Goal: Transaction & Acquisition: Purchase product/service

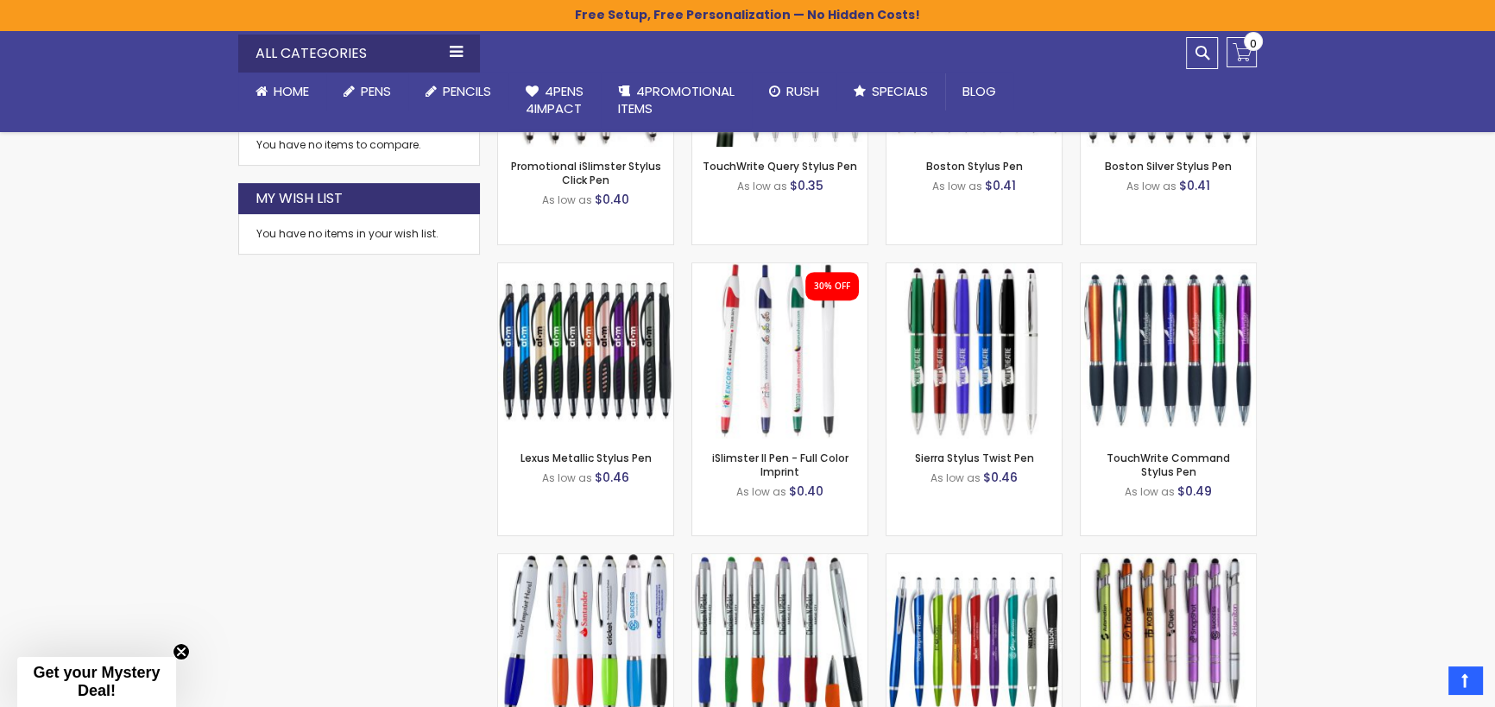
scroll to position [956, 0]
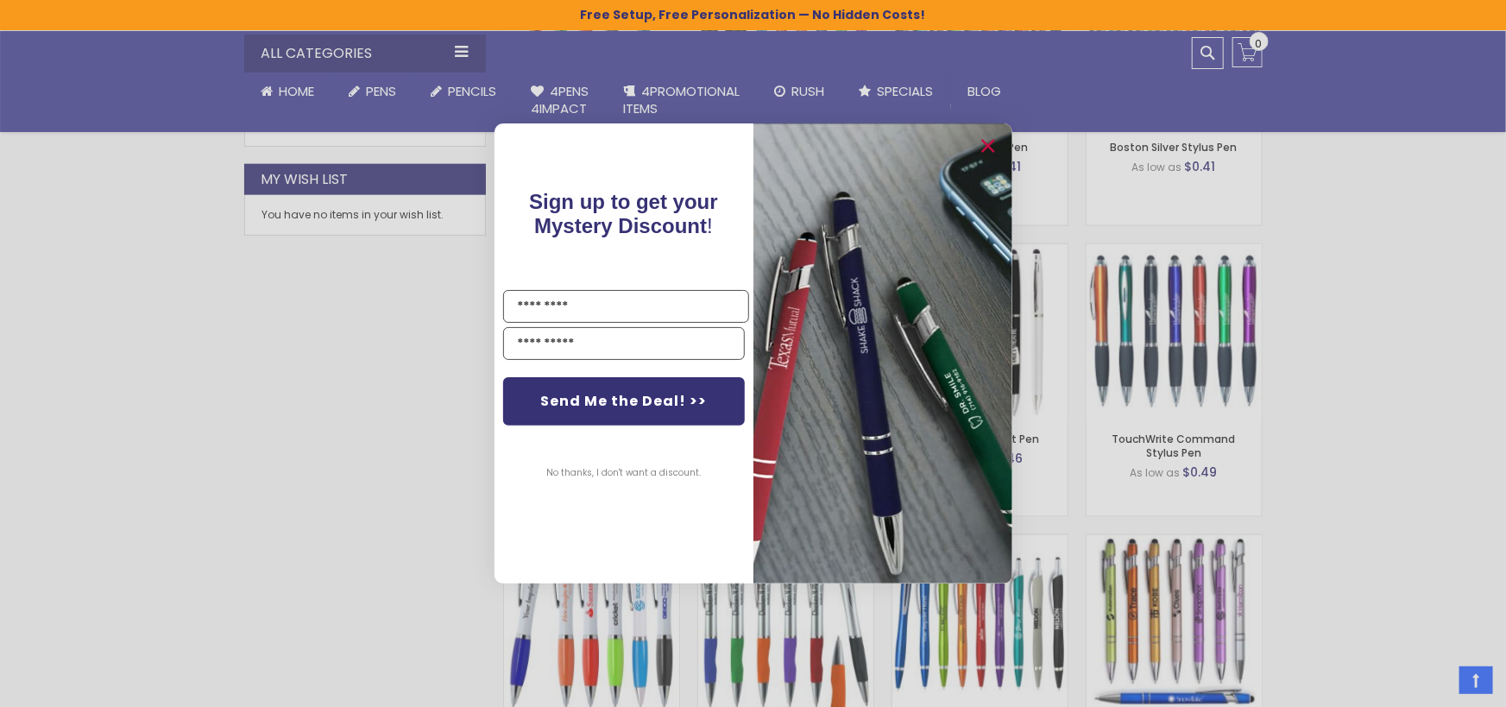
click at [1319, 342] on div "Close dialog Sign up to get your Mystery Discount ! Name Email Send Me the Deal…" at bounding box center [753, 353] width 1506 height 707
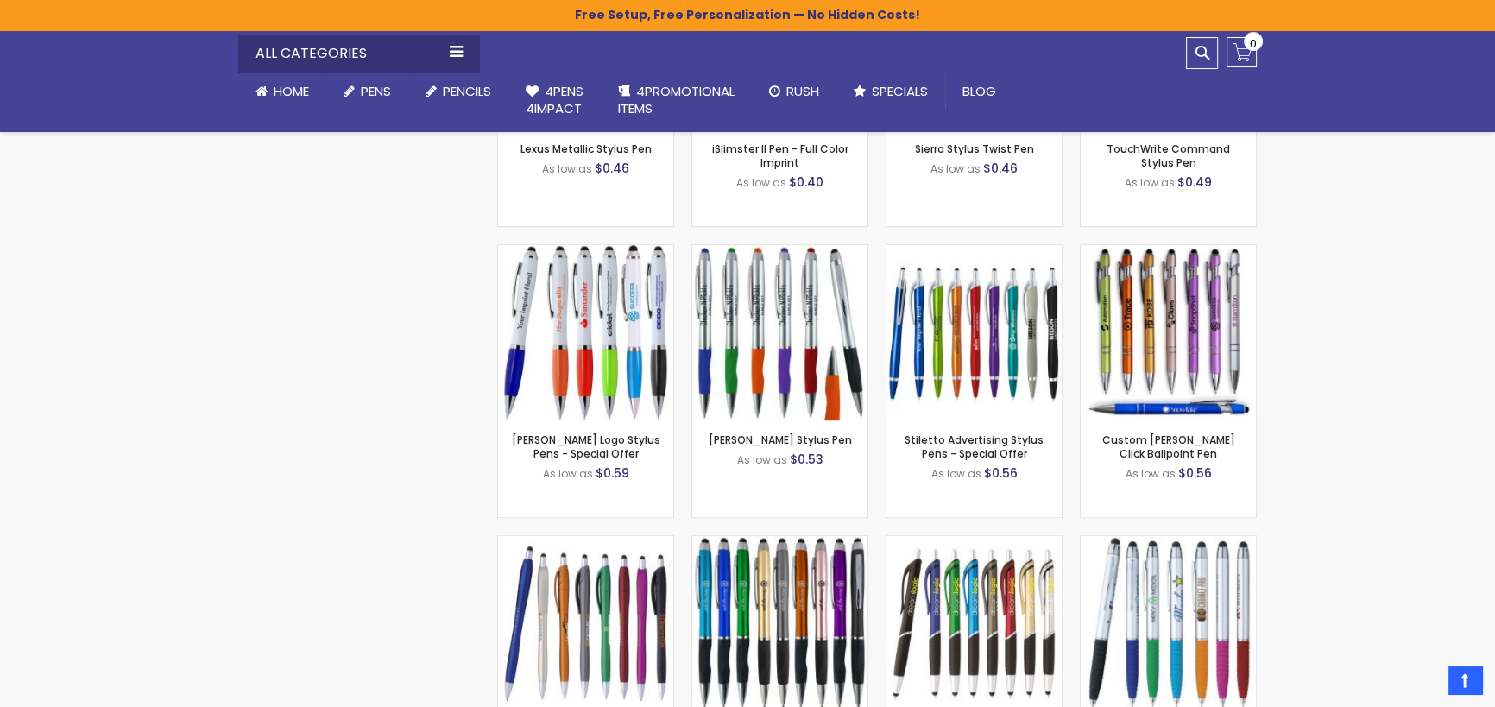
scroll to position [1060, 0]
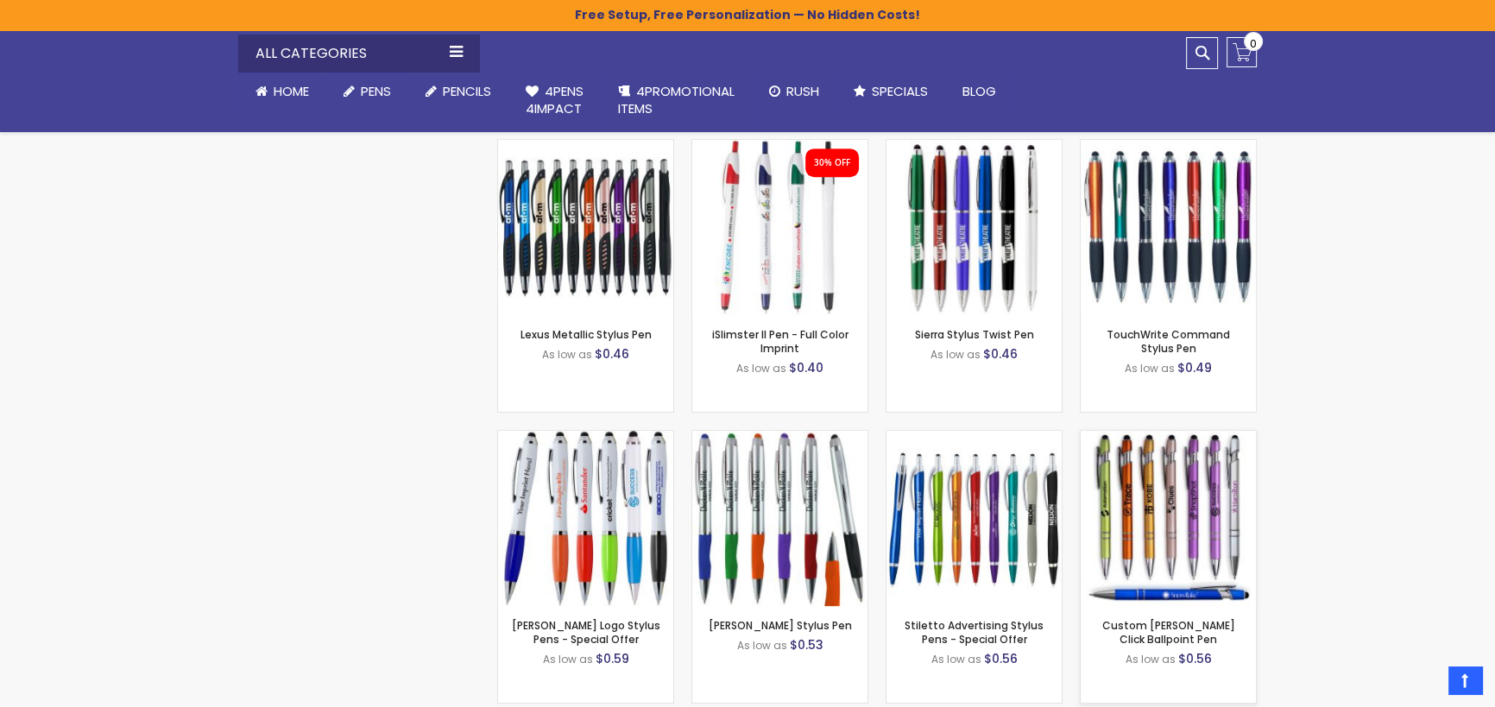
click at [1156, 548] on img at bounding box center [1168, 518] width 175 height 175
click at [810, 88] on span "Rush" at bounding box center [802, 91] width 33 height 18
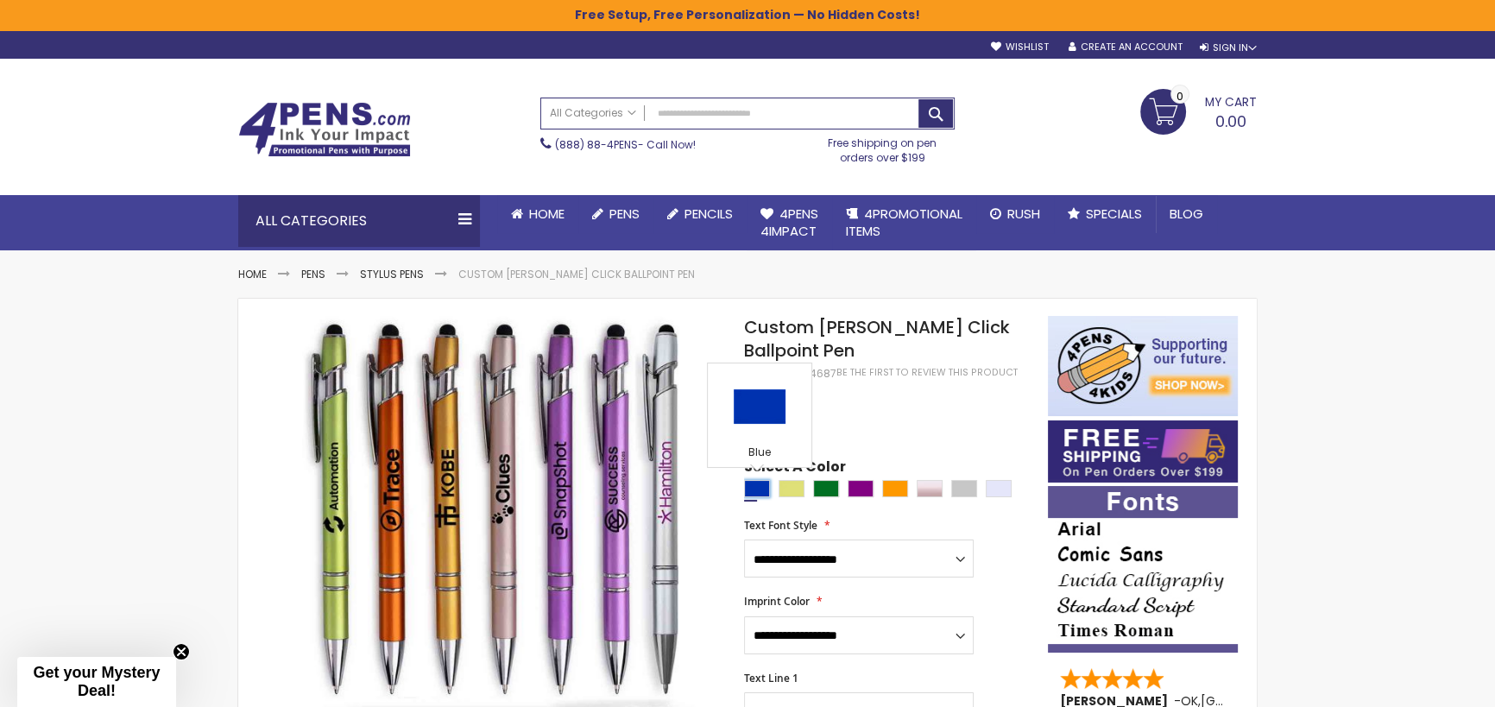
click at [752, 491] on div "Blue" at bounding box center [757, 488] width 26 height 17
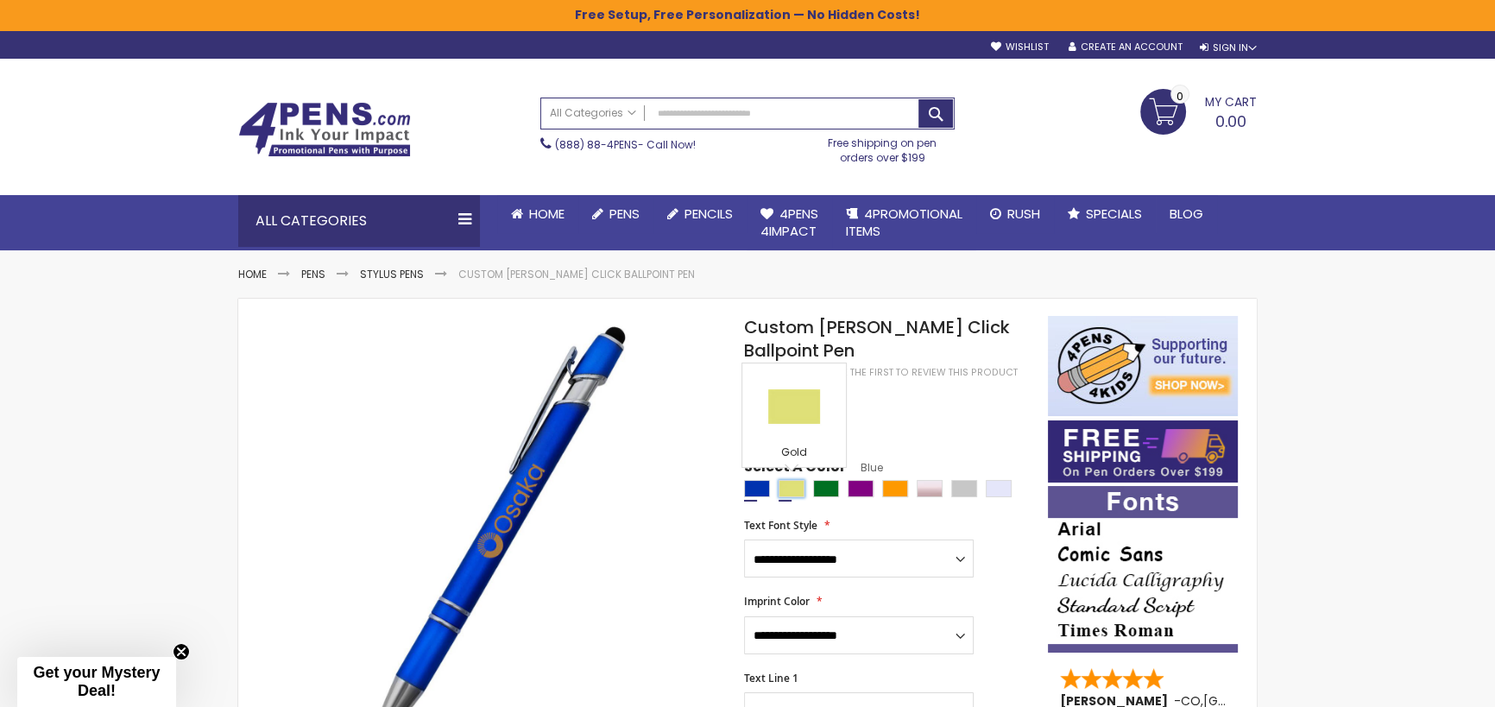
click at [794, 485] on div "Gold" at bounding box center [792, 488] width 26 height 17
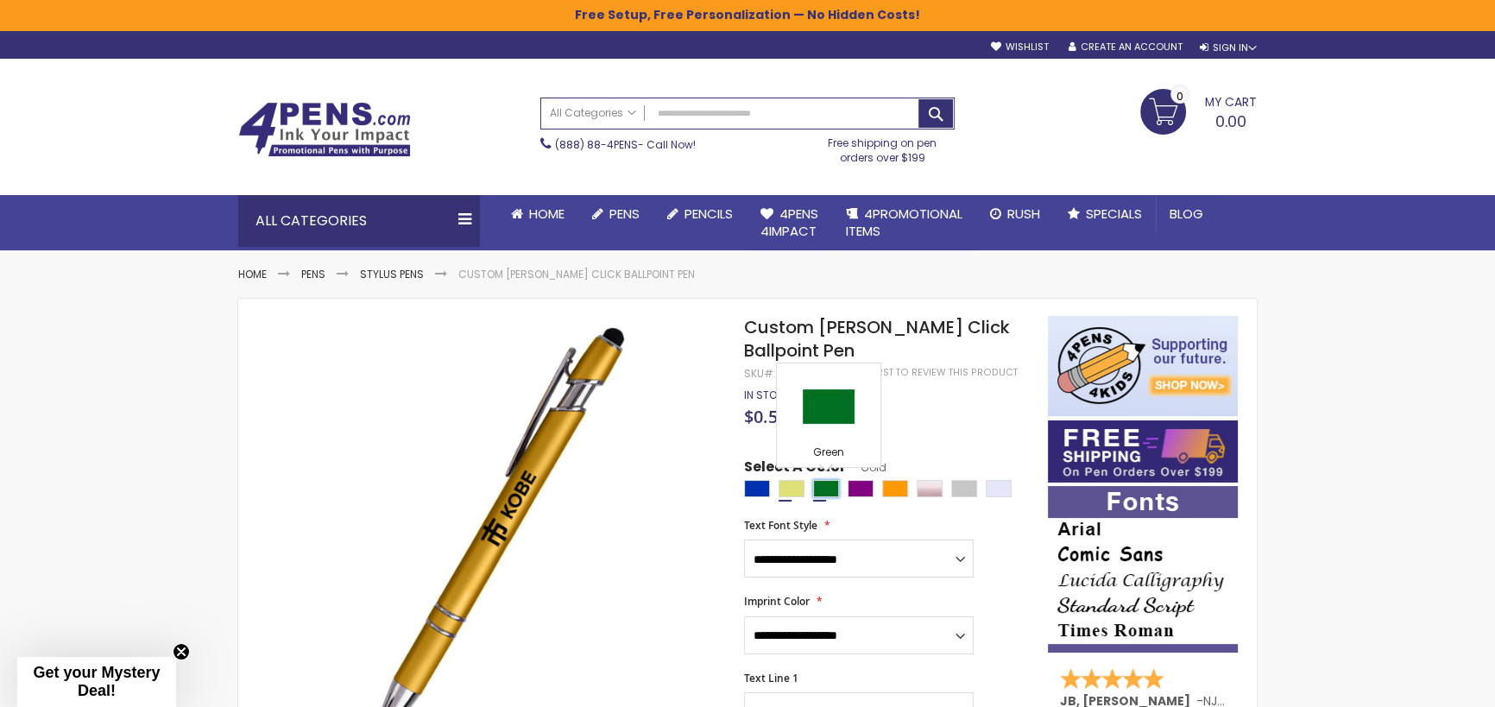
click at [831, 487] on div "Green" at bounding box center [826, 488] width 26 height 17
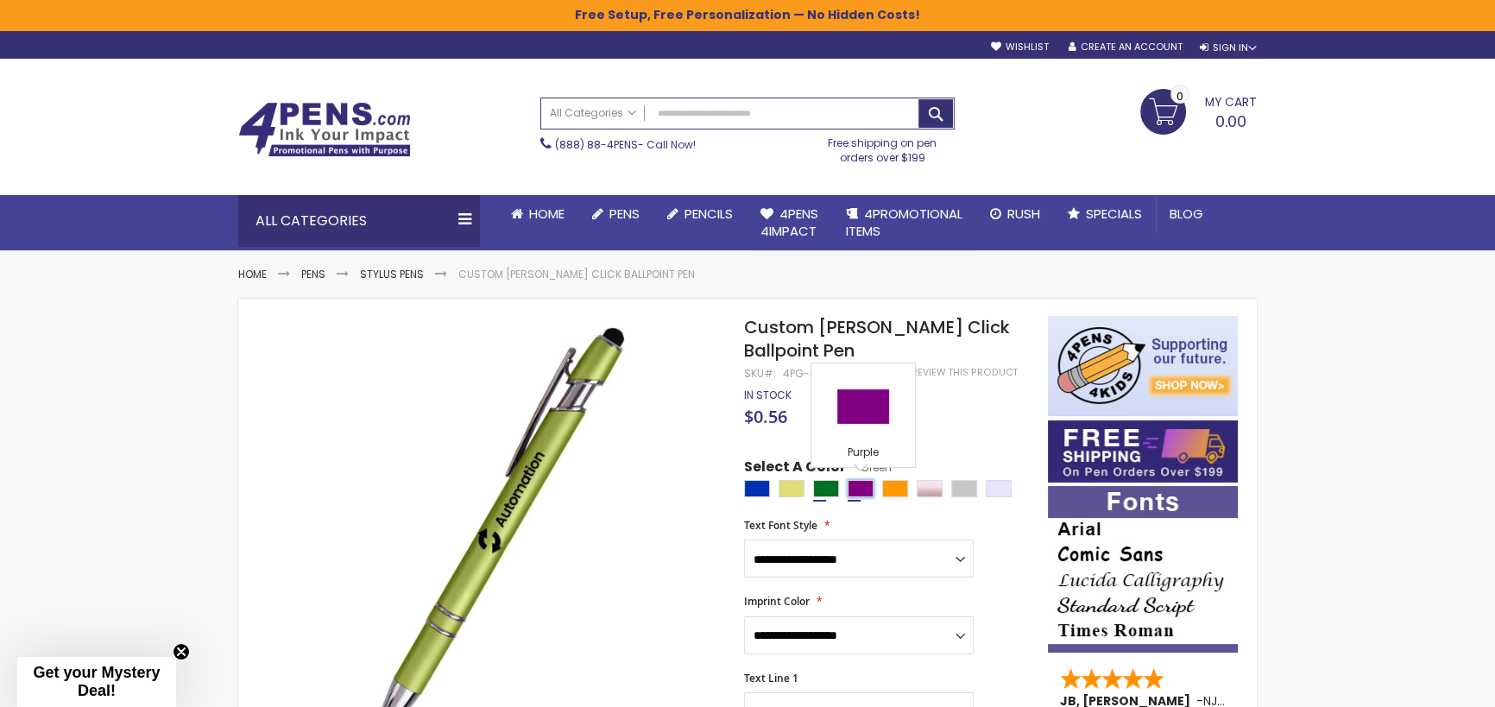
click at [862, 487] on div "Purple" at bounding box center [861, 488] width 26 height 17
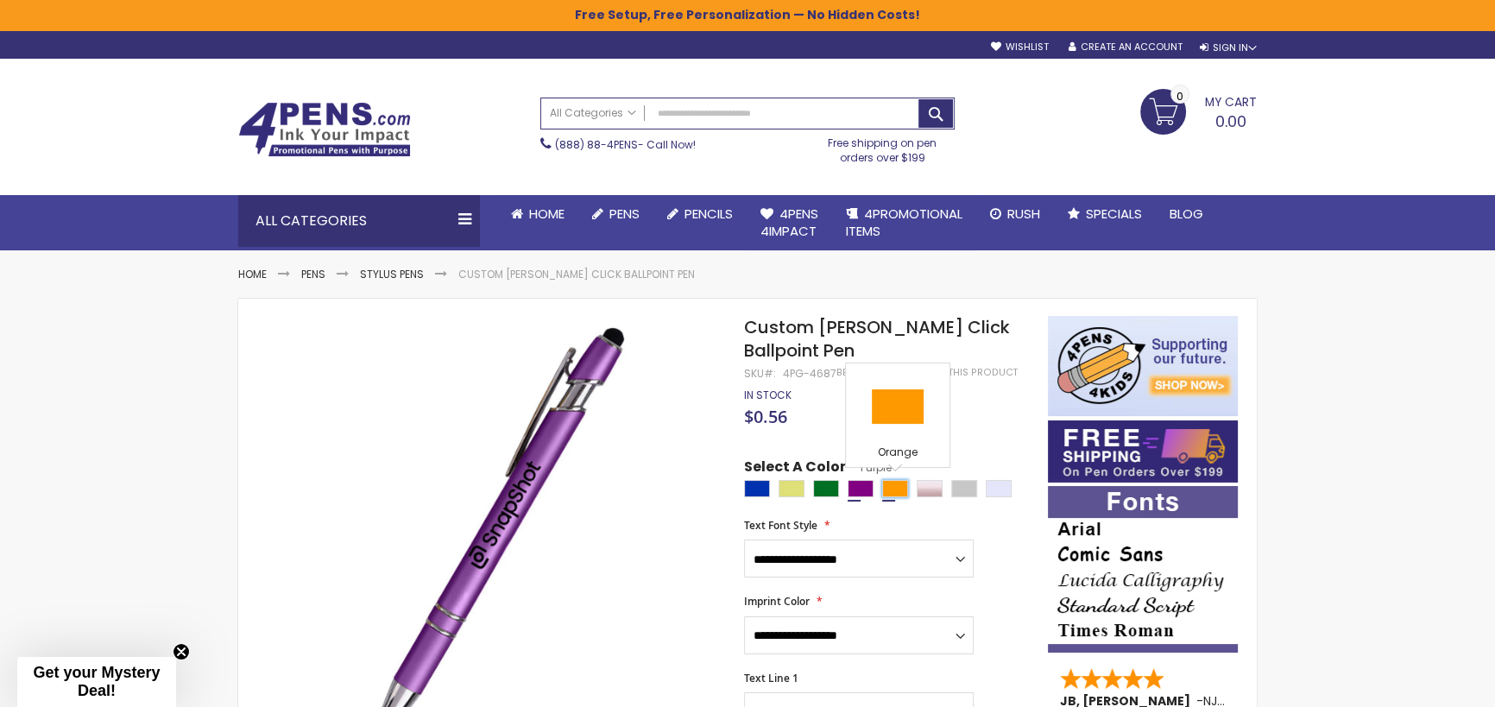
click at [898, 490] on div "Orange" at bounding box center [895, 488] width 26 height 17
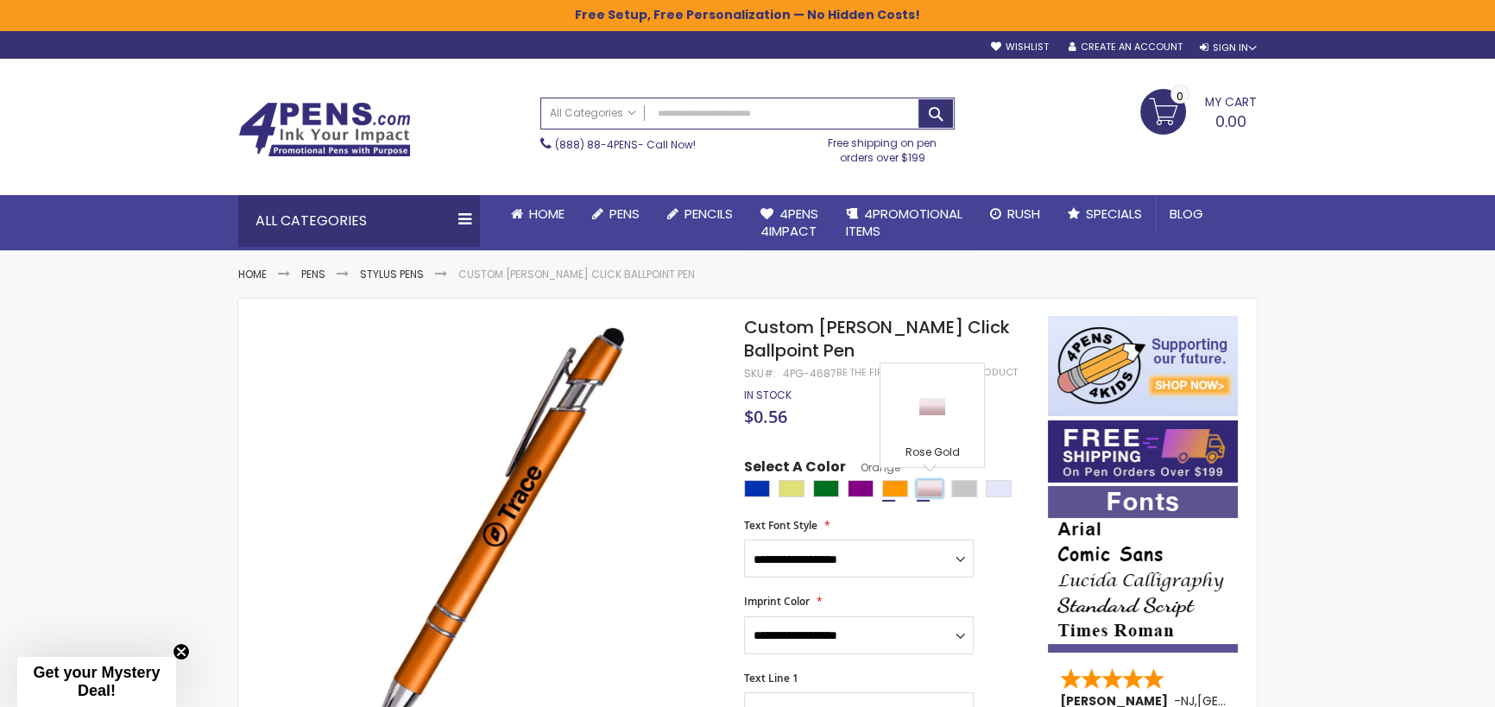
click at [924, 489] on div "Rose Gold" at bounding box center [930, 488] width 26 height 17
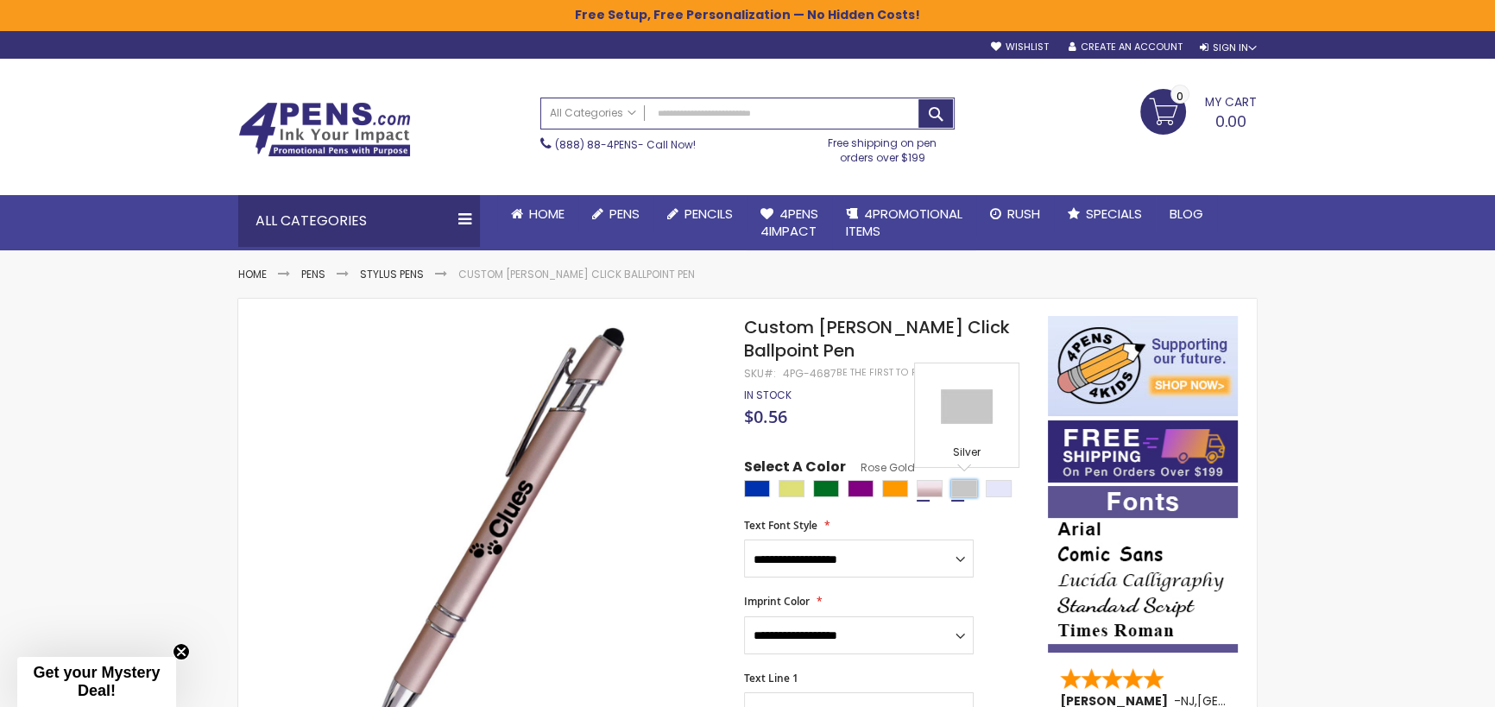
click at [957, 488] on div "Silver" at bounding box center [964, 488] width 26 height 17
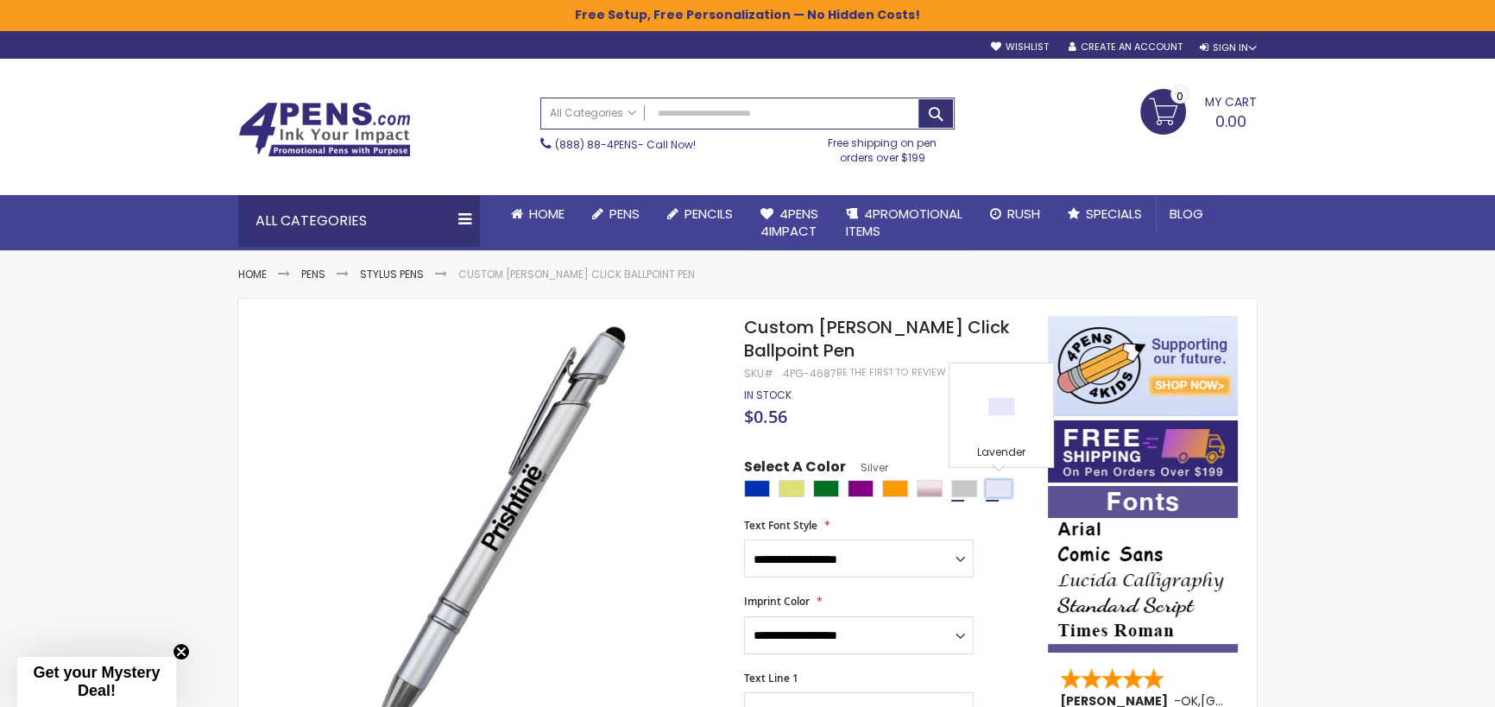
click at [990, 486] on div "Lavender" at bounding box center [999, 488] width 26 height 17
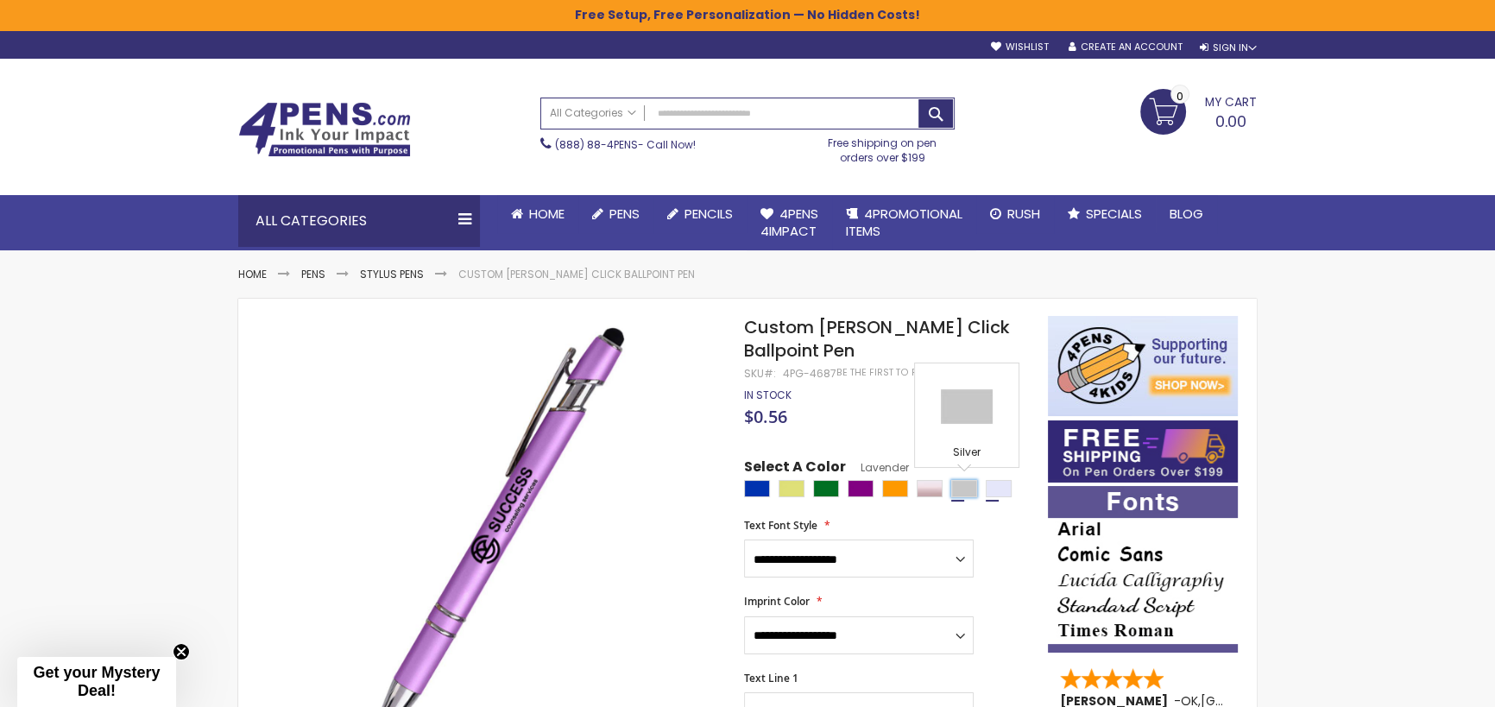
click at [958, 488] on div "Silver" at bounding box center [964, 488] width 26 height 17
type input "****"
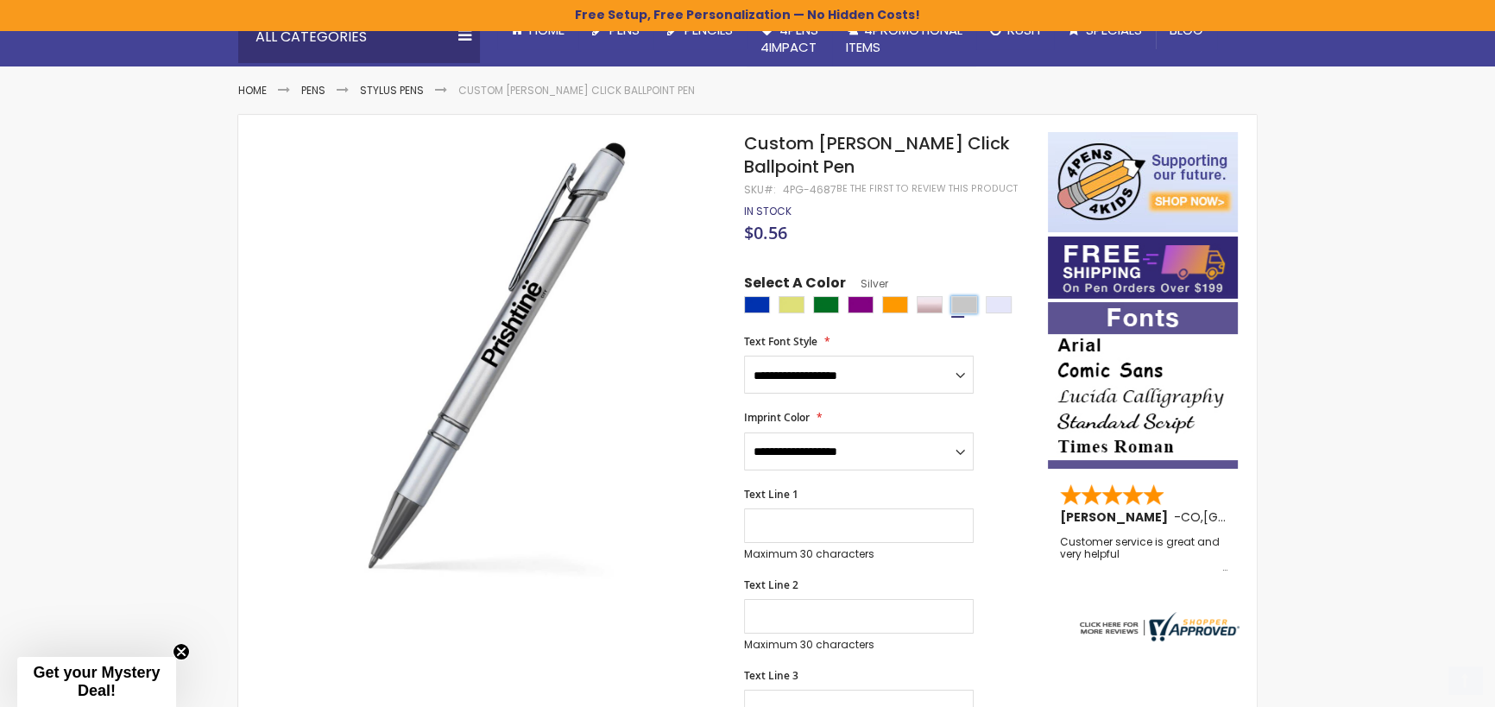
scroll to position [196, 0]
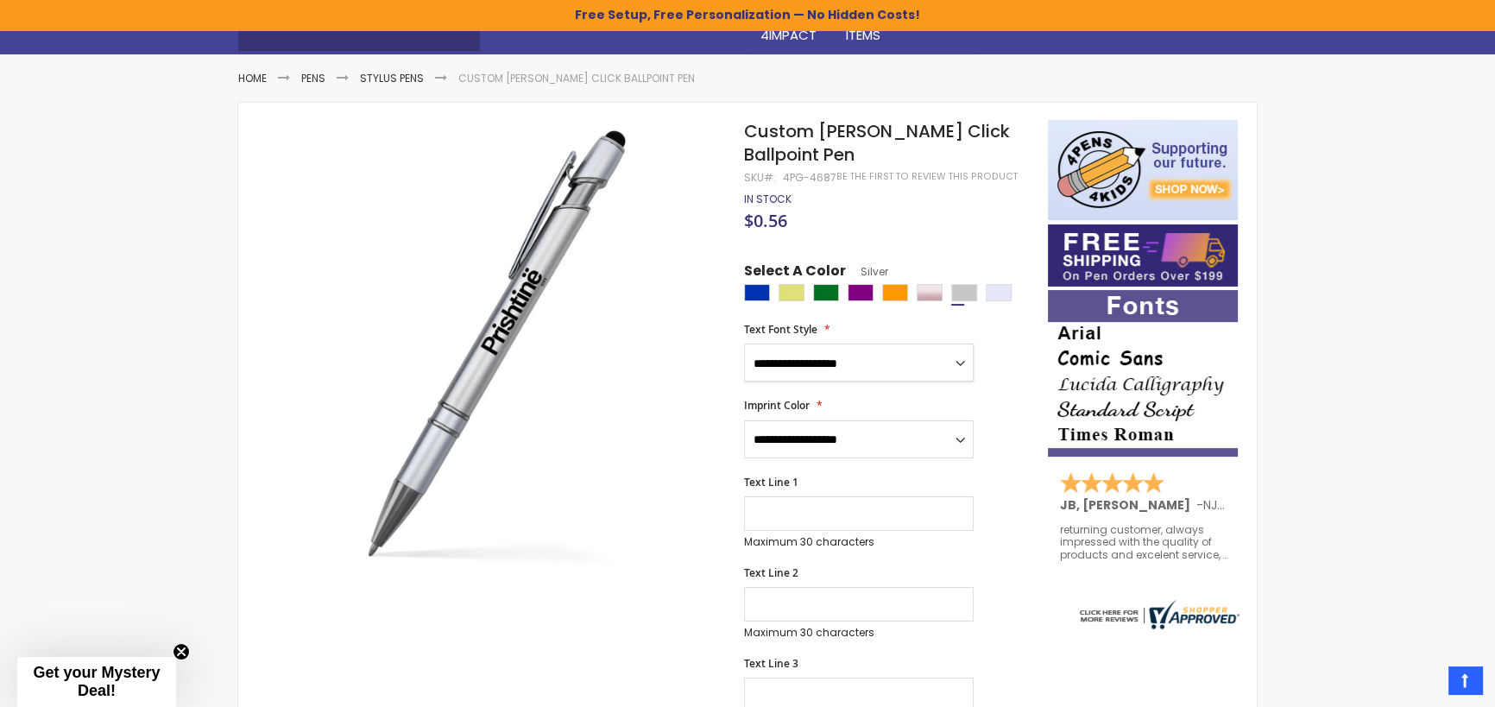
click at [937, 355] on select "**********" at bounding box center [859, 363] width 230 height 38
select select "*****"
click at [744, 344] on select "**********" at bounding box center [859, 363] width 230 height 38
click at [929, 441] on select "**********" at bounding box center [859, 439] width 230 height 38
select select "*****"
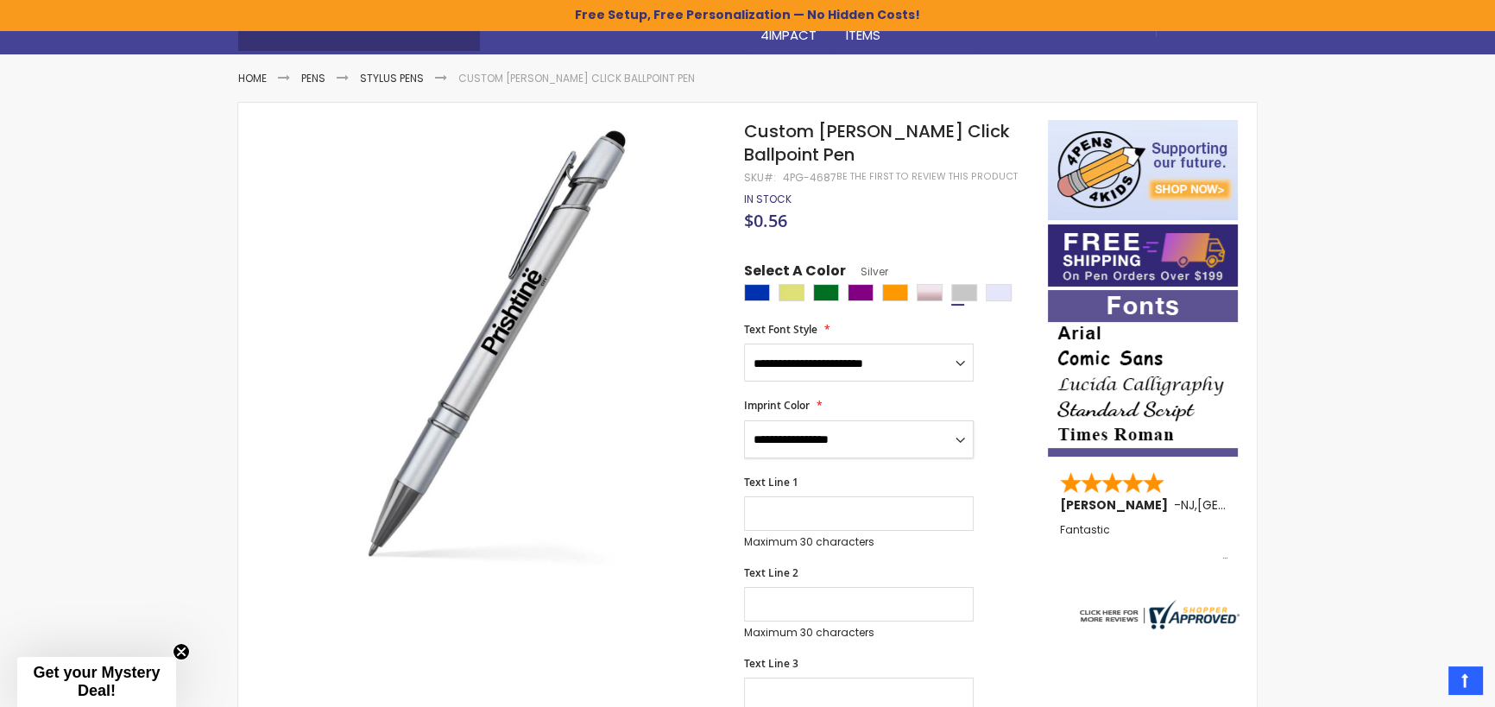
click at [744, 420] on select "**********" at bounding box center [859, 439] width 230 height 38
click at [821, 505] on input "Text Line 1" at bounding box center [859, 513] width 230 height 35
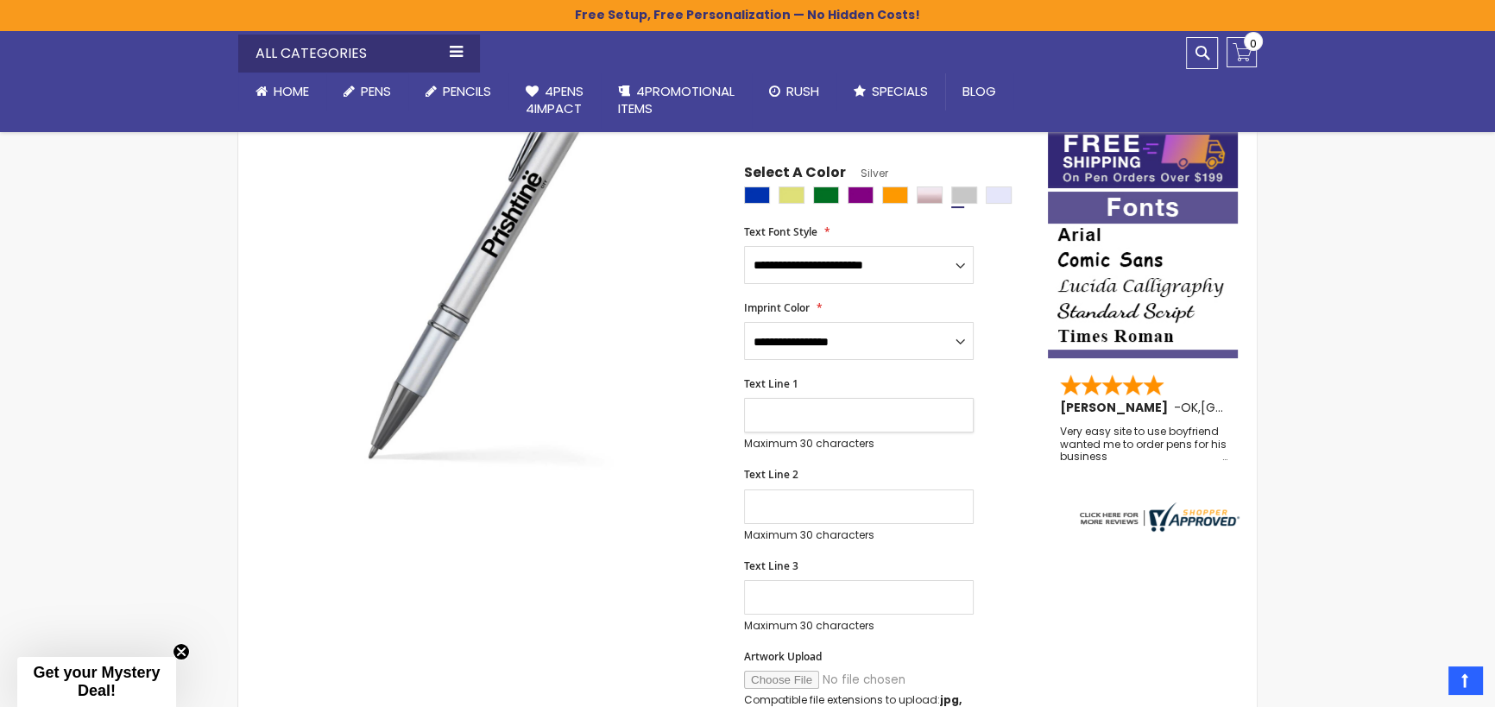
scroll to position [280, 0]
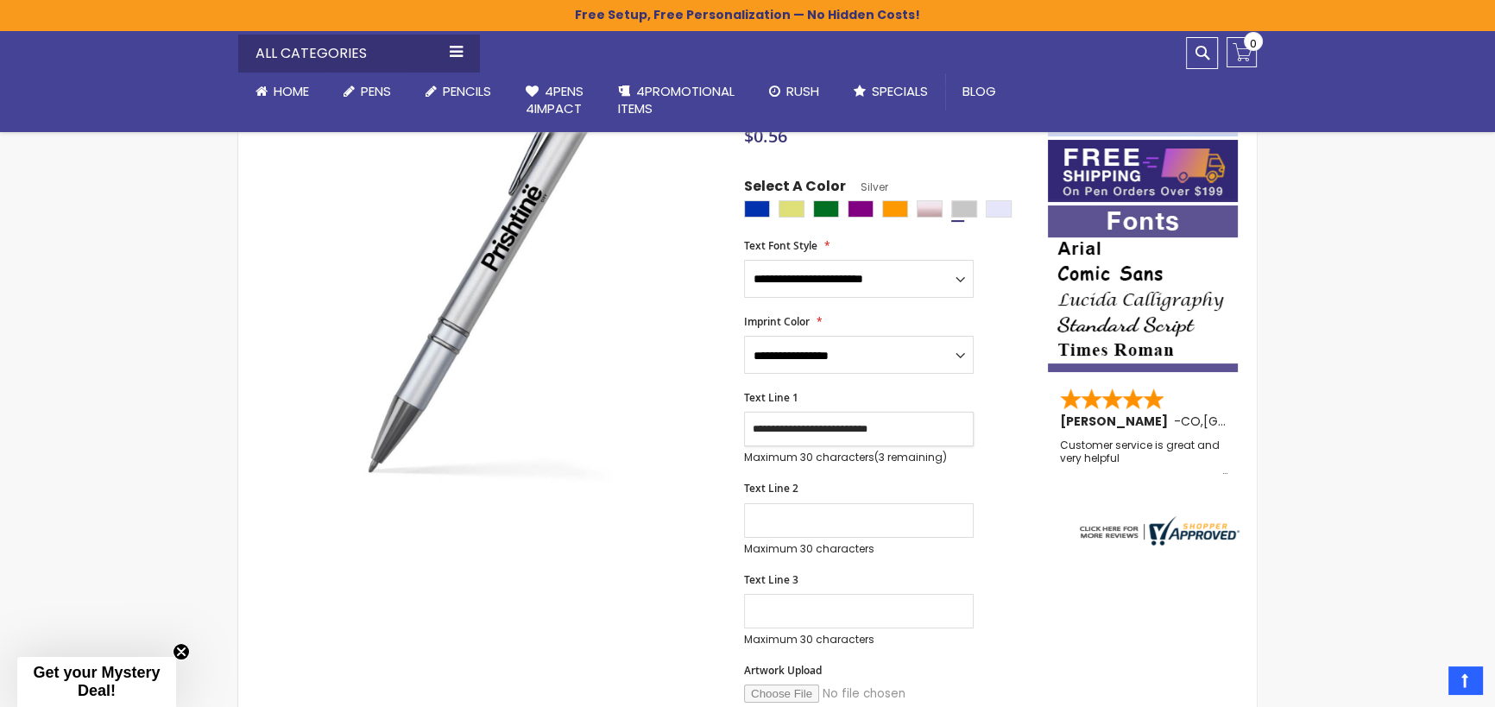
type input "**********"
click at [868, 518] on input "Text Line 2" at bounding box center [859, 520] width 230 height 35
type input "*"
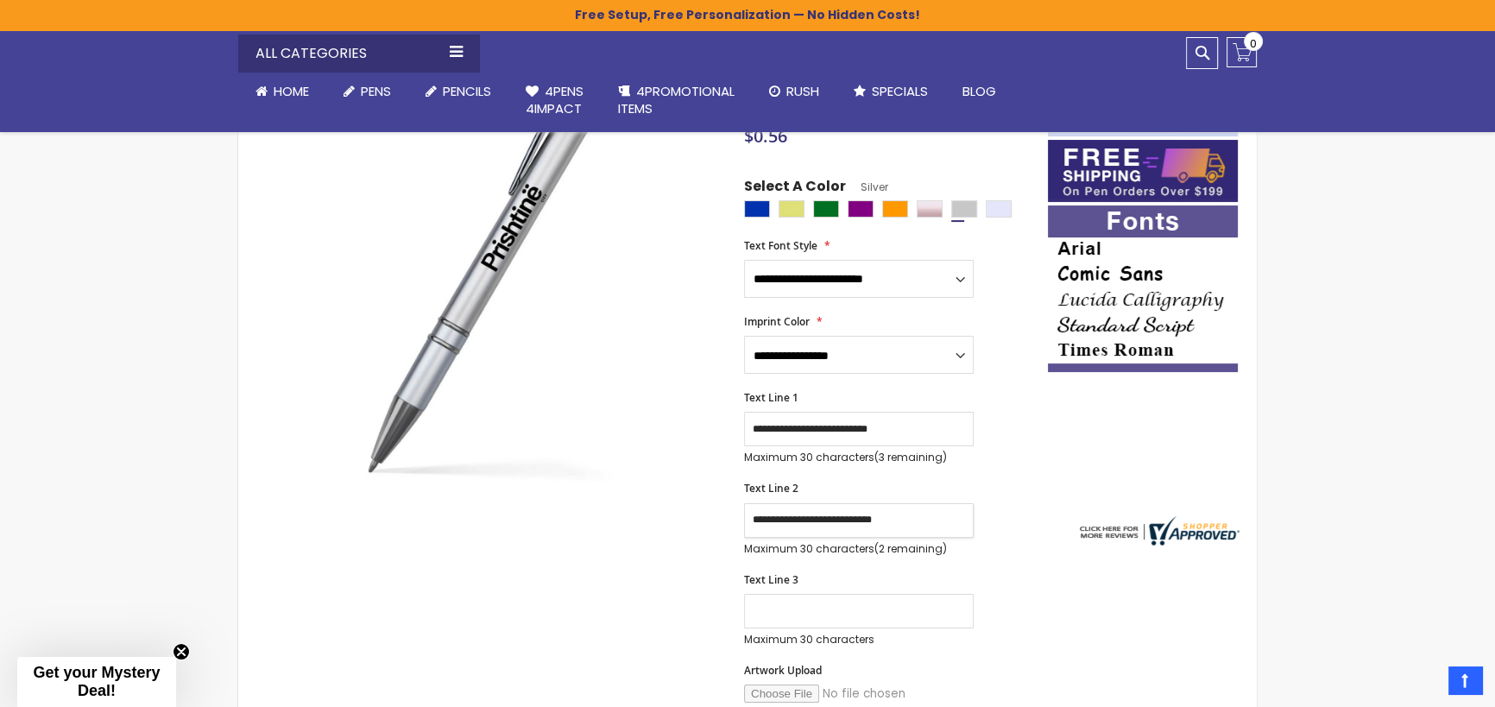
type input "**********"
click at [872, 605] on input "Text Line 3" at bounding box center [859, 611] width 230 height 35
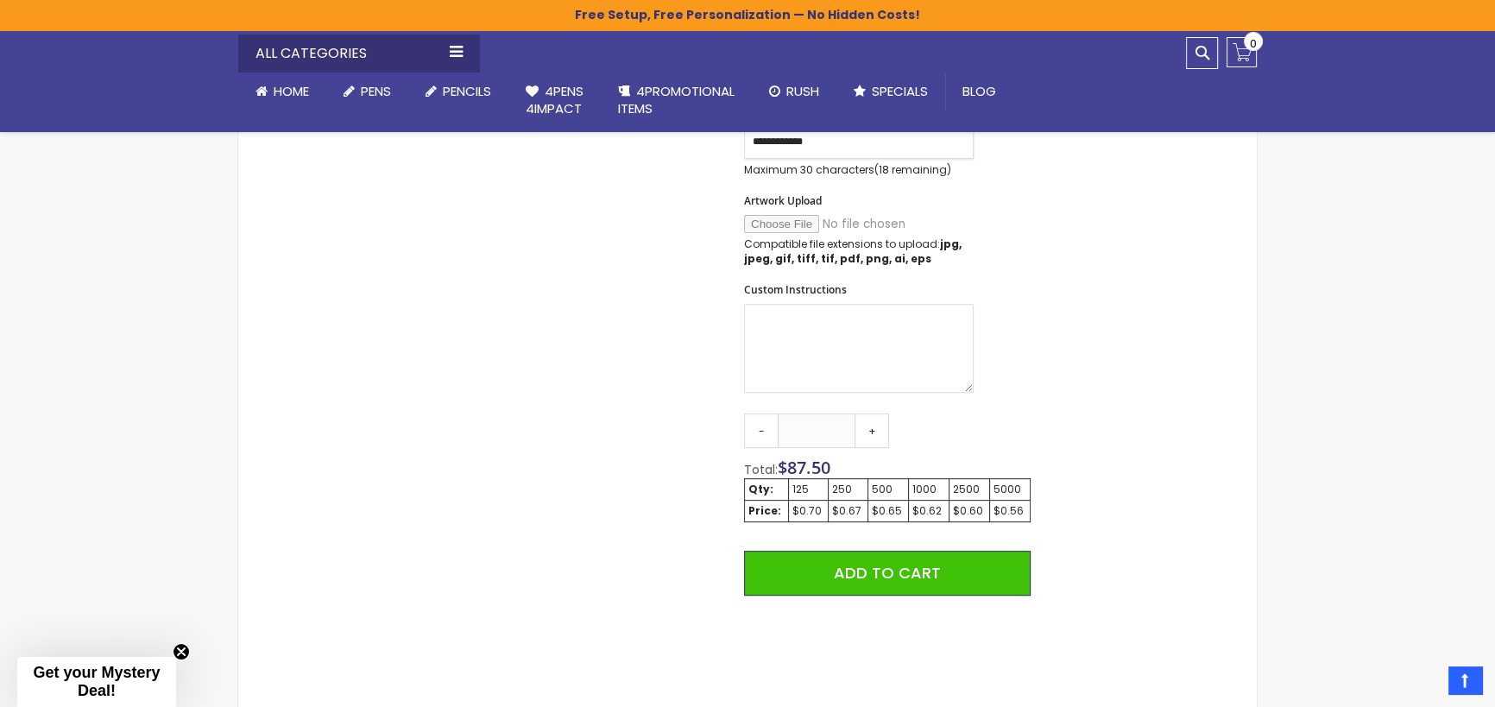
scroll to position [750, 0]
type input "**********"
click at [847, 484] on div "250" at bounding box center [848, 489] width 32 height 14
click at [847, 513] on div "$0.67" at bounding box center [848, 510] width 32 height 14
click at [847, 495] on td "250" at bounding box center [848, 489] width 40 height 22
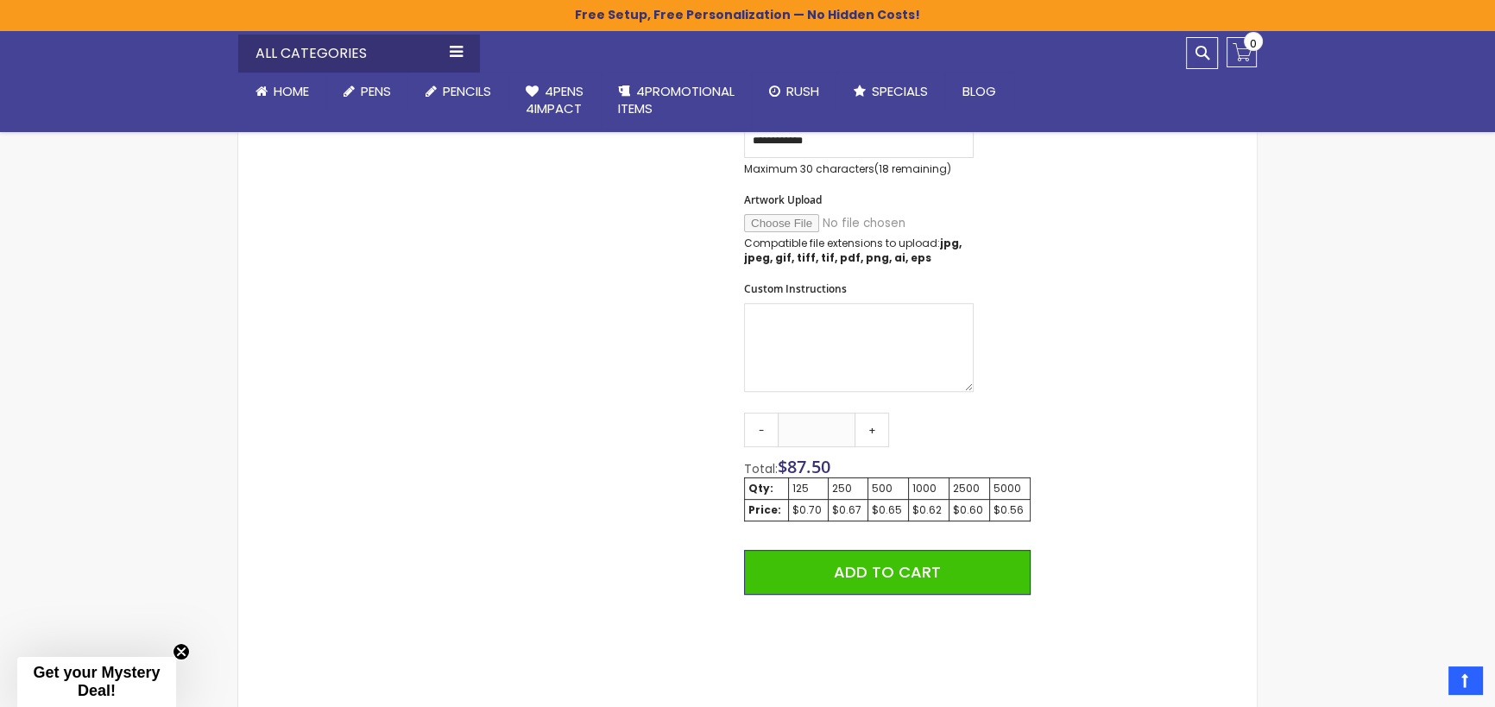
click at [846, 494] on div "250" at bounding box center [848, 489] width 32 height 14
click at [873, 430] on link "+" at bounding box center [872, 430] width 35 height 35
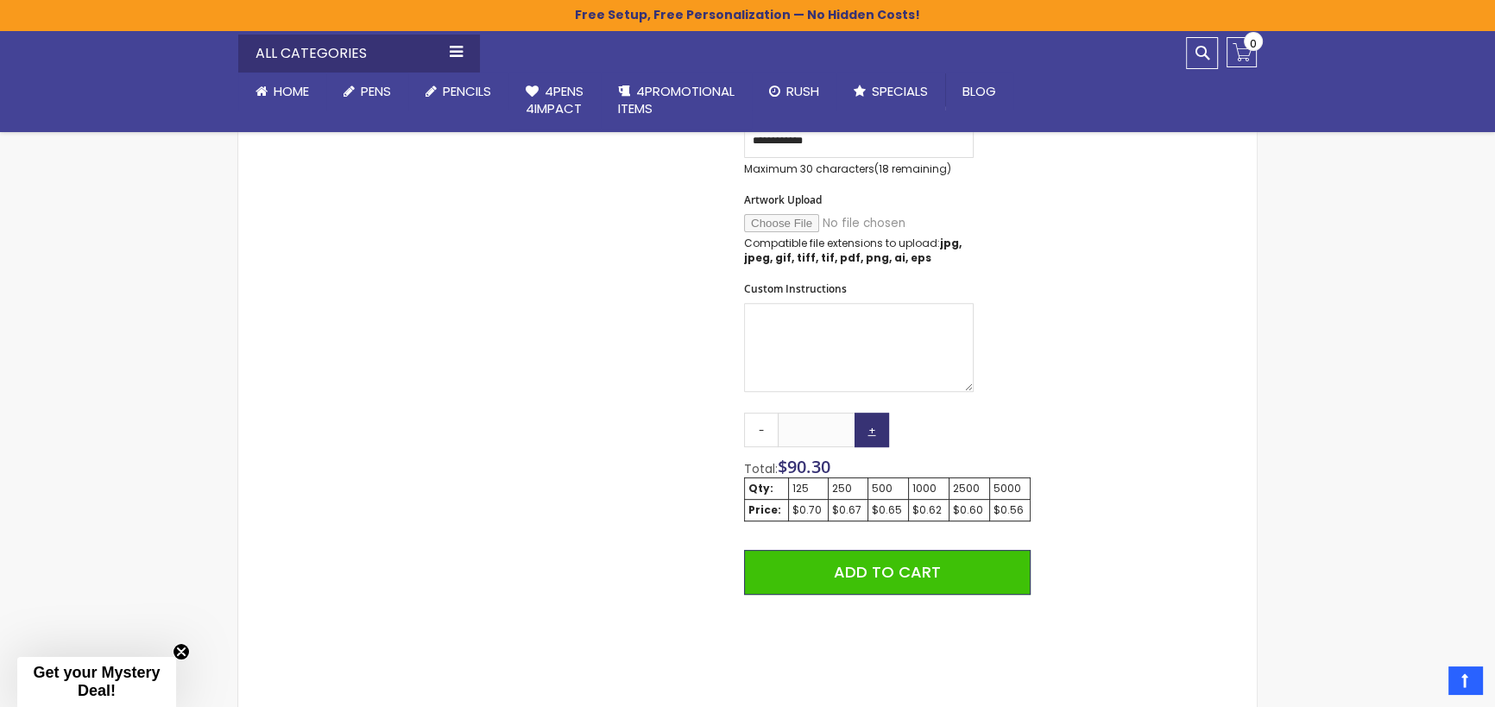
click at [873, 430] on link "+" at bounding box center [872, 430] width 35 height 35
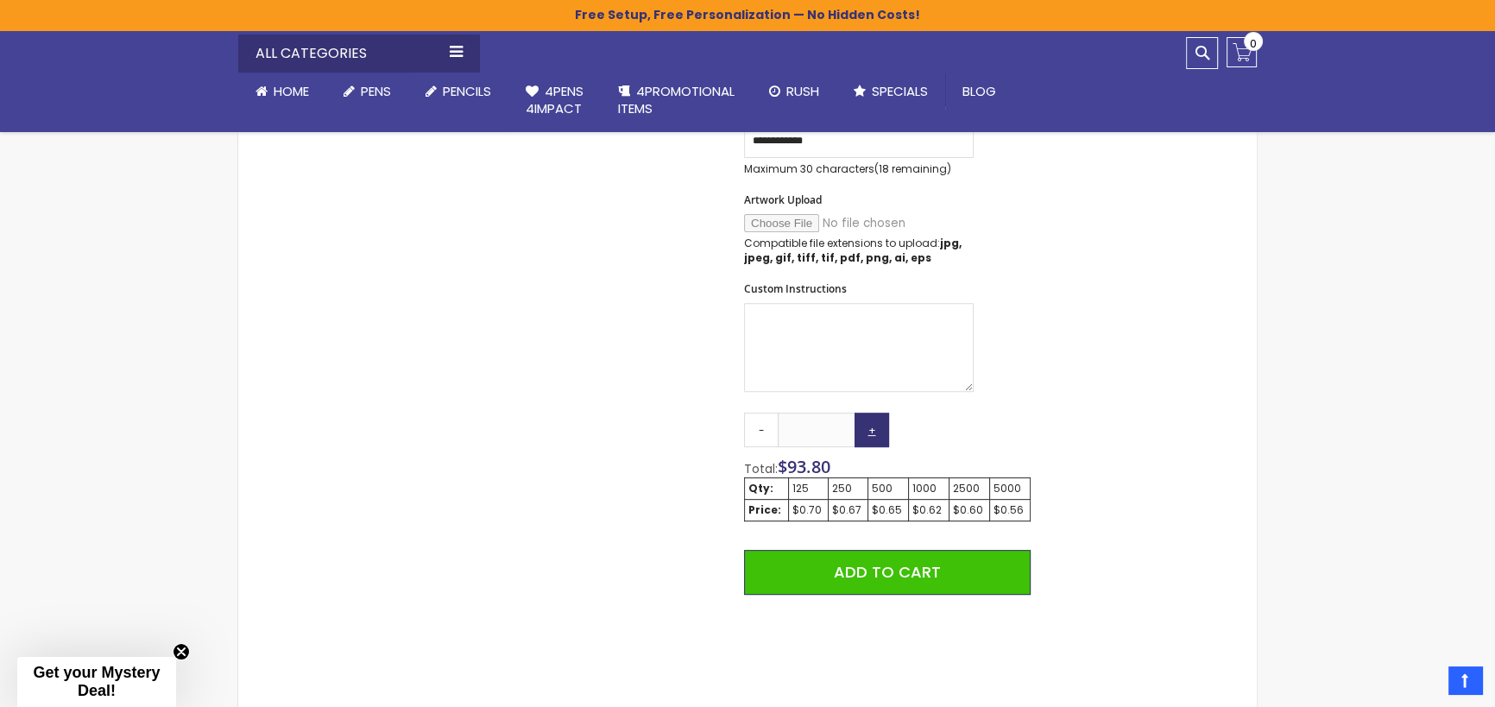
click at [873, 430] on link "+" at bounding box center [872, 430] width 35 height 35
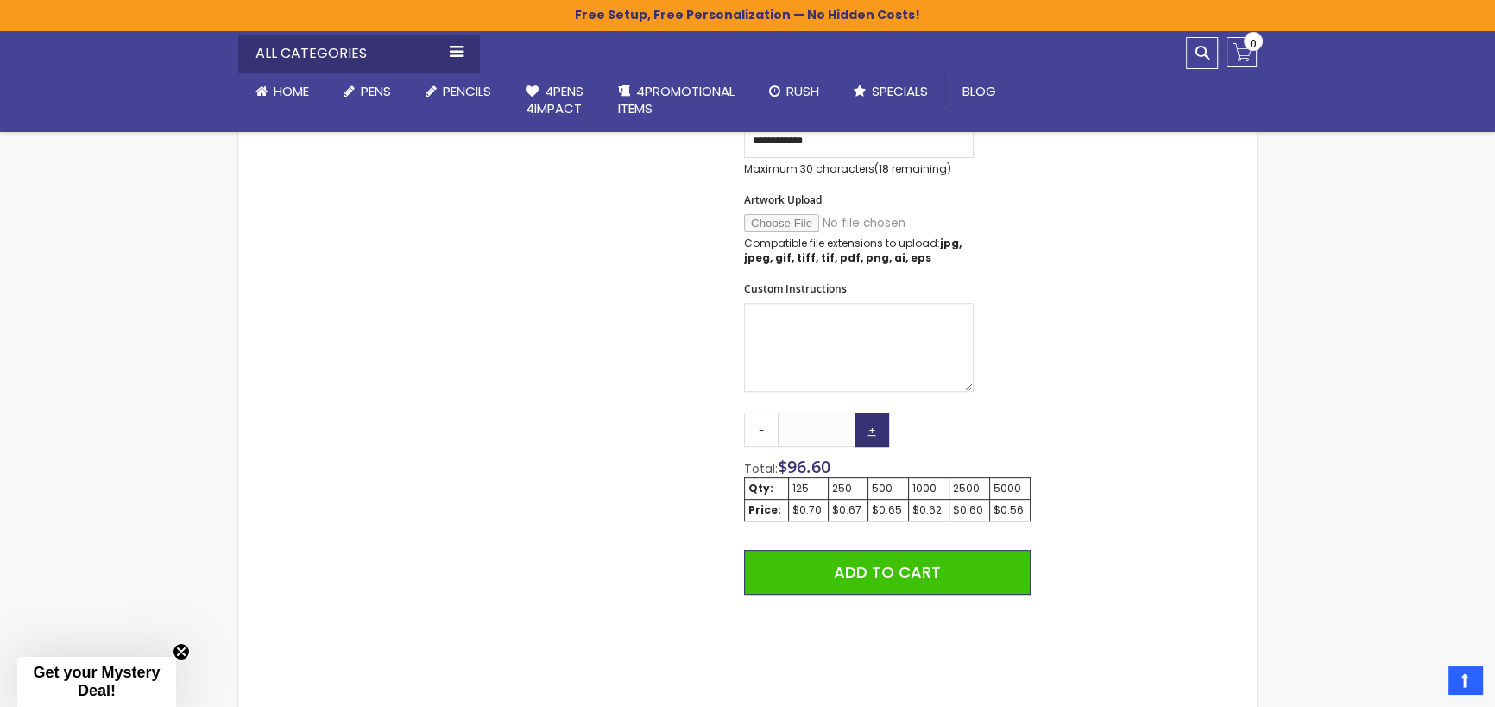
click at [873, 430] on link "+" at bounding box center [872, 430] width 35 height 35
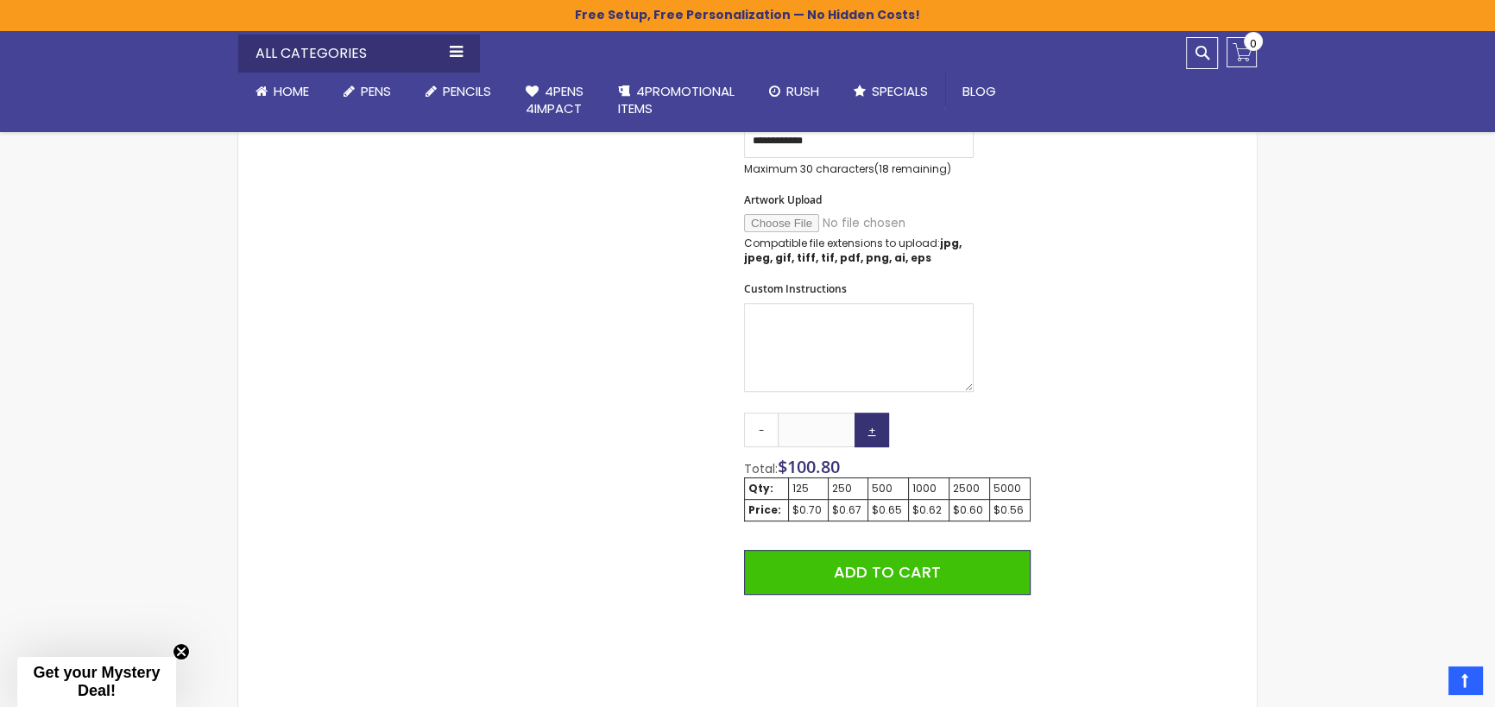
click at [873, 430] on link "+" at bounding box center [872, 430] width 35 height 35
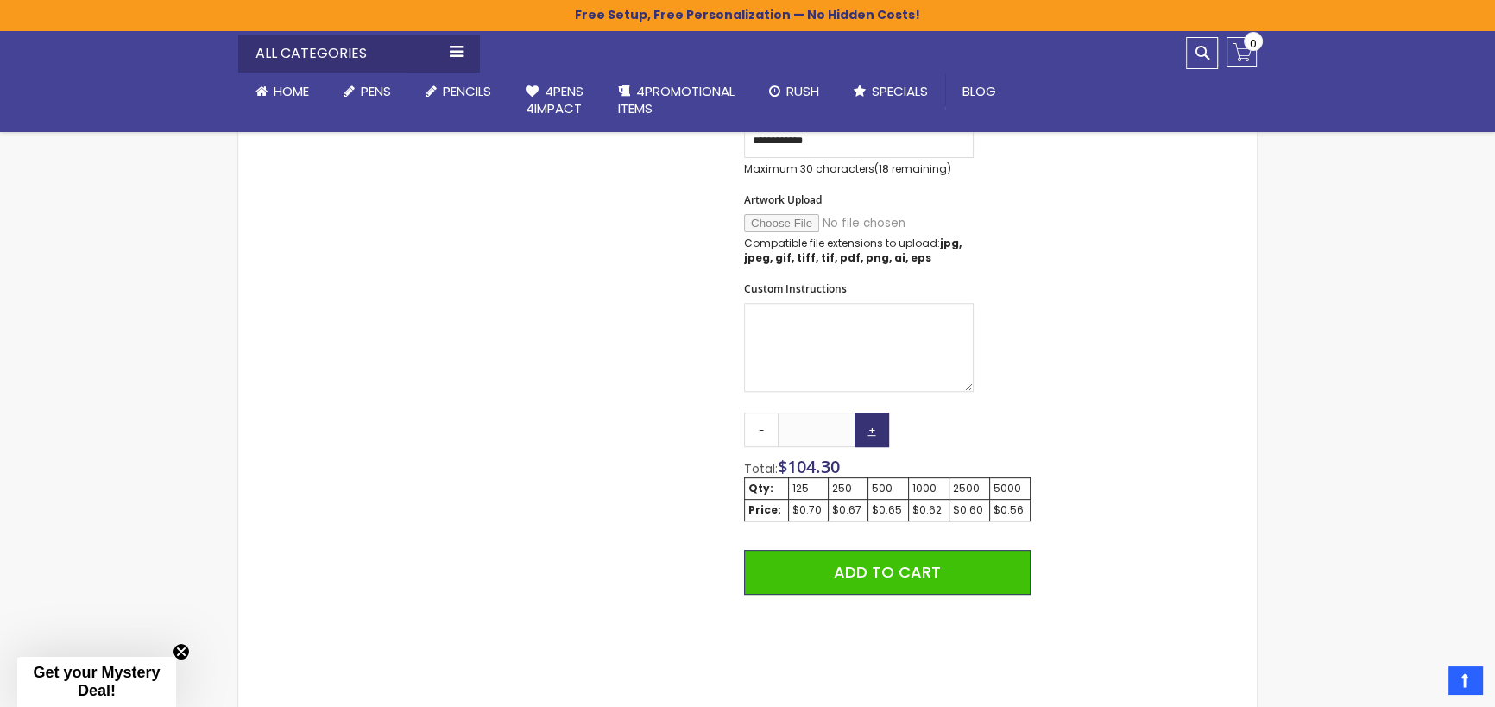
click at [873, 430] on link "+" at bounding box center [872, 430] width 35 height 35
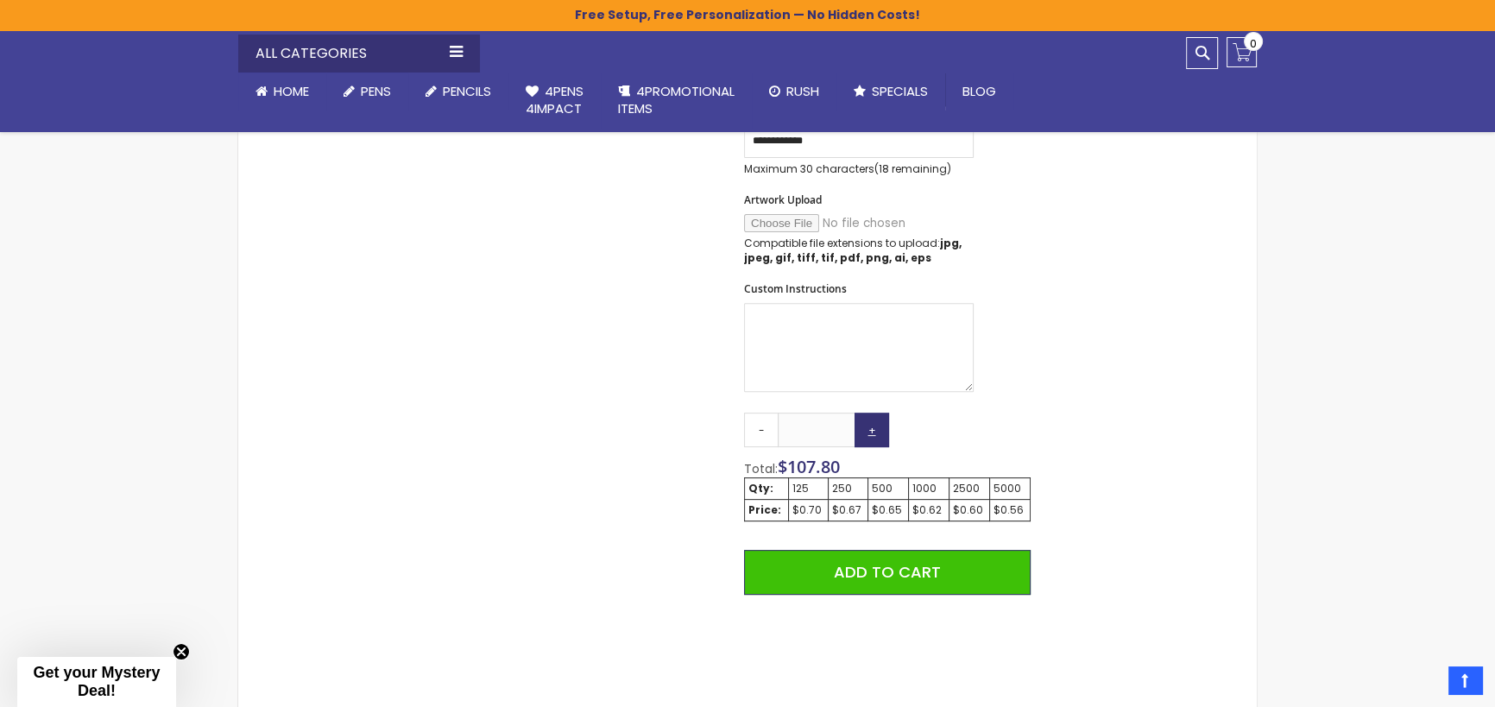
click at [873, 430] on link "+" at bounding box center [872, 430] width 35 height 35
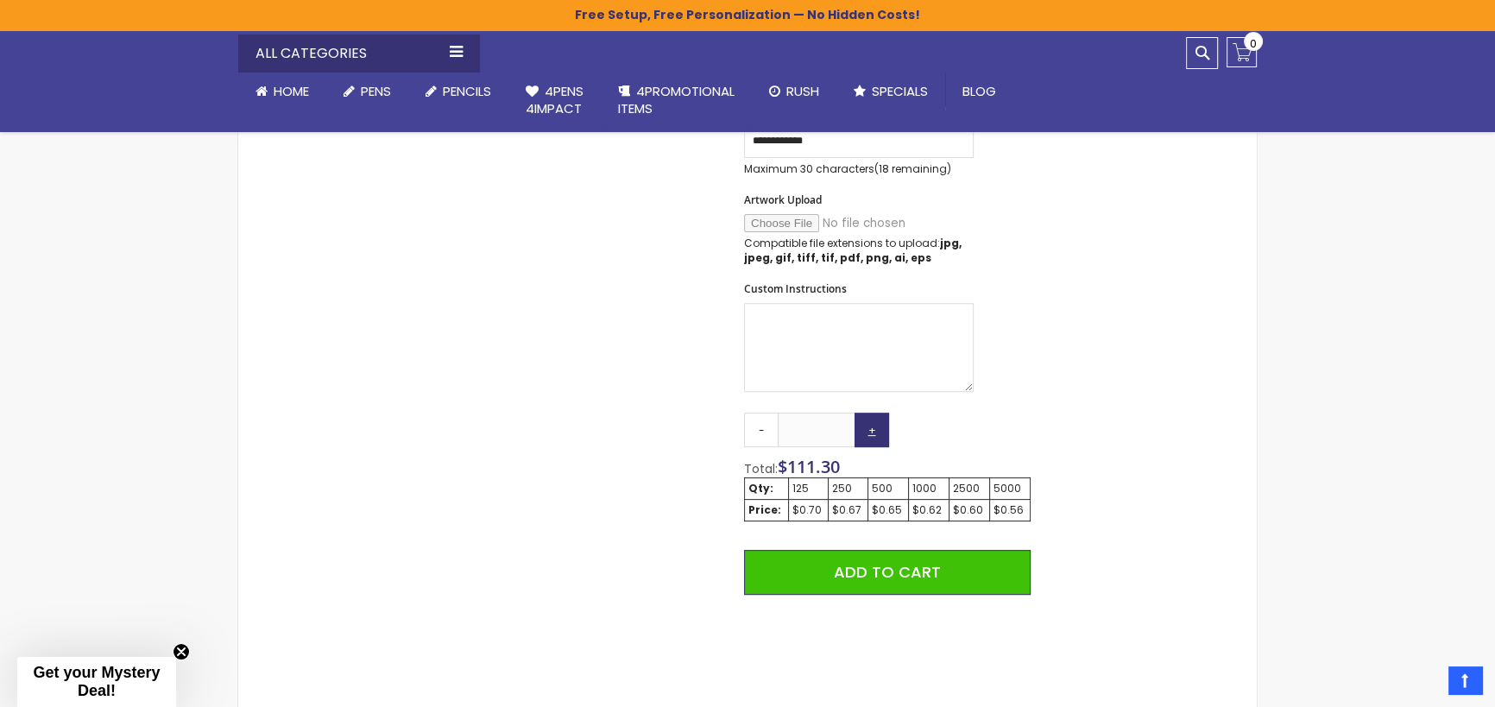
click at [873, 430] on link "+" at bounding box center [872, 430] width 35 height 35
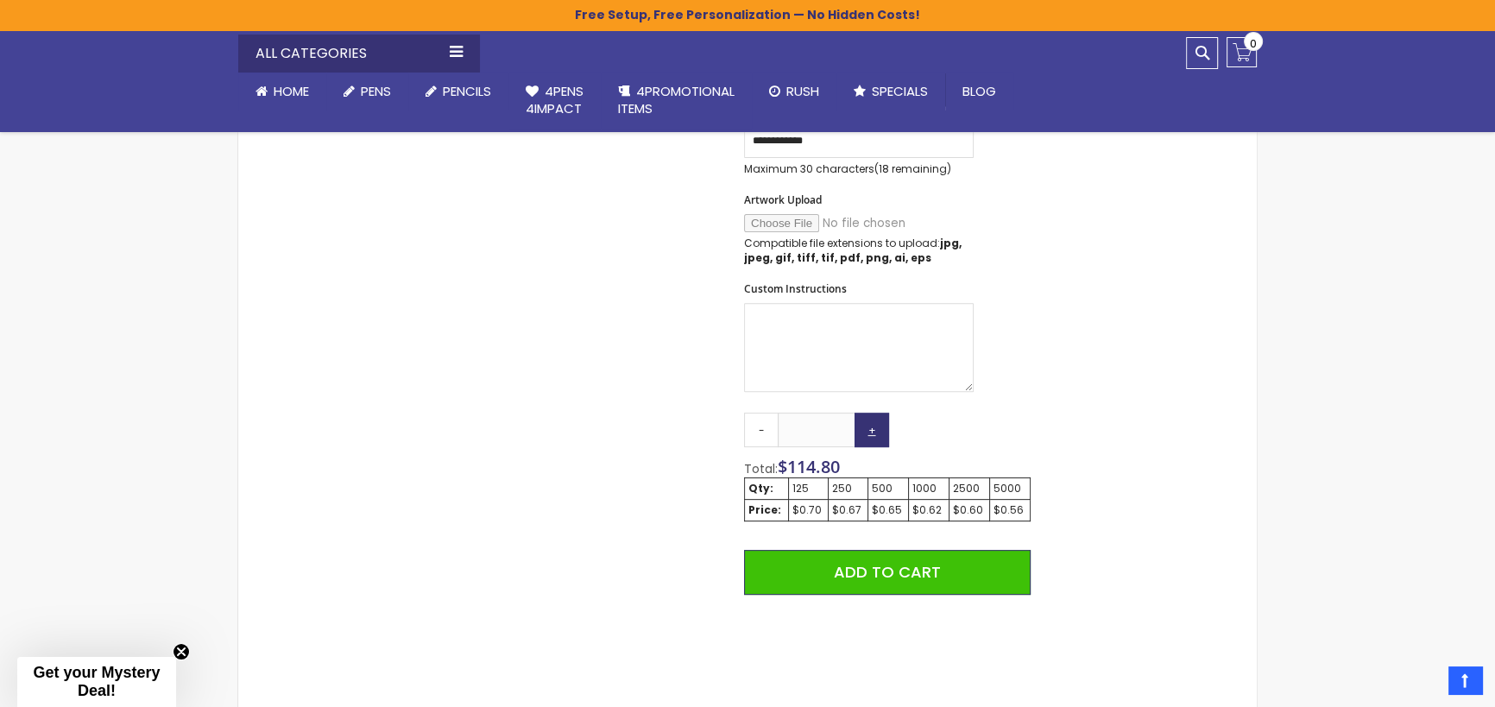
click at [873, 430] on link "+" at bounding box center [872, 430] width 35 height 35
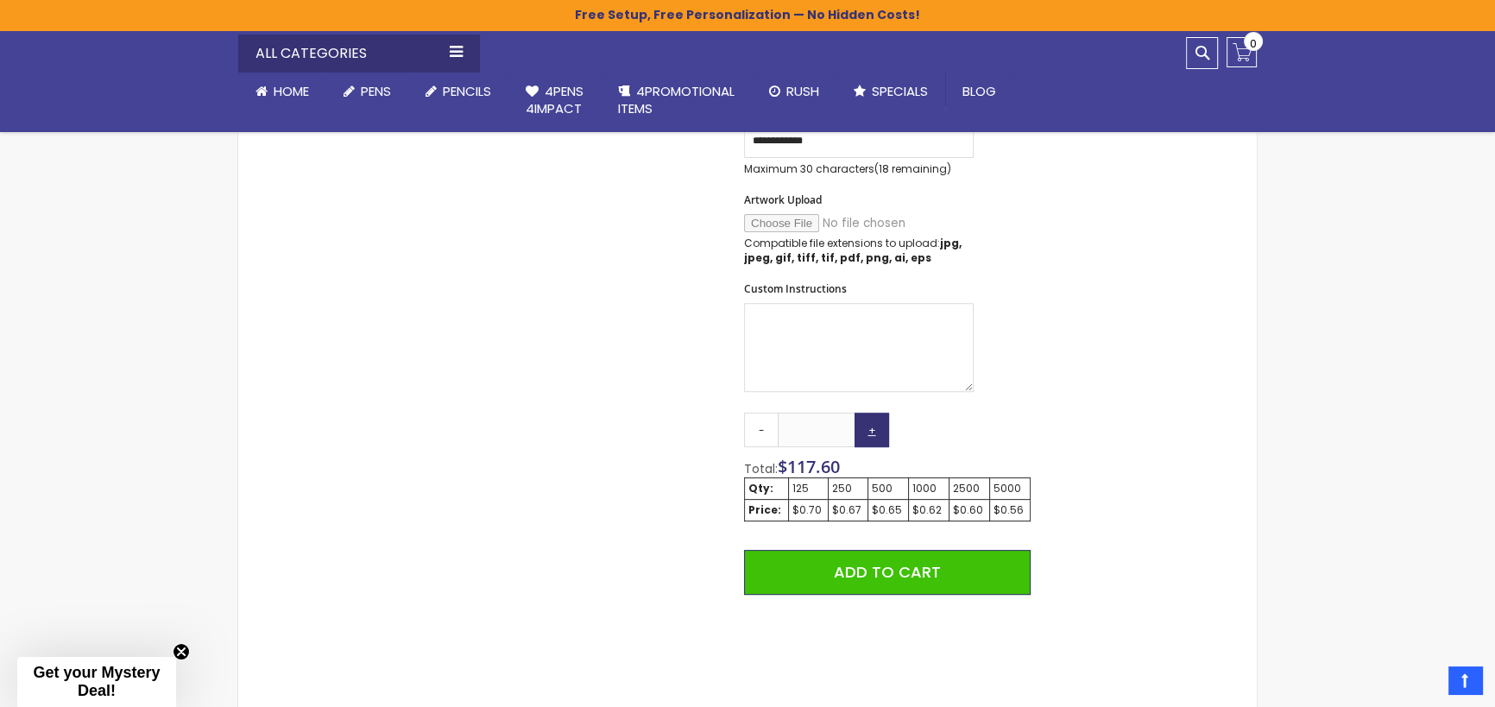
click at [873, 430] on link "+" at bounding box center [872, 430] width 35 height 35
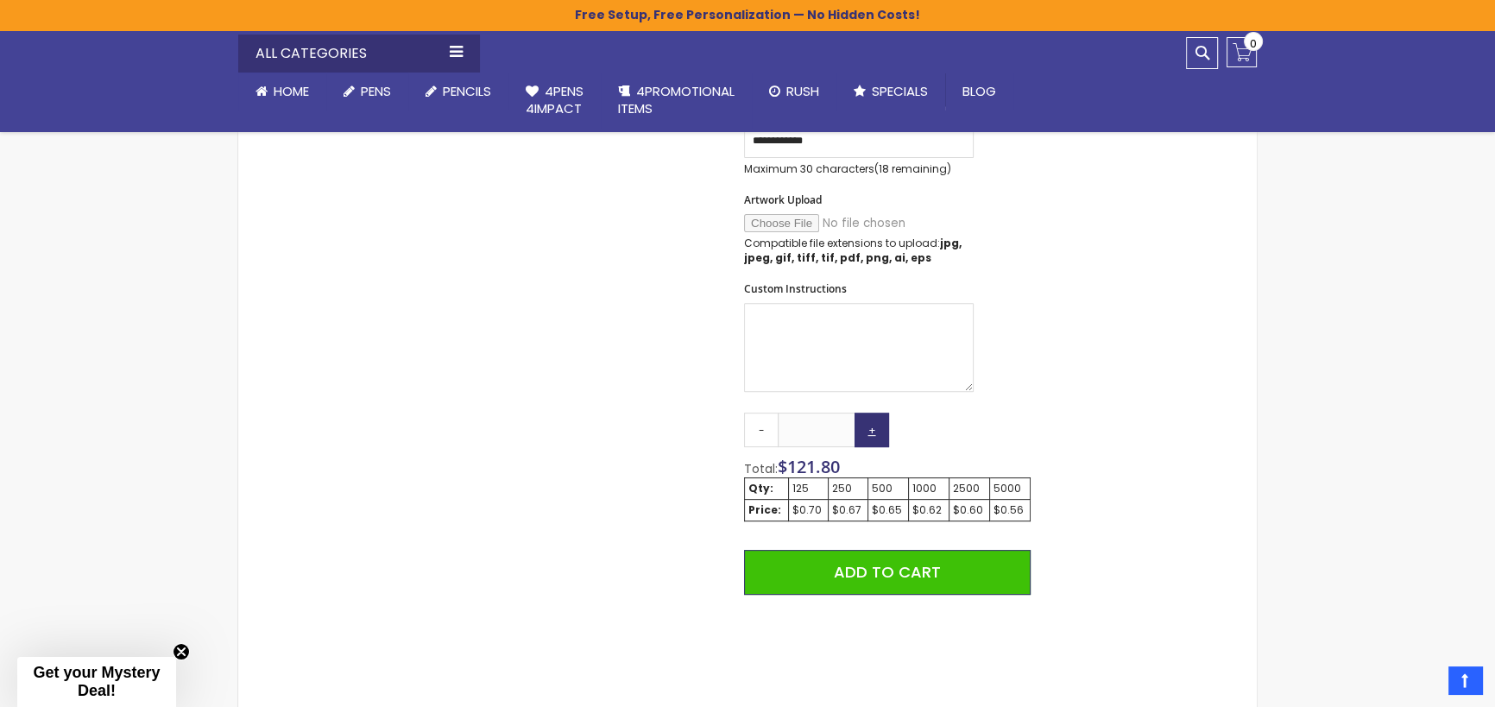
click at [873, 430] on link "+" at bounding box center [872, 430] width 35 height 35
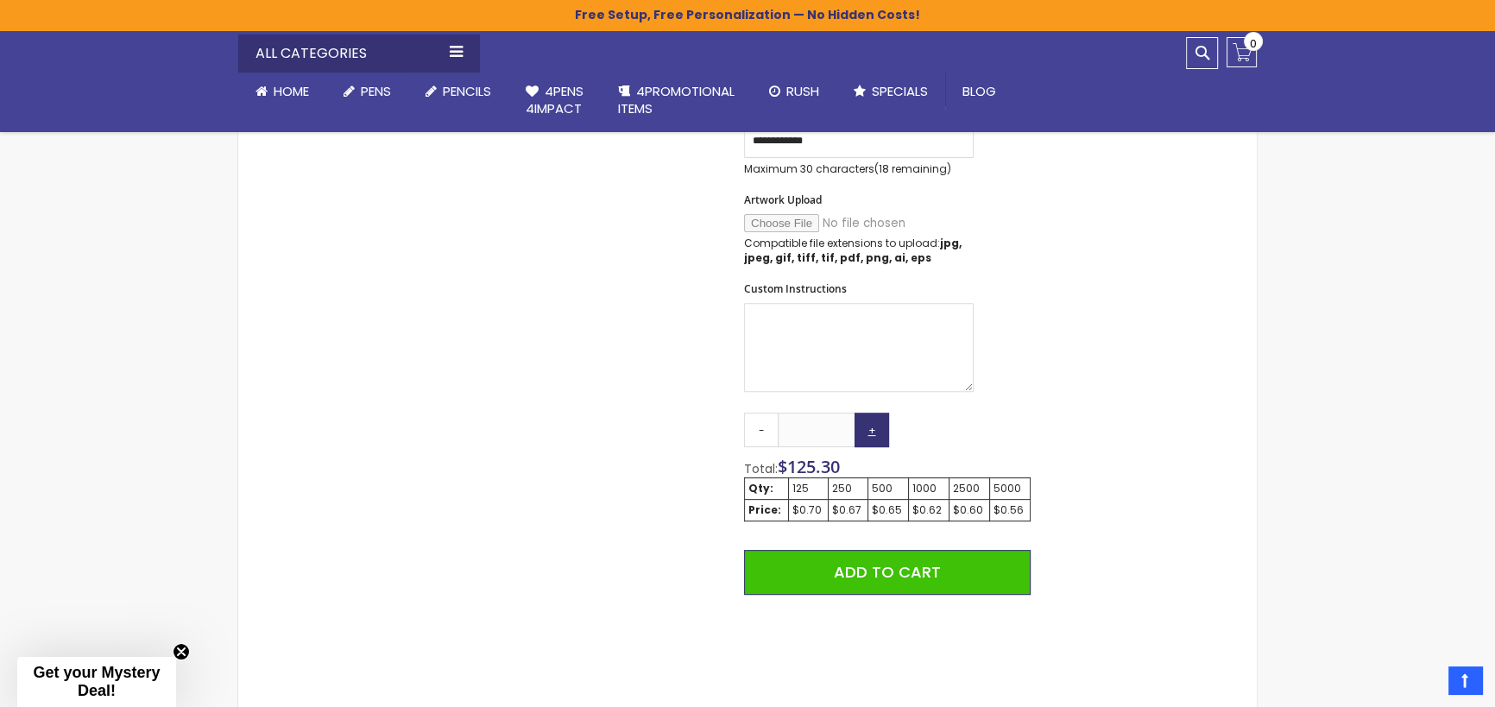
click at [873, 430] on link "+" at bounding box center [872, 430] width 35 height 35
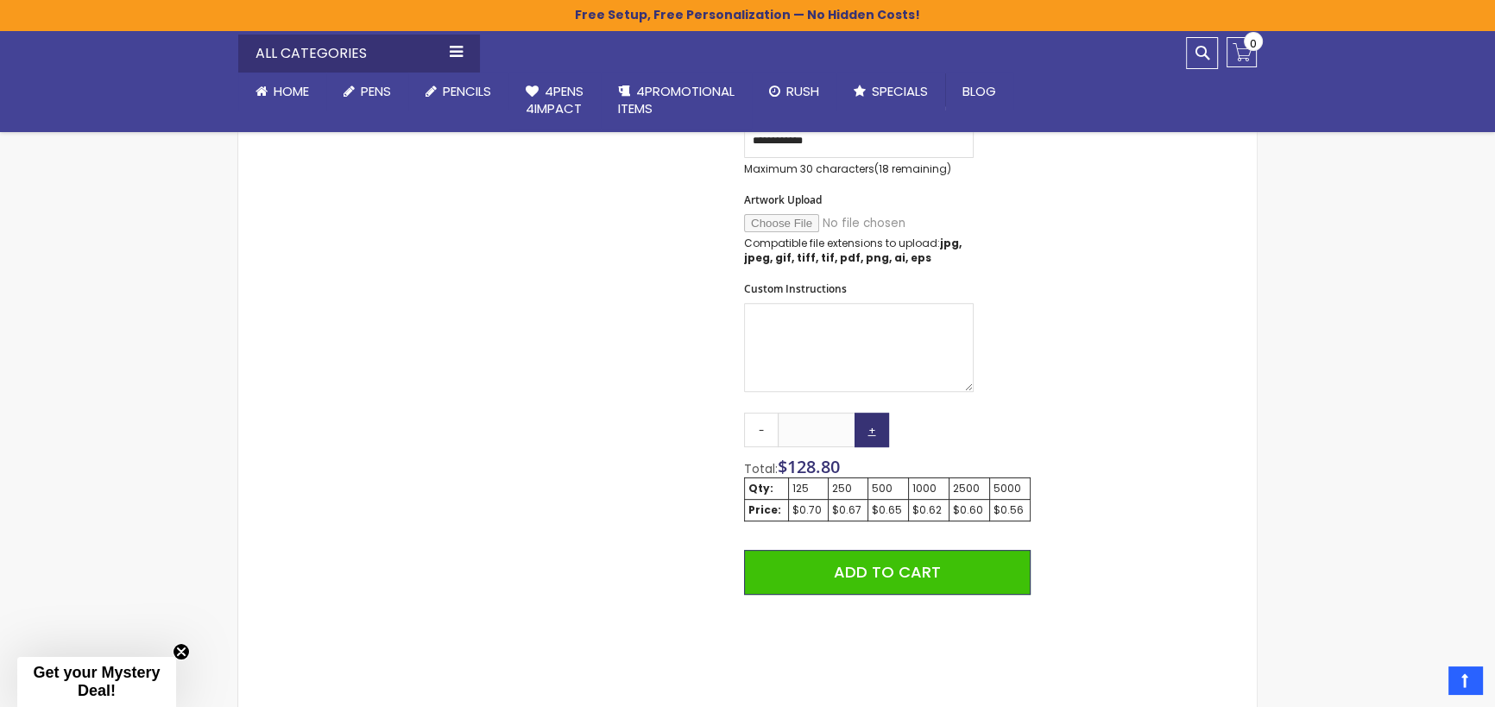
click at [873, 430] on link "+" at bounding box center [872, 430] width 35 height 35
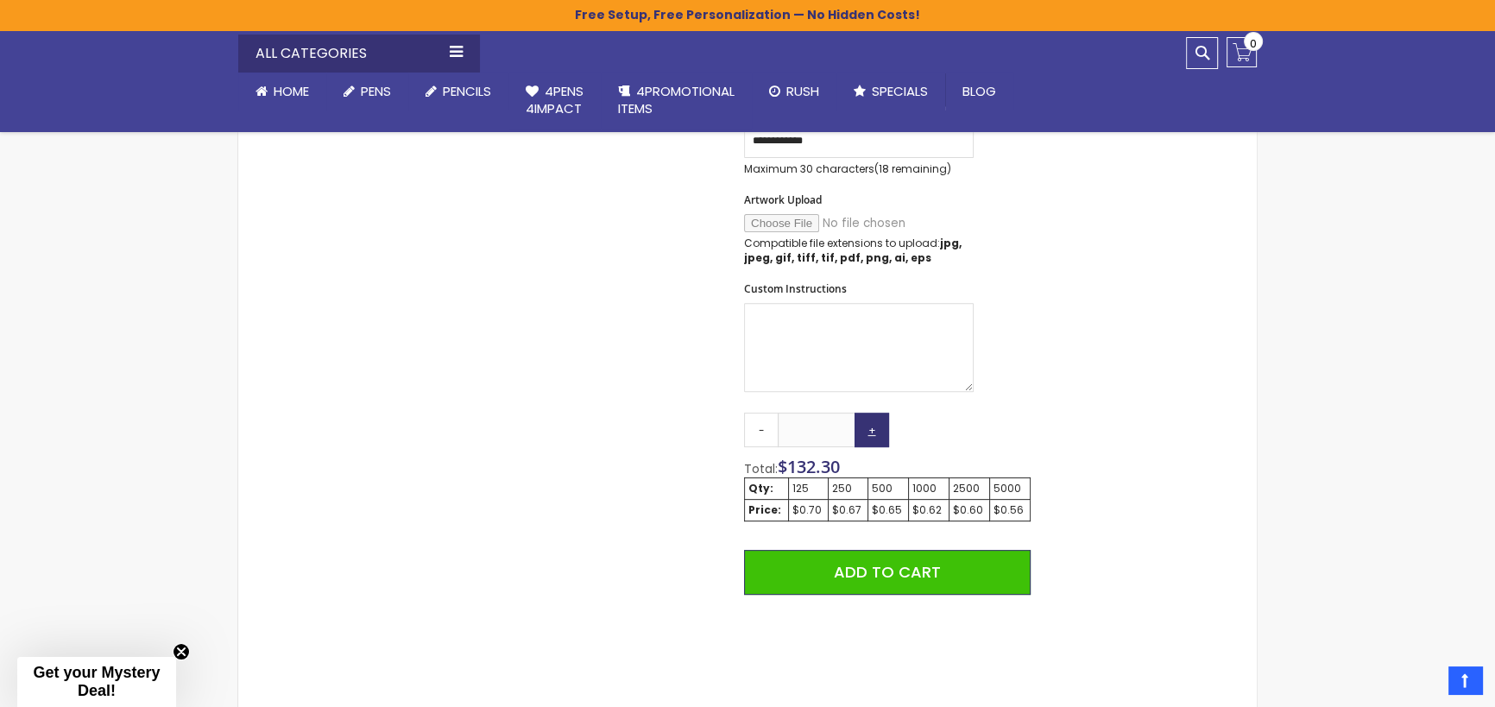
click at [873, 430] on link "+" at bounding box center [872, 430] width 35 height 35
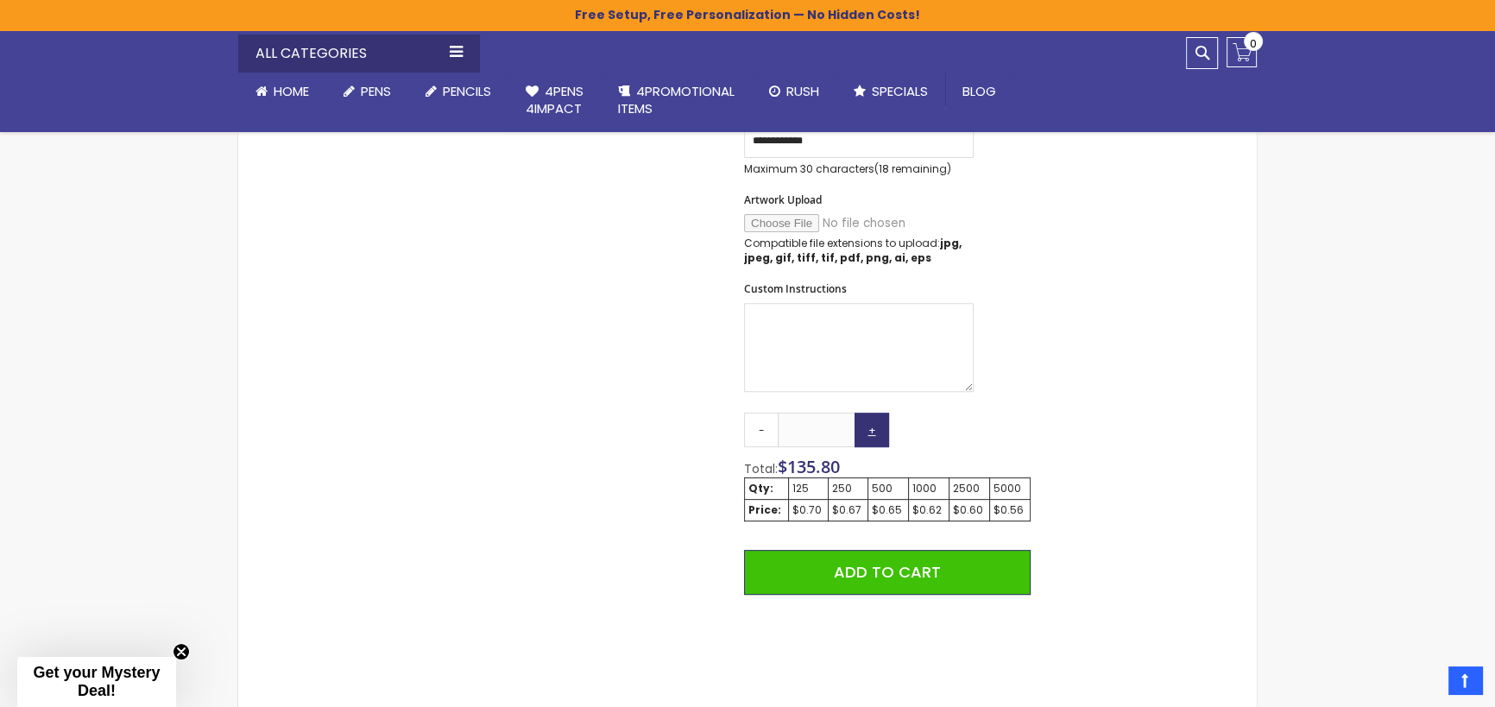
click at [873, 430] on link "+" at bounding box center [872, 430] width 35 height 35
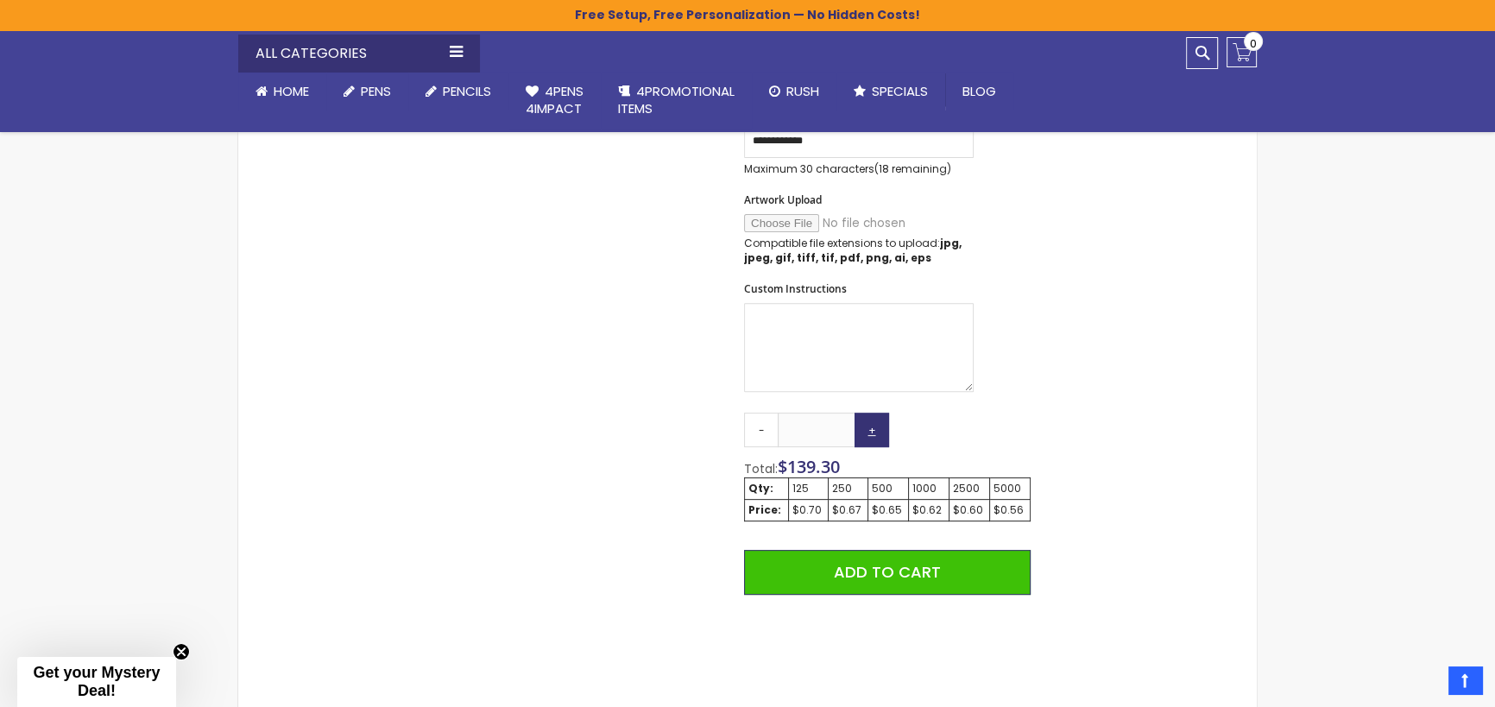
click at [873, 430] on link "+" at bounding box center [872, 430] width 35 height 35
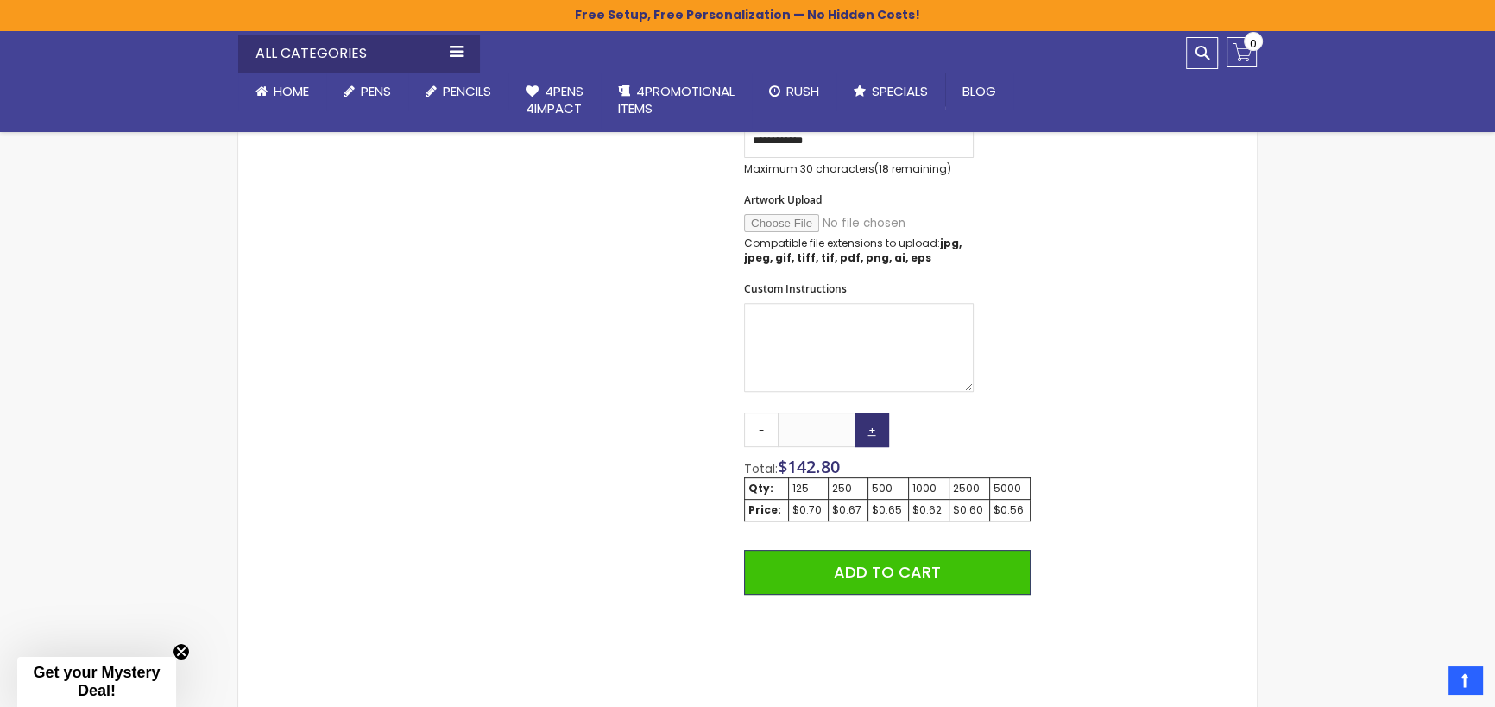
click at [873, 430] on link "+" at bounding box center [872, 430] width 35 height 35
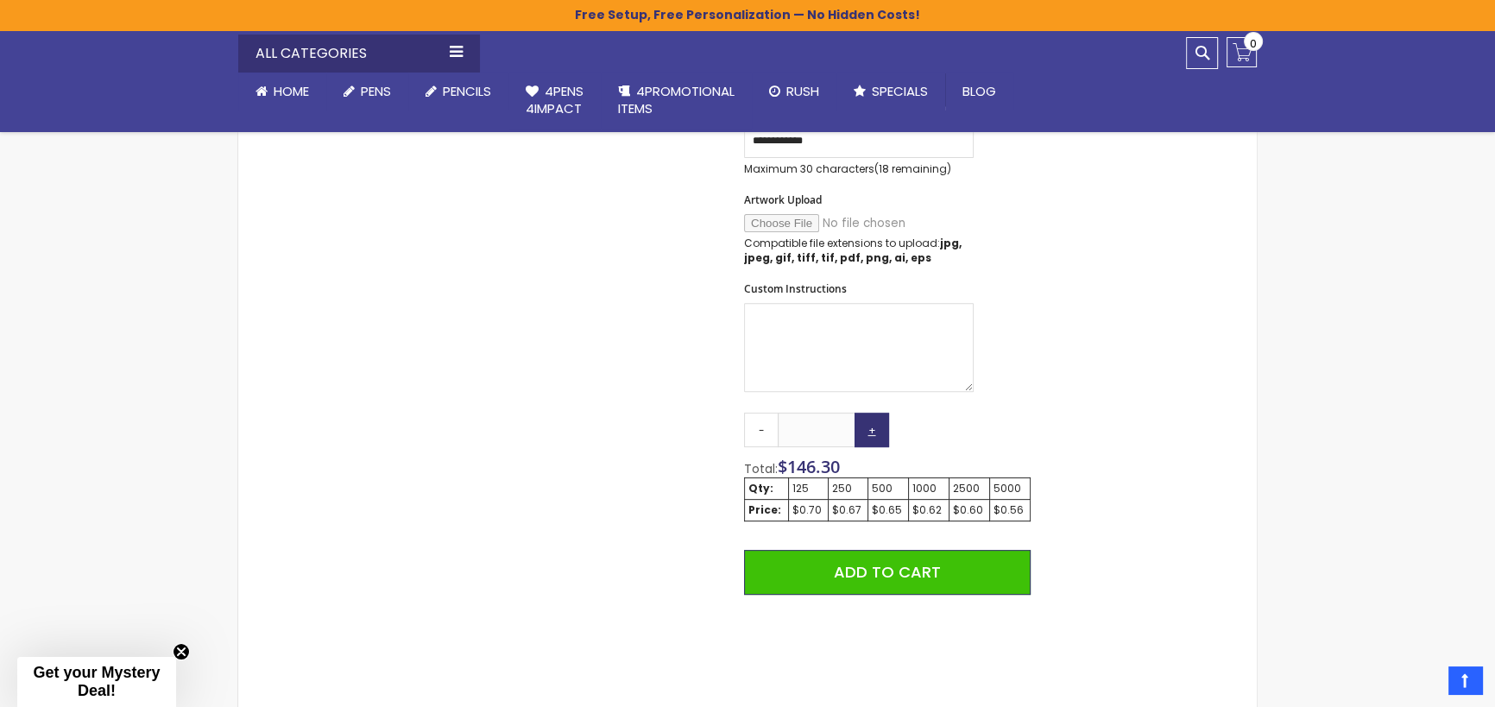
click at [873, 430] on link "+" at bounding box center [872, 430] width 35 height 35
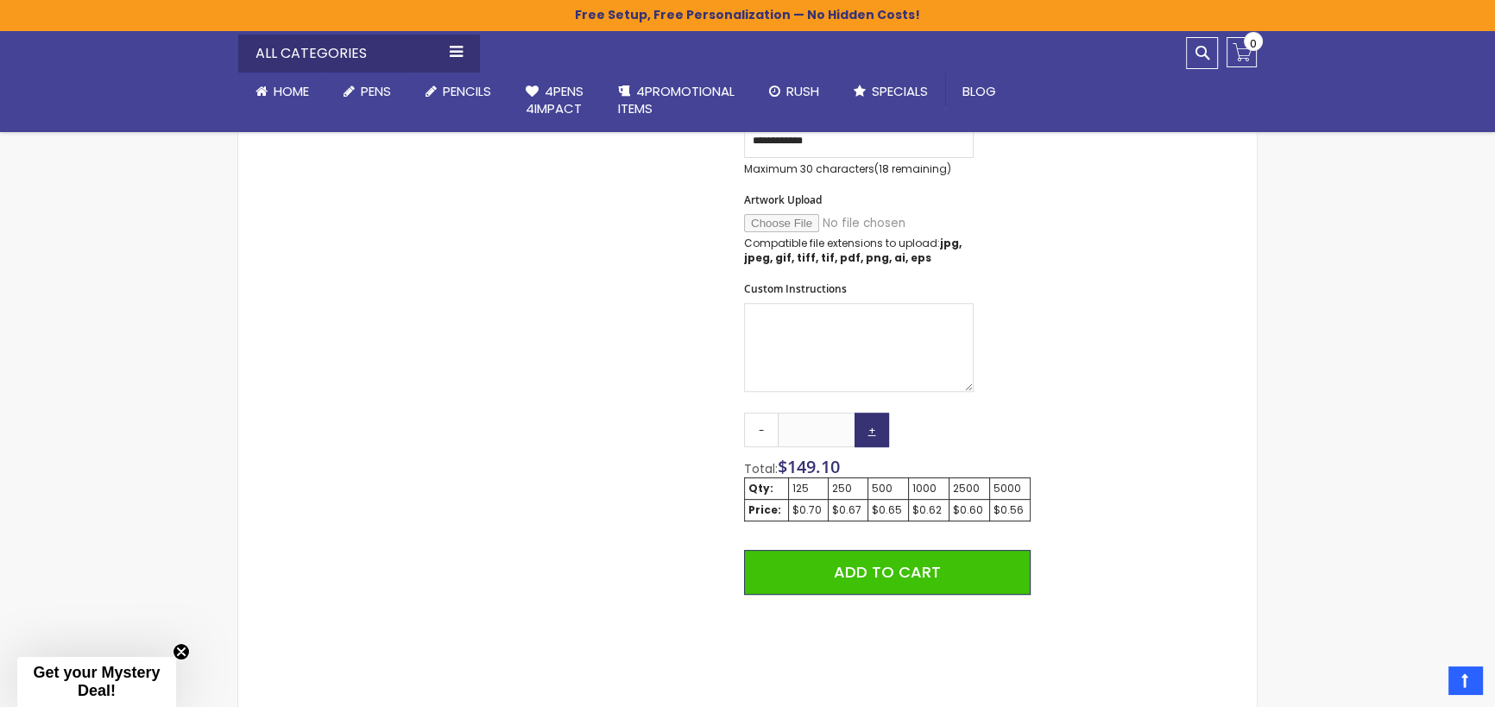
click at [873, 430] on link "+" at bounding box center [872, 430] width 35 height 35
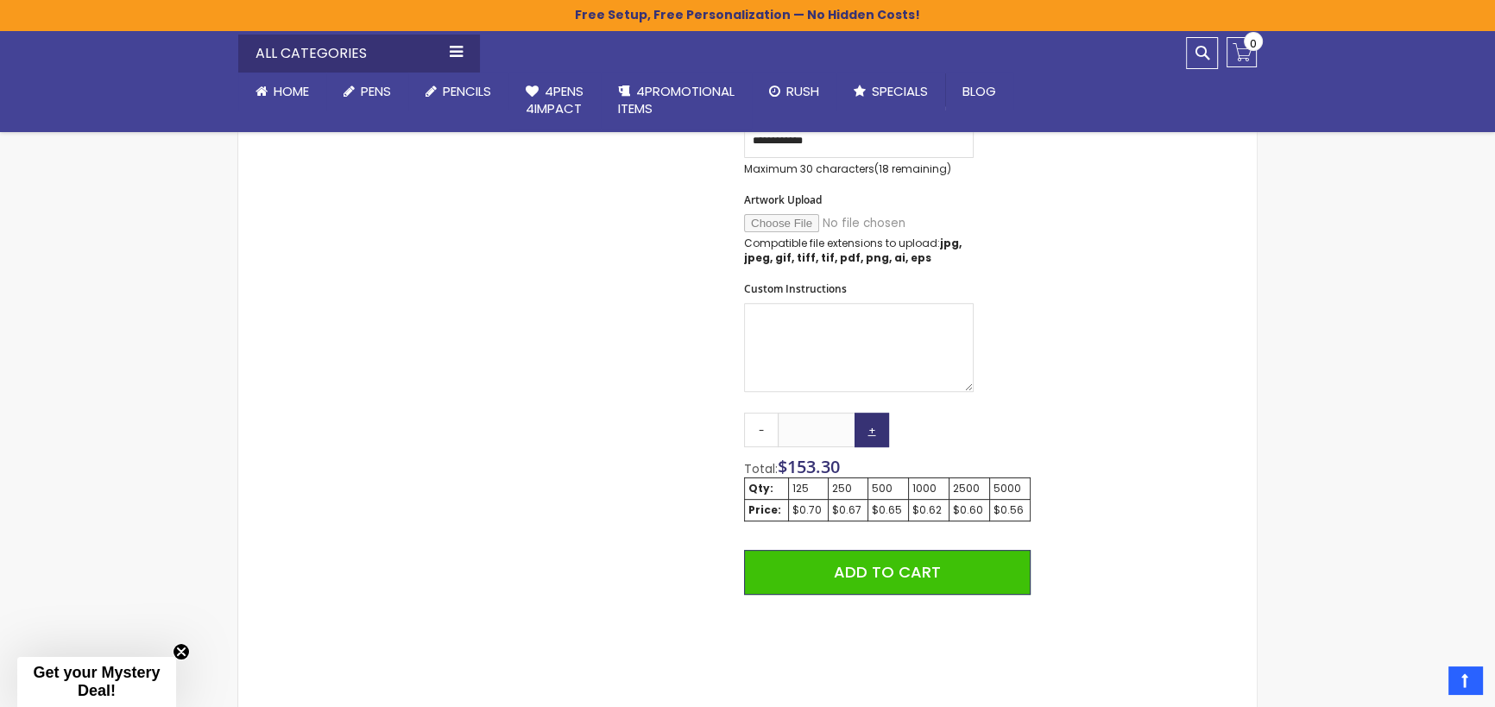
click at [873, 430] on link "+" at bounding box center [872, 430] width 35 height 35
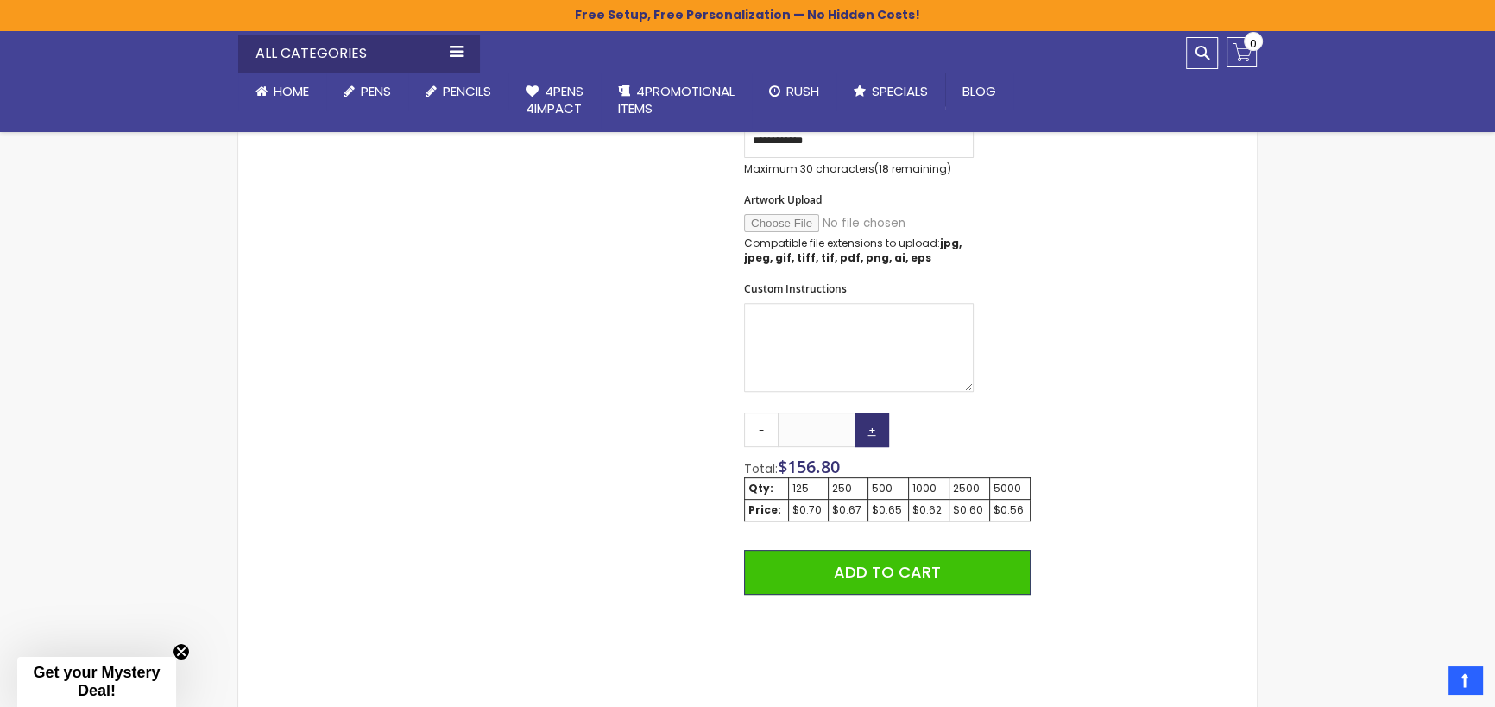
click at [873, 430] on link "+" at bounding box center [872, 430] width 35 height 35
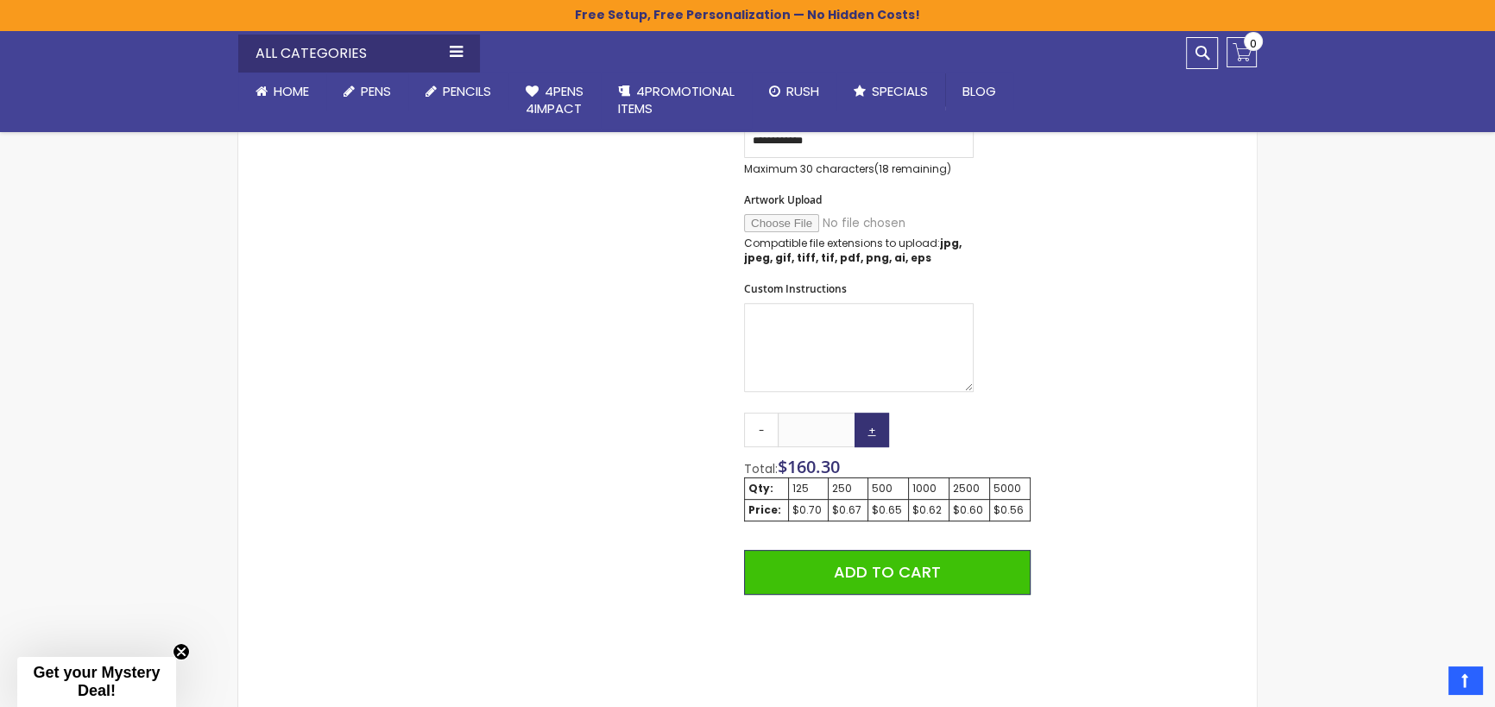
click at [873, 430] on link "+" at bounding box center [872, 430] width 35 height 35
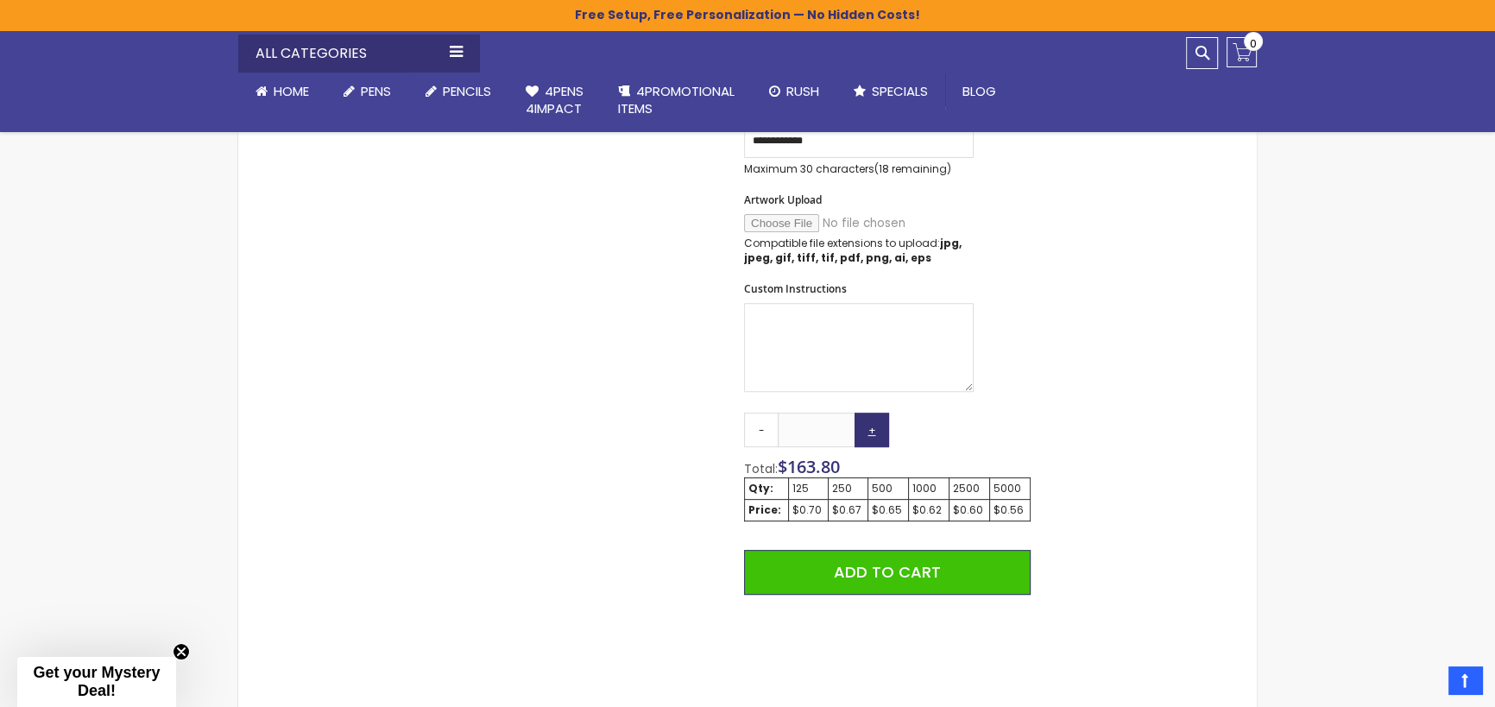
click at [873, 430] on link "+" at bounding box center [872, 430] width 35 height 35
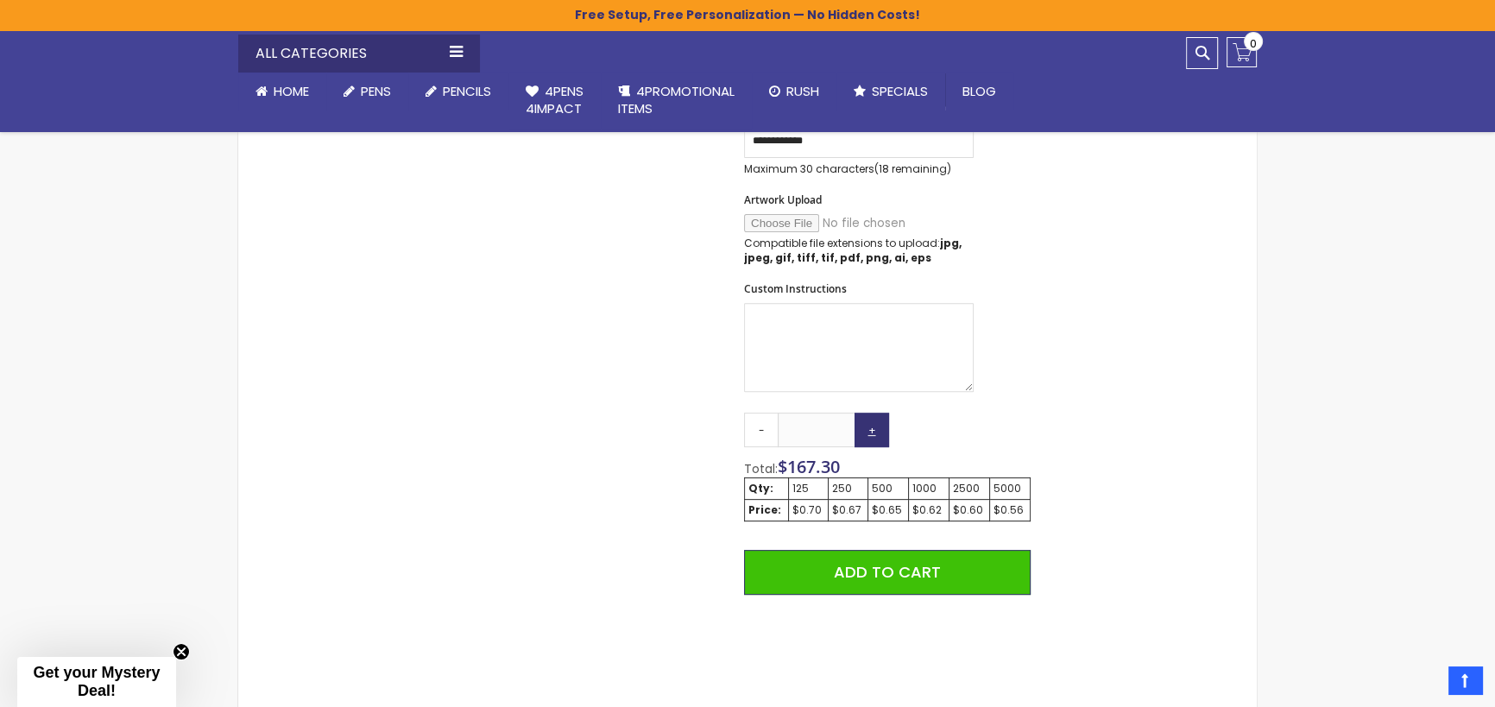
click at [873, 430] on link "+" at bounding box center [872, 430] width 35 height 35
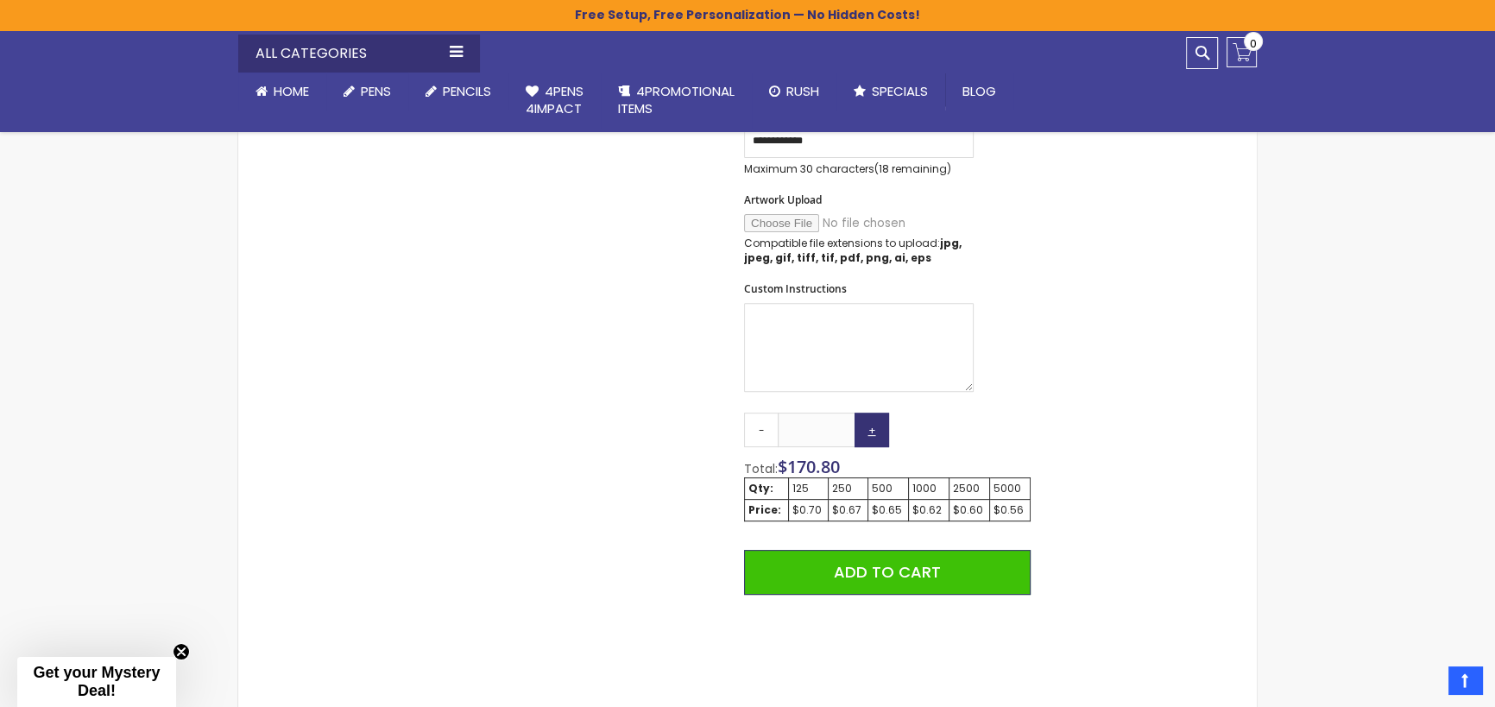
click at [873, 430] on link "+" at bounding box center [872, 430] width 35 height 35
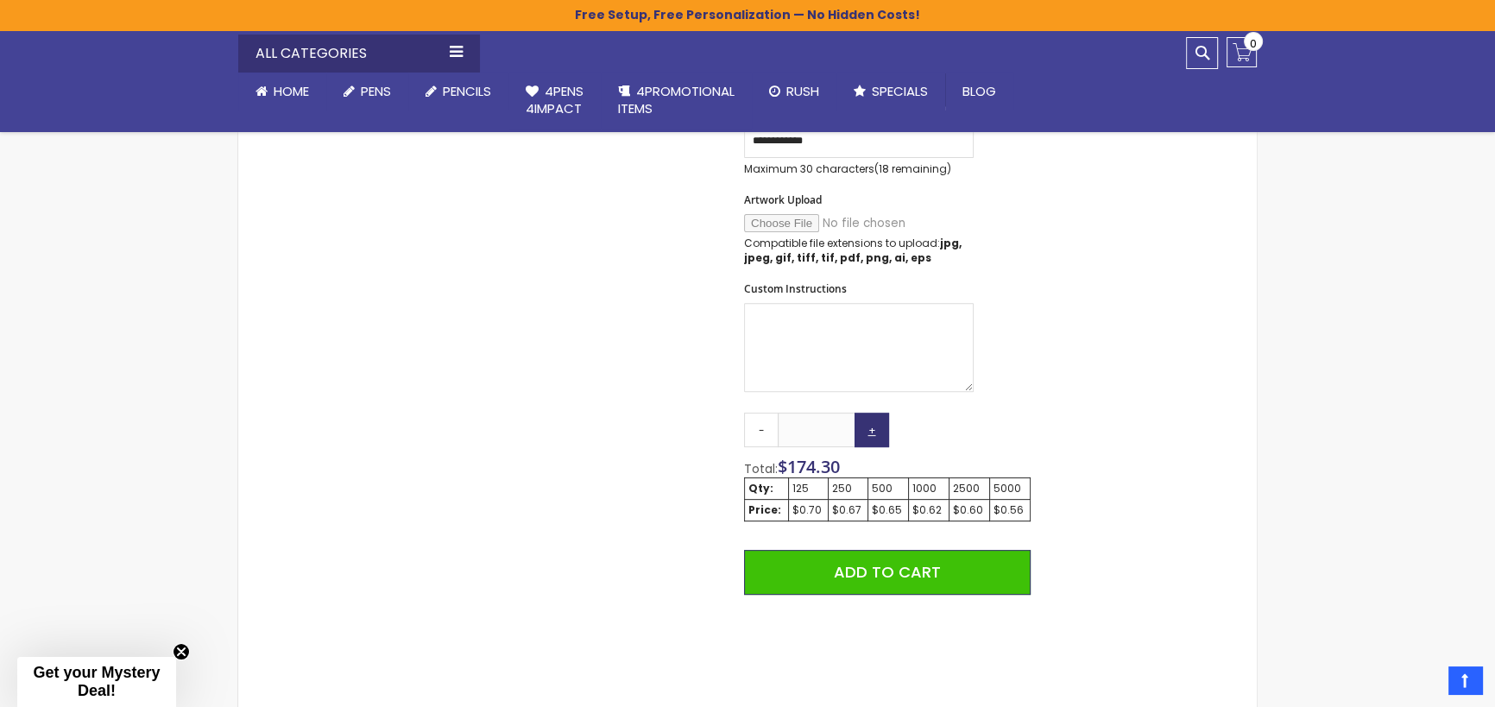
click at [873, 430] on link "+" at bounding box center [872, 430] width 35 height 35
type input "***"
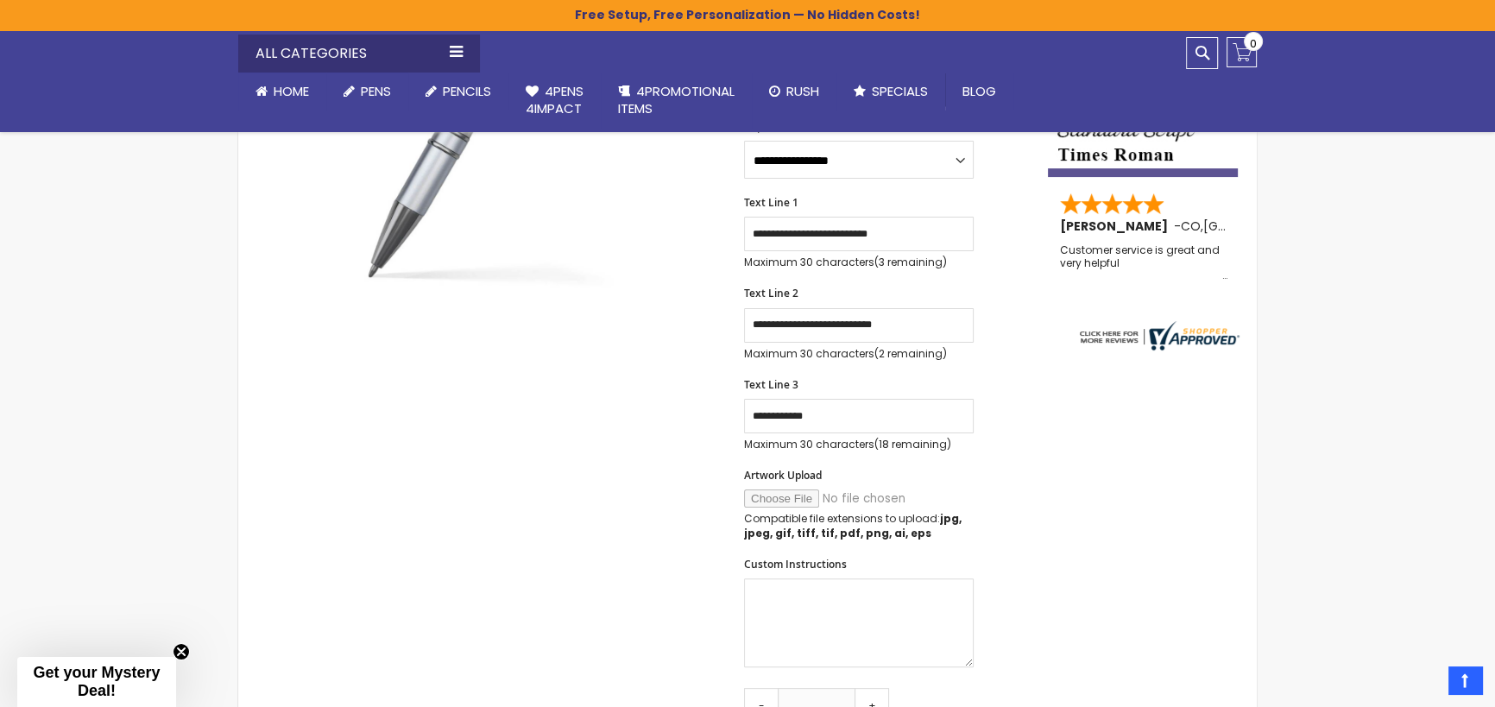
scroll to position [474, 0]
click at [794, 501] on input "Artwork Upload" at bounding box center [861, 499] width 235 height 18
type input "**********"
drag, startPoint x: 784, startPoint y: 327, endPoint x: 687, endPoint y: 326, distance: 96.7
click at [688, 326] on div "Skip to the end of the images gallery Skip to the beginning of the images galle…" at bounding box center [643, 601] width 792 height 1518
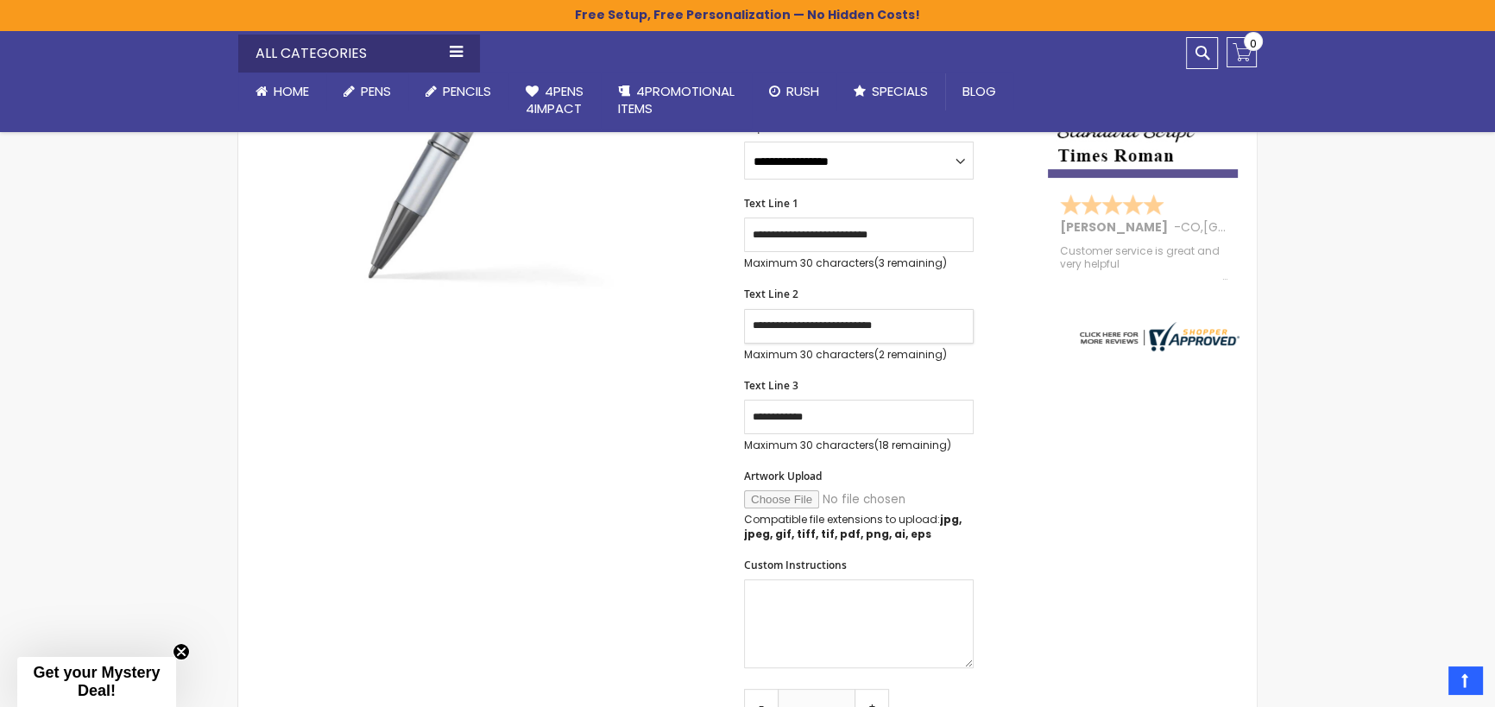
click at [774, 323] on input "**********" at bounding box center [859, 326] width 230 height 35
drag, startPoint x: 779, startPoint y: 323, endPoint x: 745, endPoint y: 323, distance: 33.7
click at [745, 323] on input "**********" at bounding box center [859, 326] width 230 height 35
click at [779, 328] on input "**********" at bounding box center [859, 326] width 230 height 35
drag, startPoint x: 779, startPoint y: 328, endPoint x: 742, endPoint y: 328, distance: 36.3
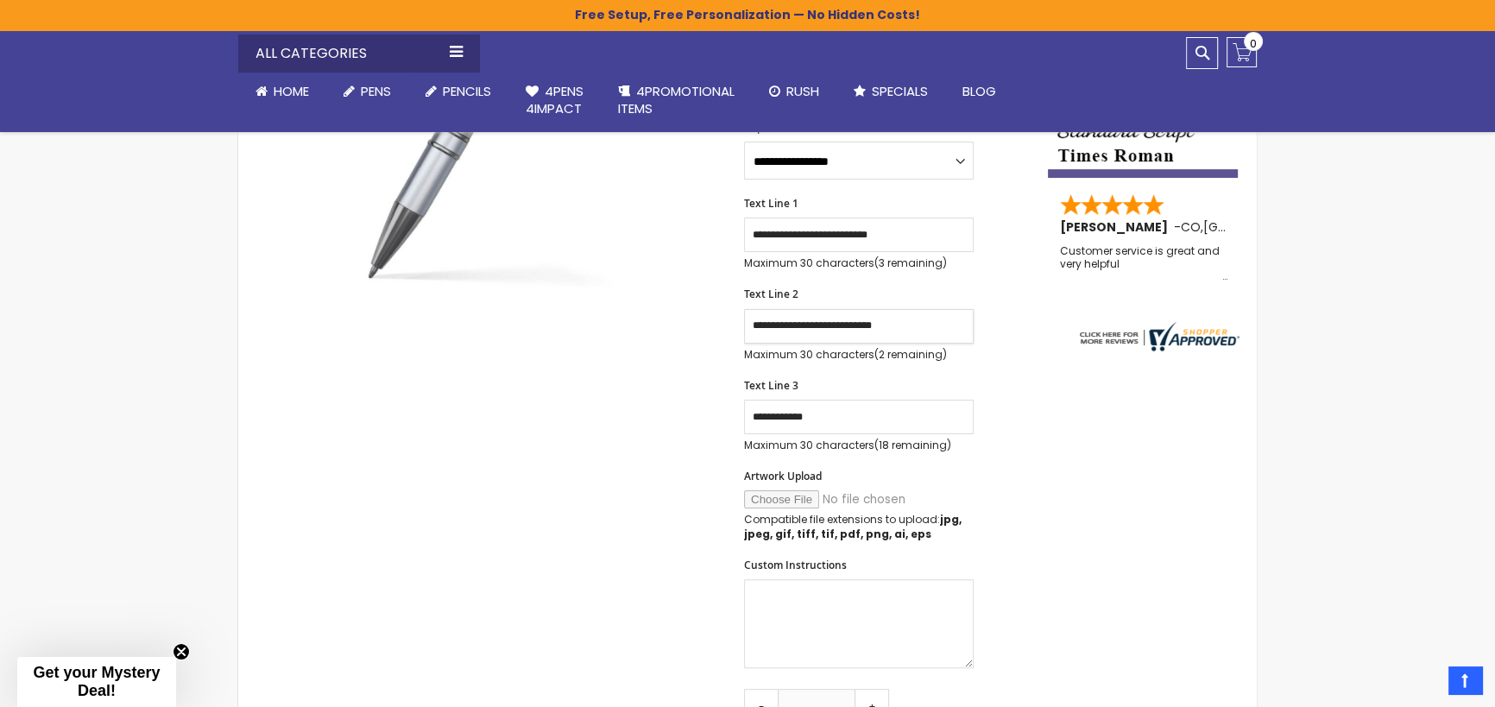
click at [742, 328] on div "Skip to the end of the images gallery Skip to the beginning of the images galle…" at bounding box center [643, 601] width 792 height 1518
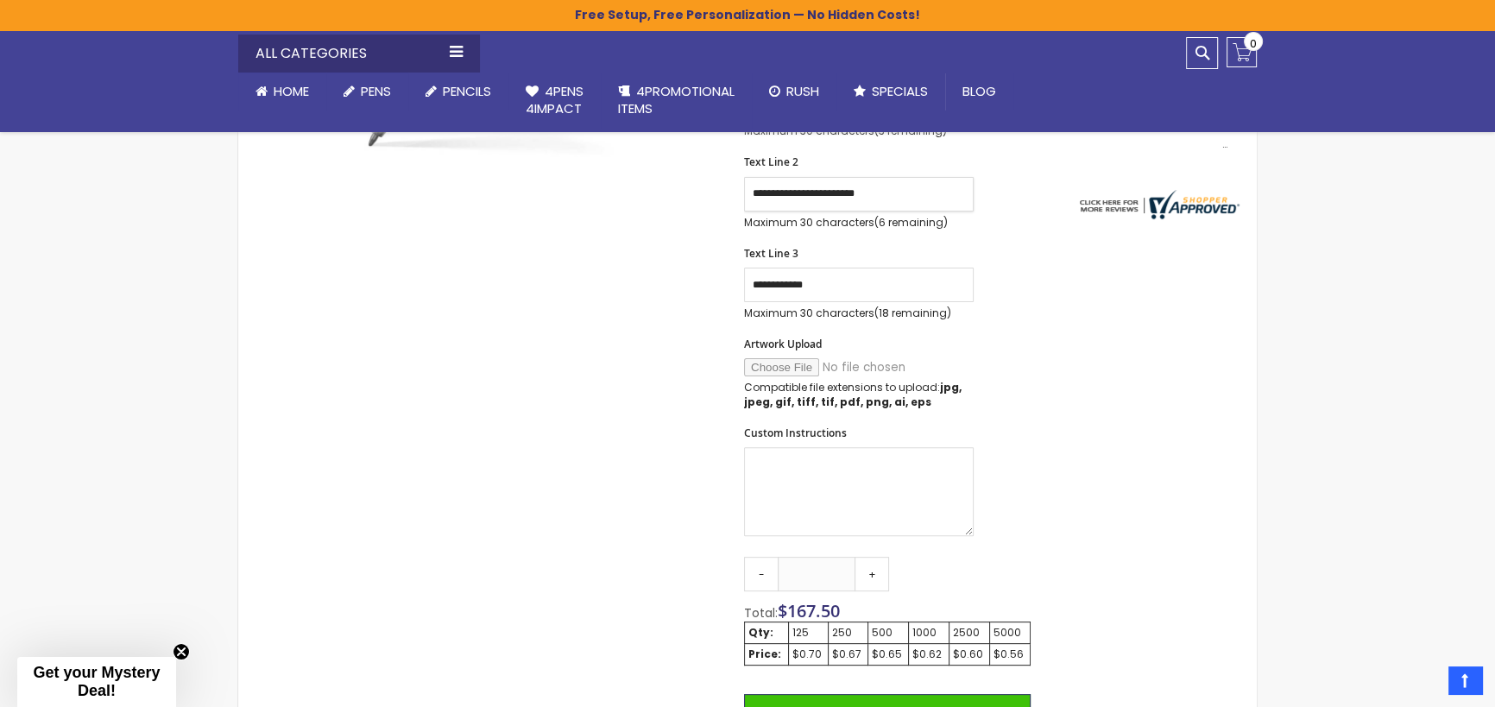
scroll to position [853, 0]
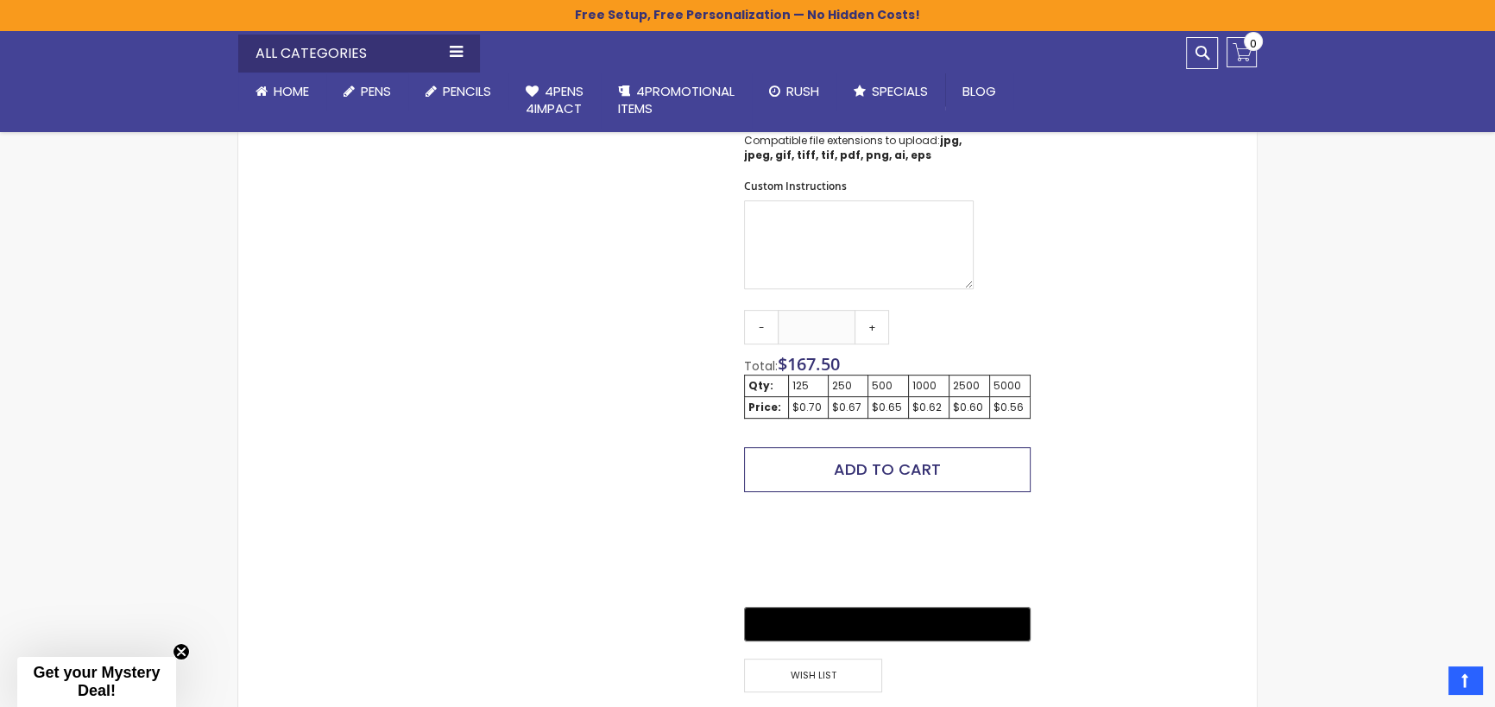
type input "**********"
click at [929, 462] on span "Add to Cart" at bounding box center [887, 469] width 107 height 22
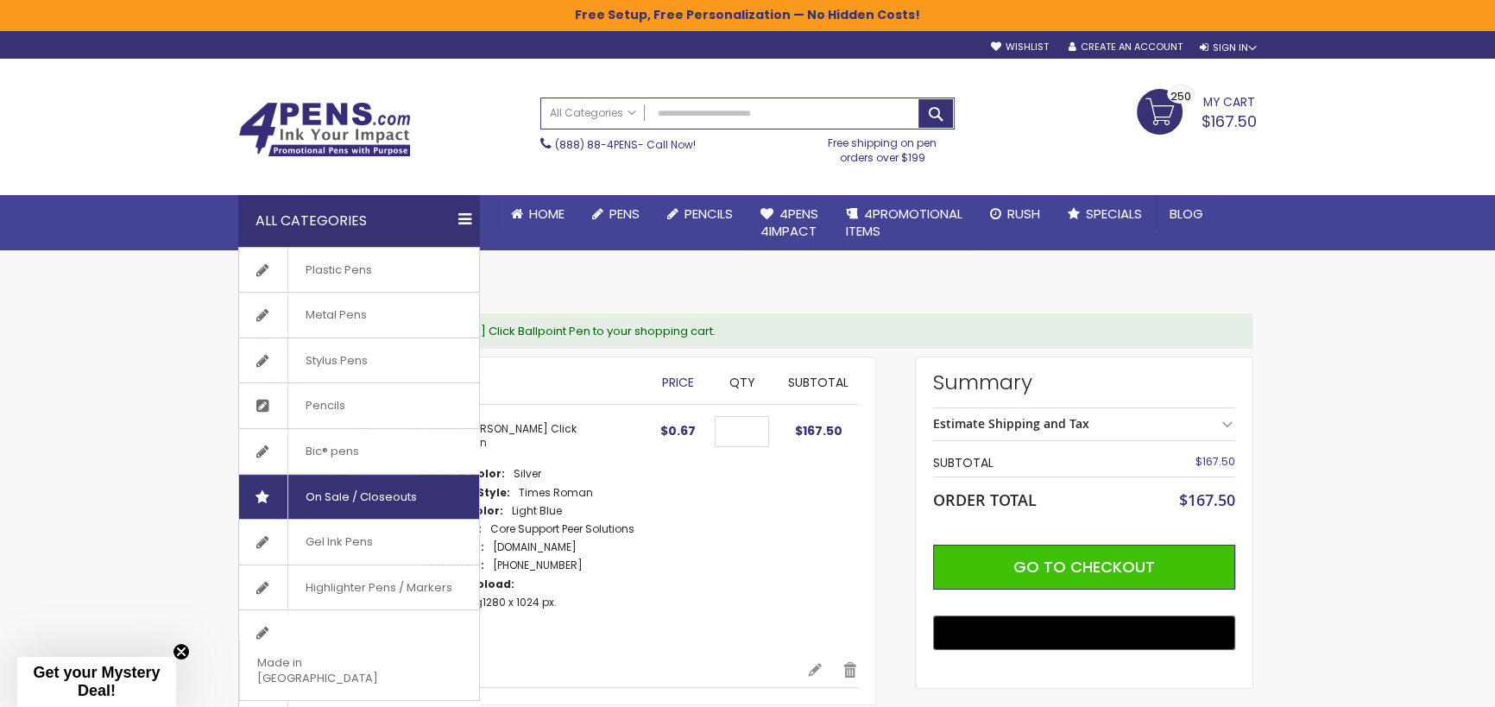
click at [387, 496] on span "On Sale / Closeouts" at bounding box center [360, 497] width 147 height 45
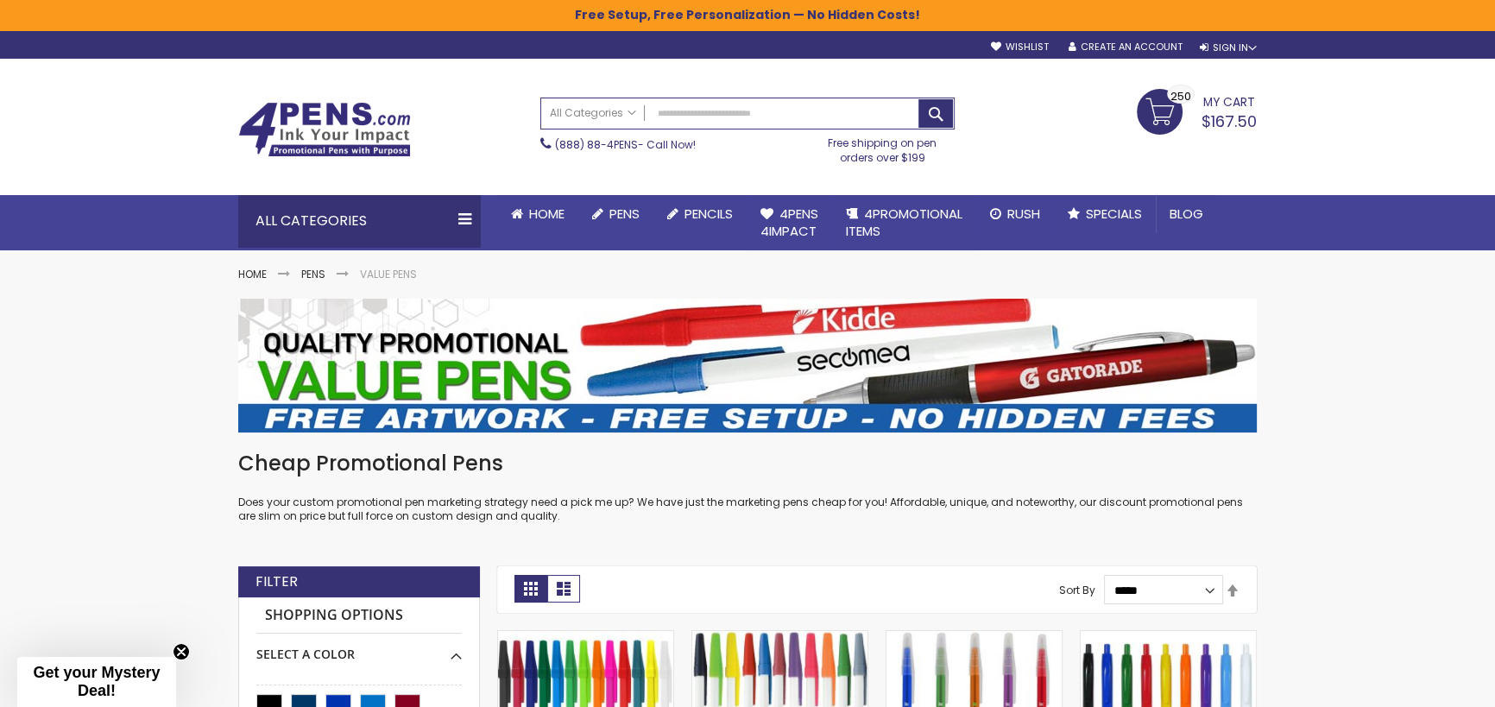
click at [1177, 107] on link "My Cart $167.50 250 250 items" at bounding box center [1197, 110] width 120 height 43
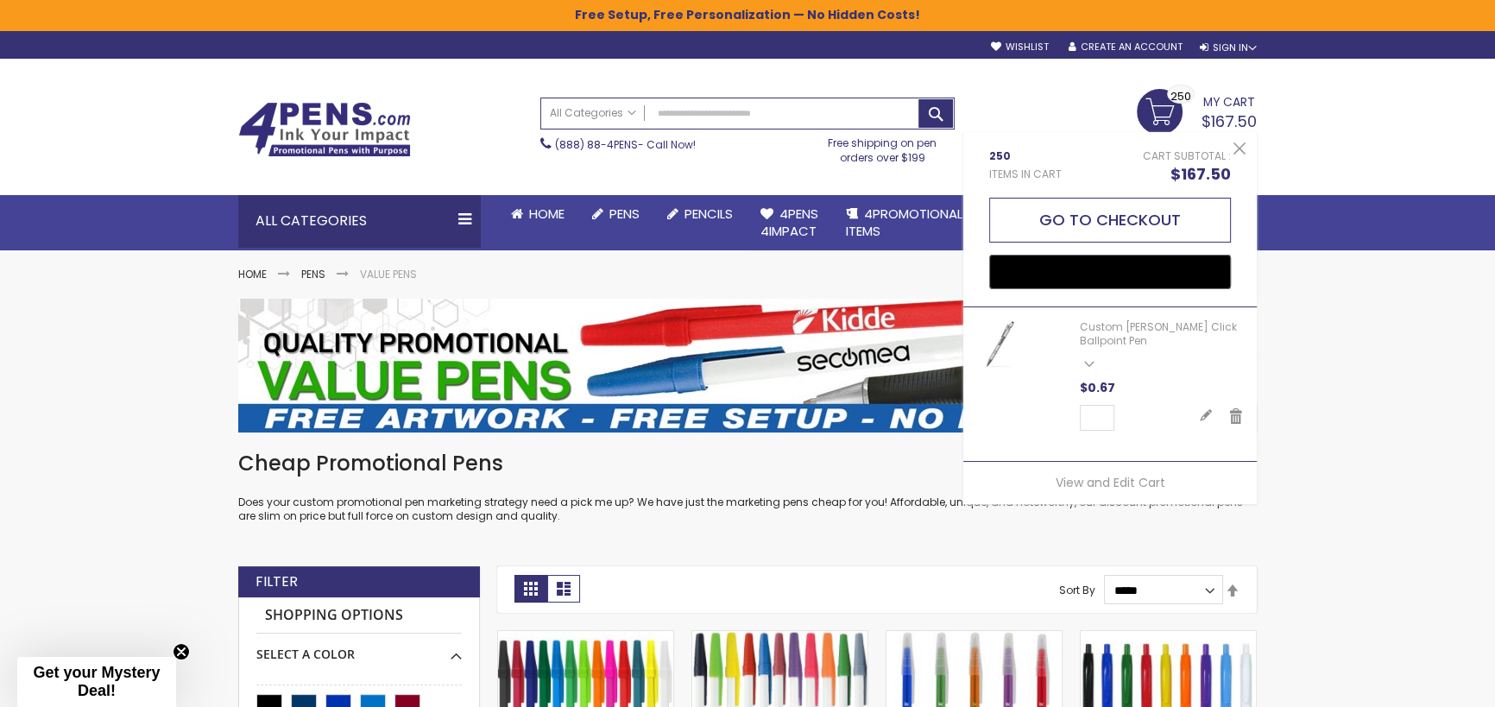
click at [1183, 219] on button "Go to Checkout" at bounding box center [1110, 220] width 242 height 45
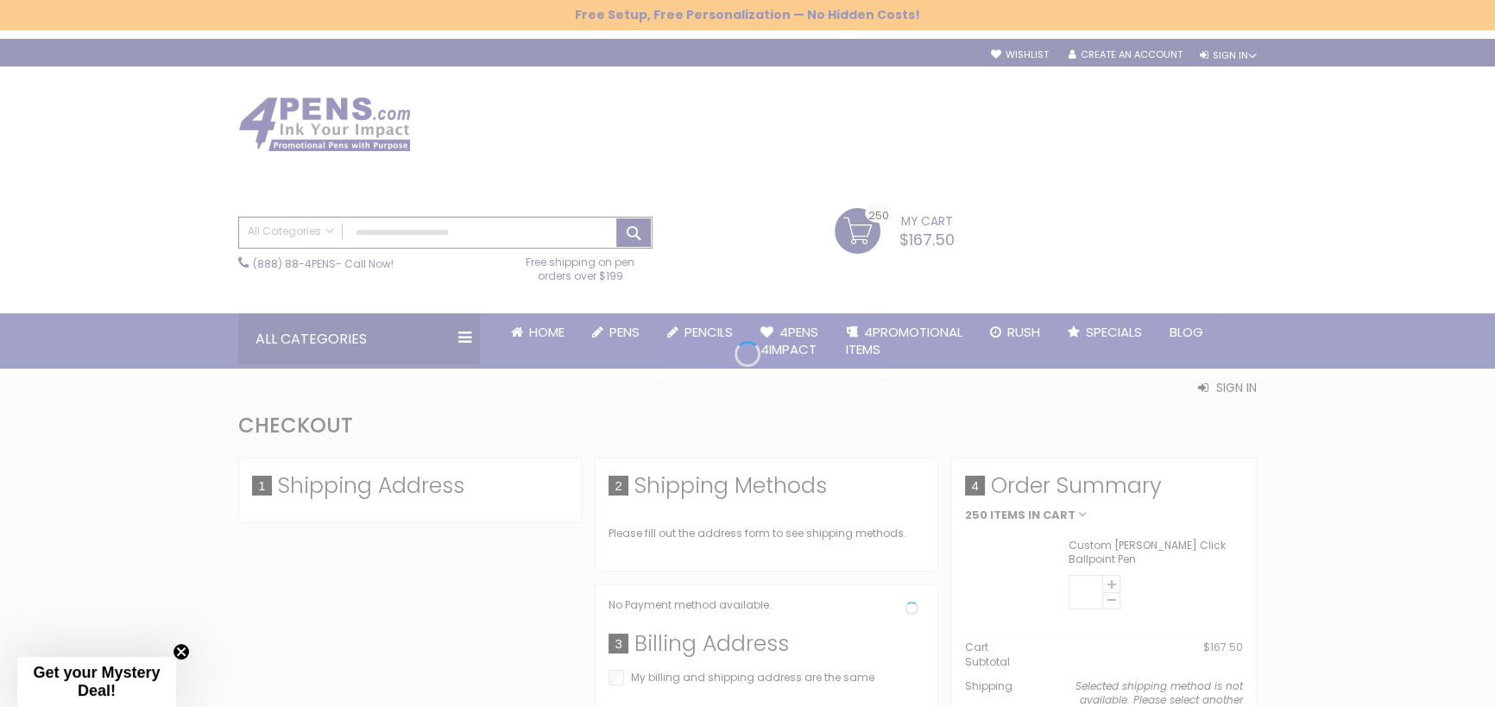
select select "*"
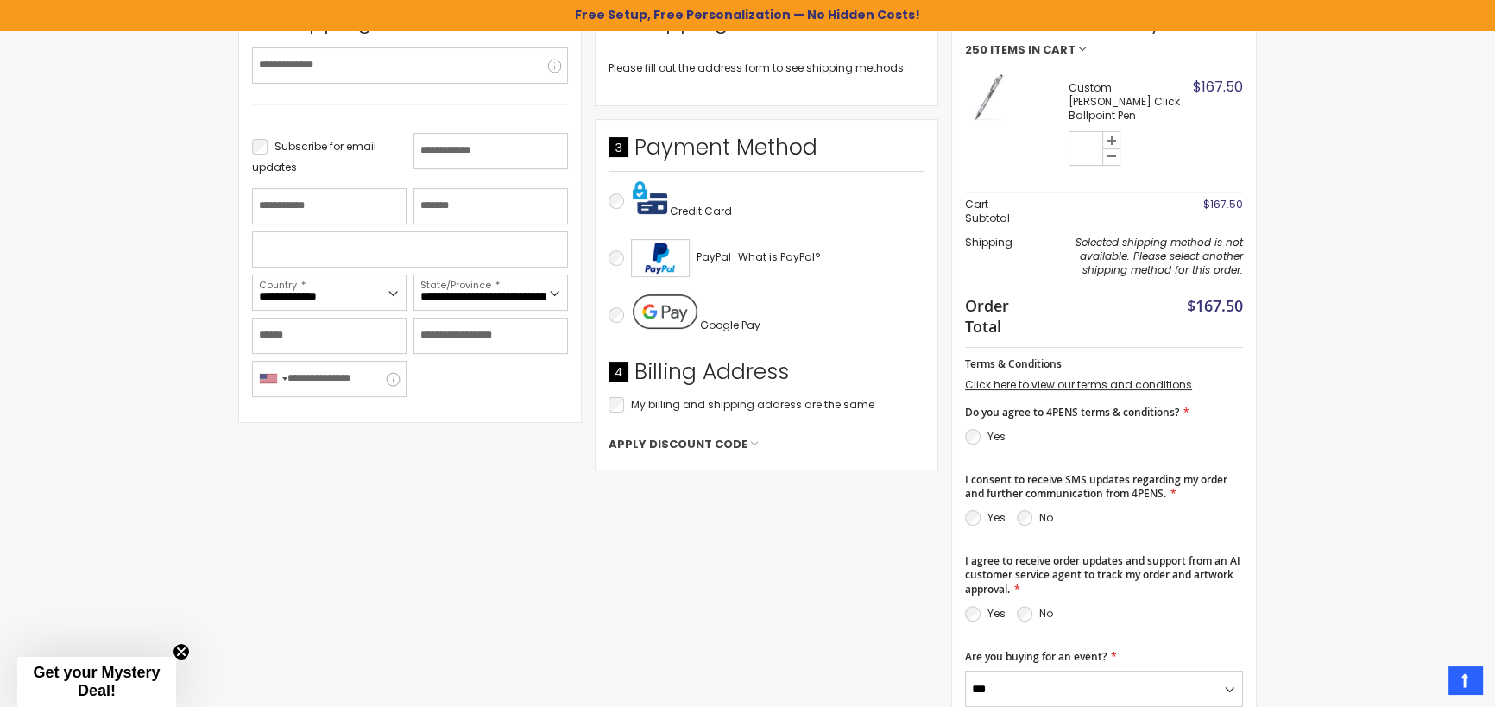
scroll to position [98, 0]
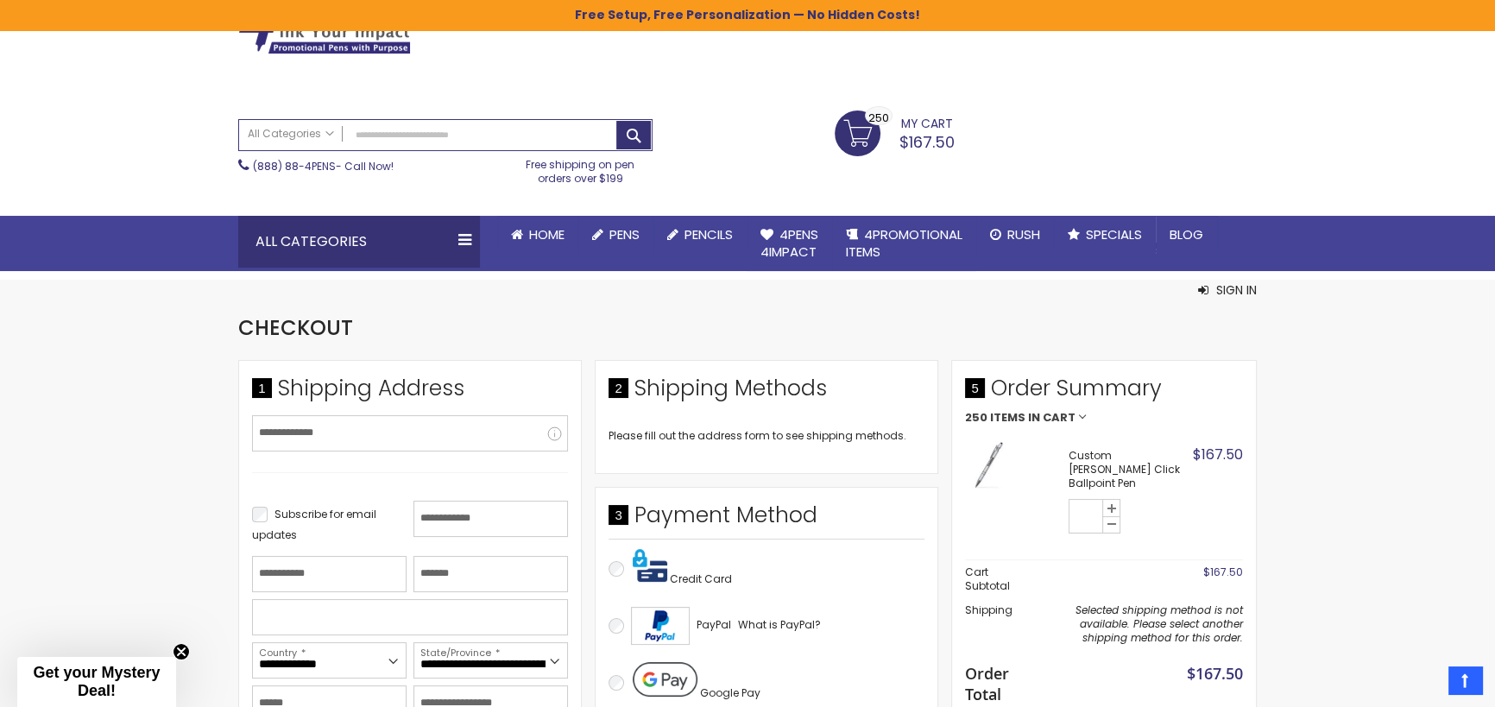
click at [1456, 609] on div at bounding box center [747, 609] width 1495 height 0
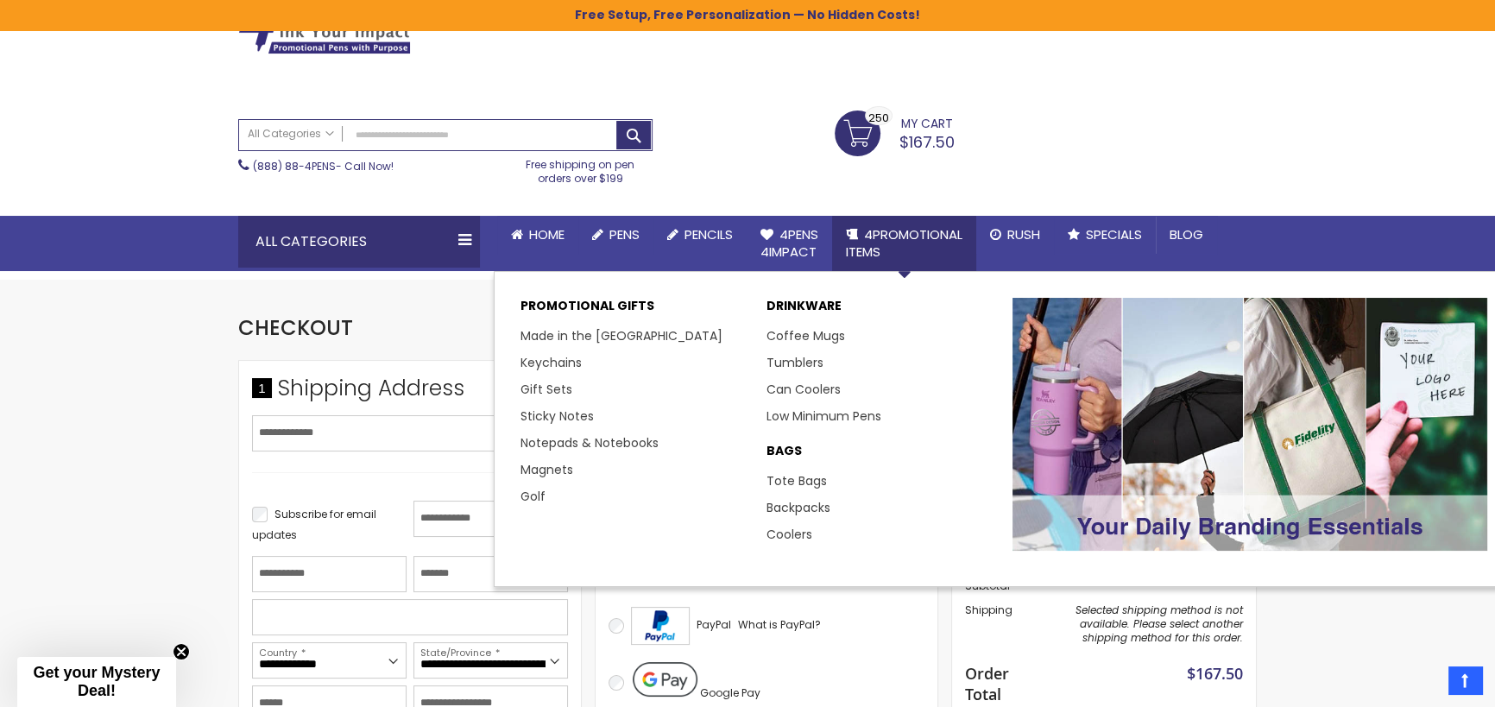
click at [904, 238] on span "4PROMOTIONAL ITEMS" at bounding box center [904, 242] width 117 height 35
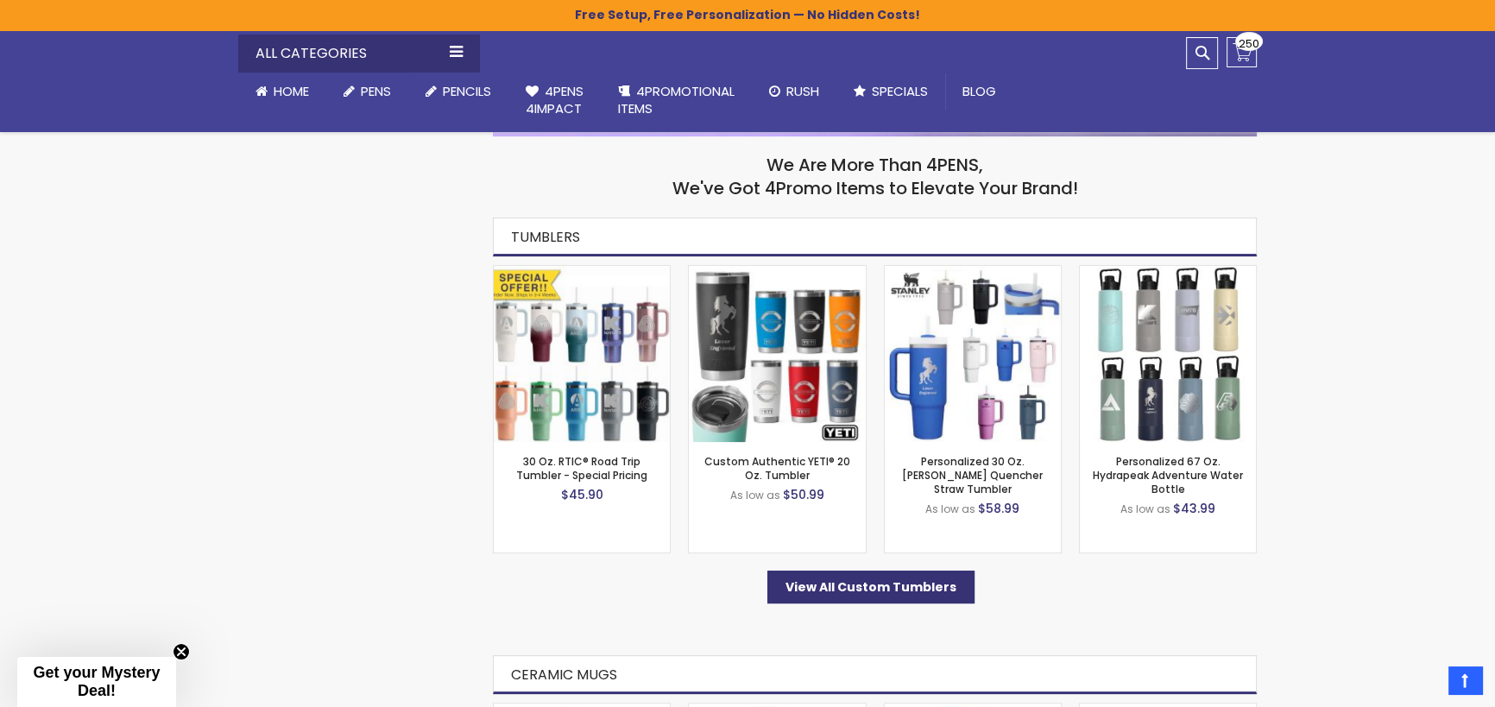
scroll to position [590, 0]
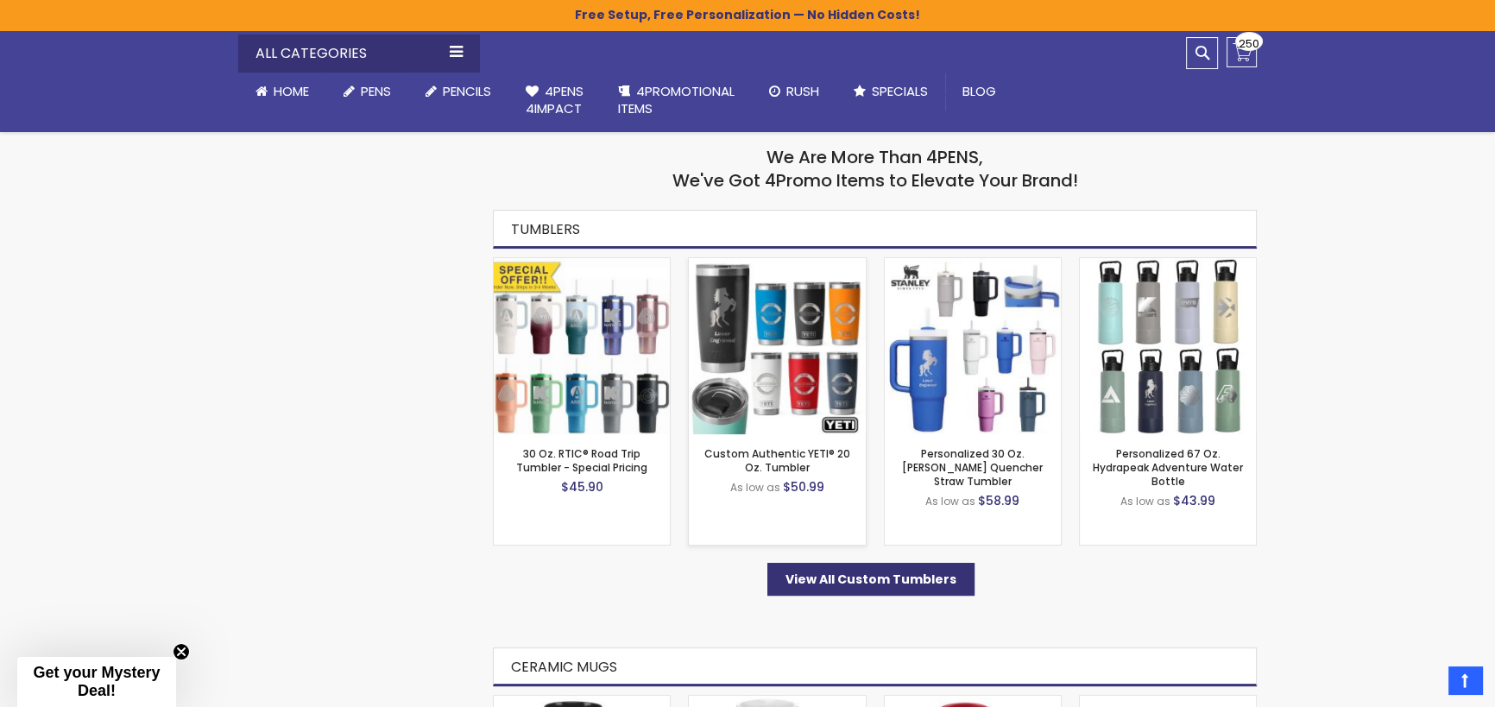
click at [739, 361] on img at bounding box center [777, 346] width 176 height 176
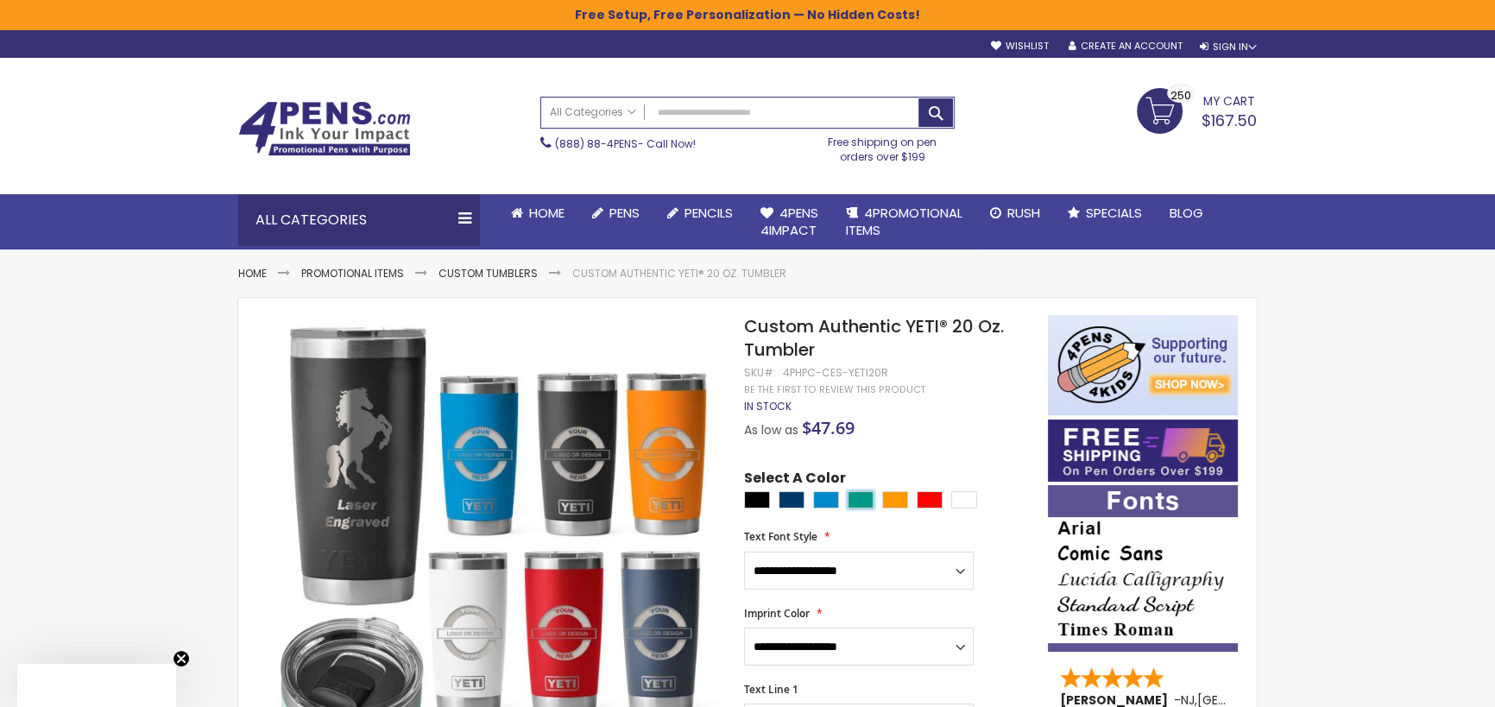
click at [868, 498] on div "Seafoam Green" at bounding box center [861, 499] width 26 height 17
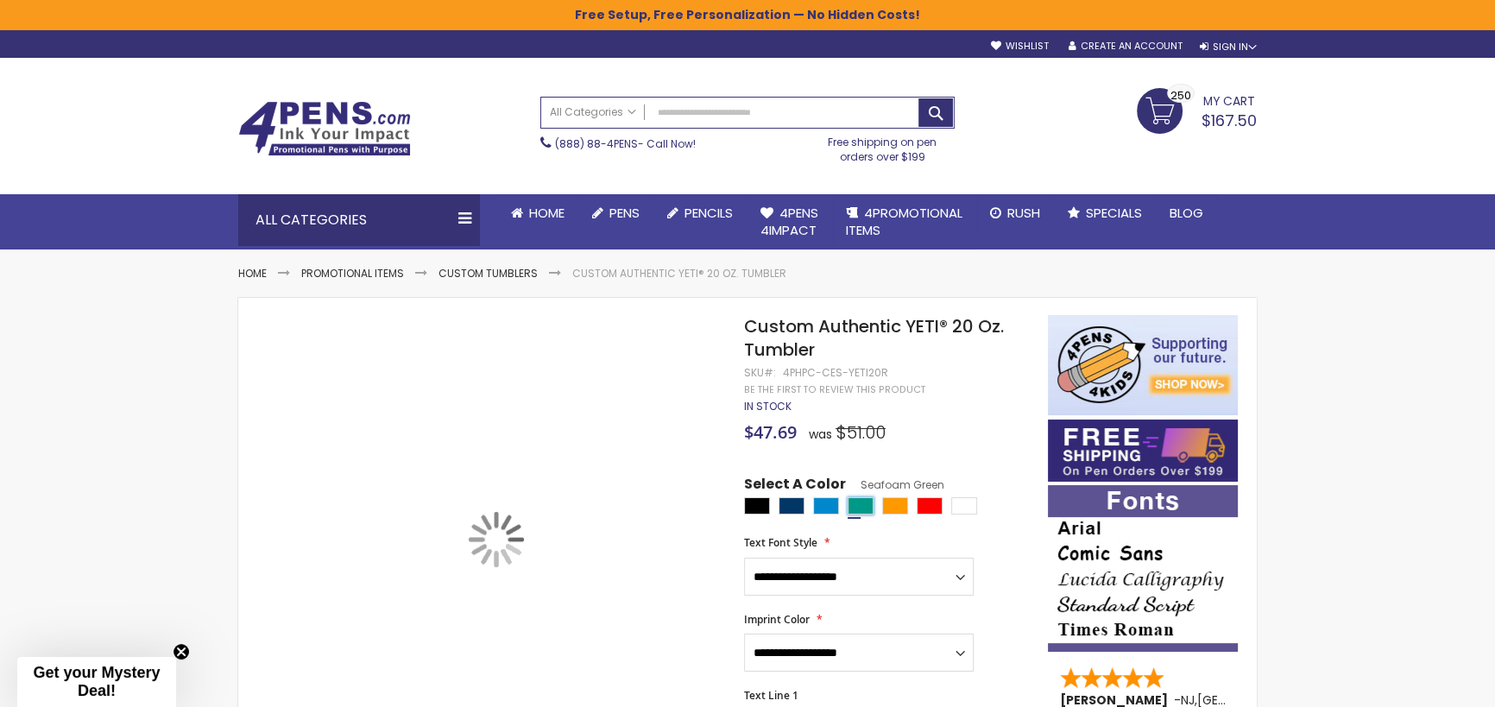
type input "****"
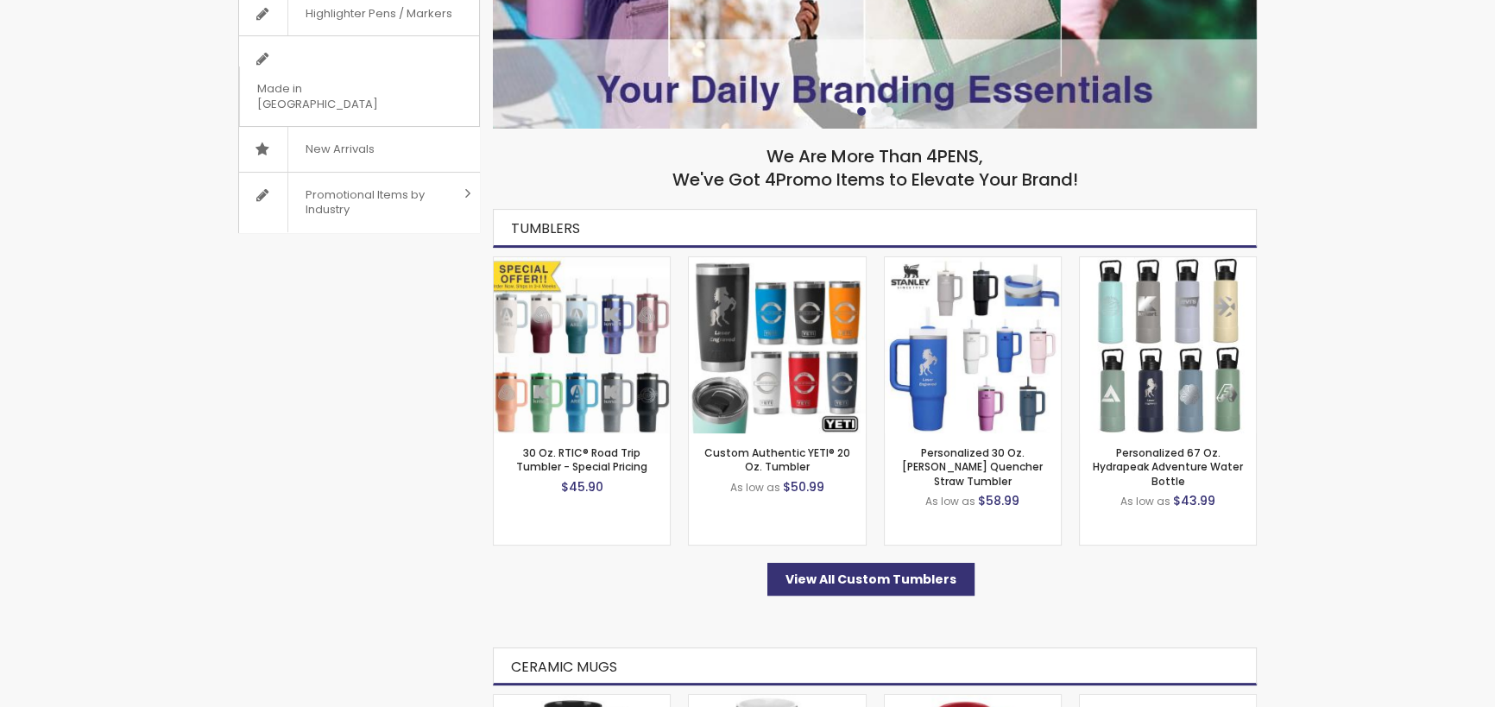
scroll to position [591, 0]
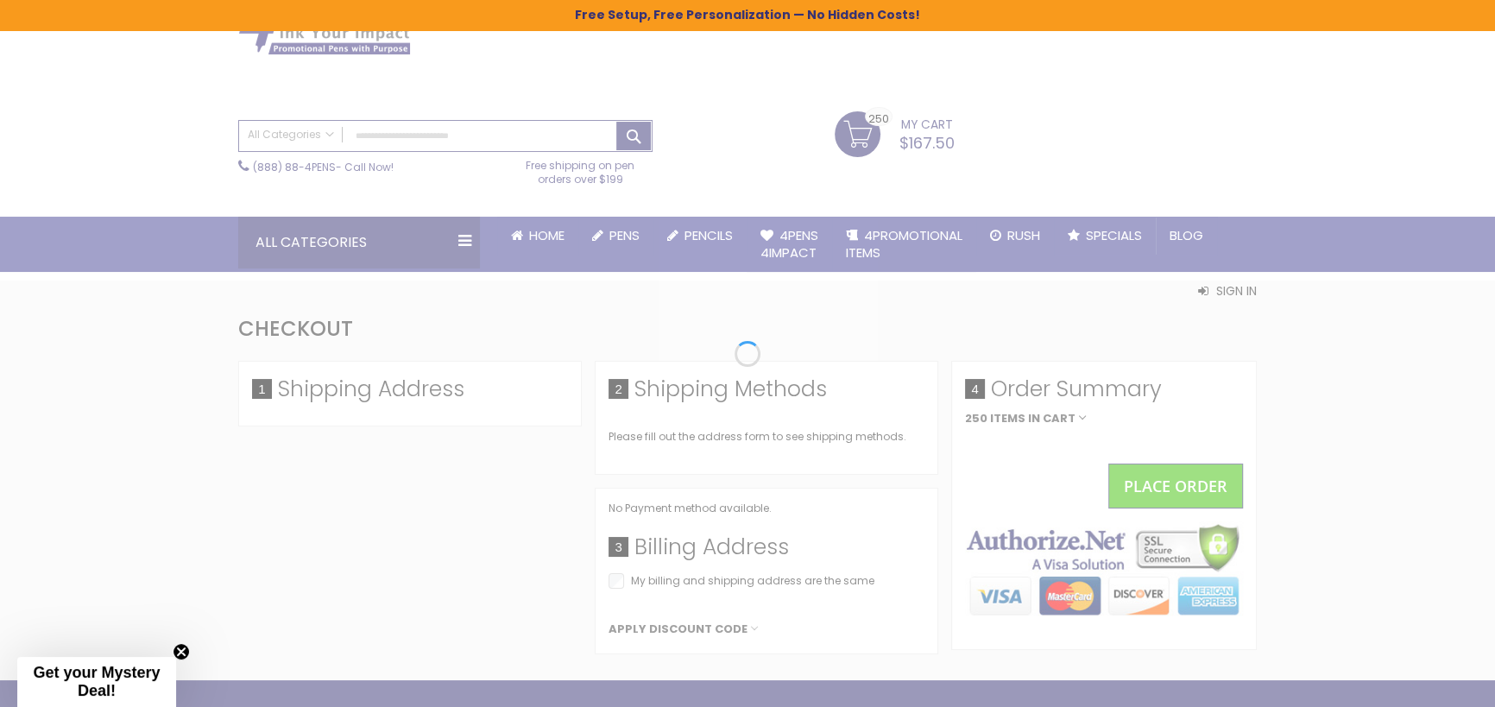
scroll to position [98, 0]
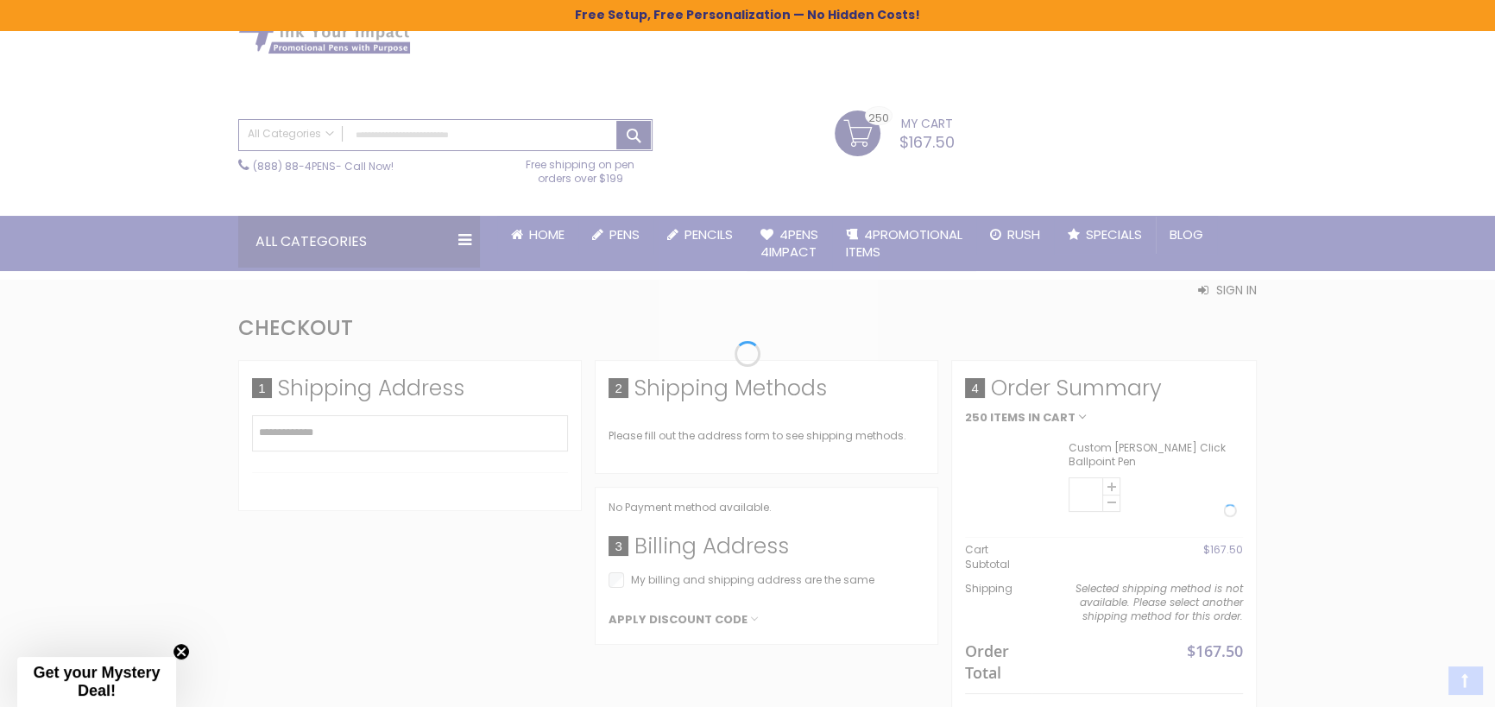
select select "*"
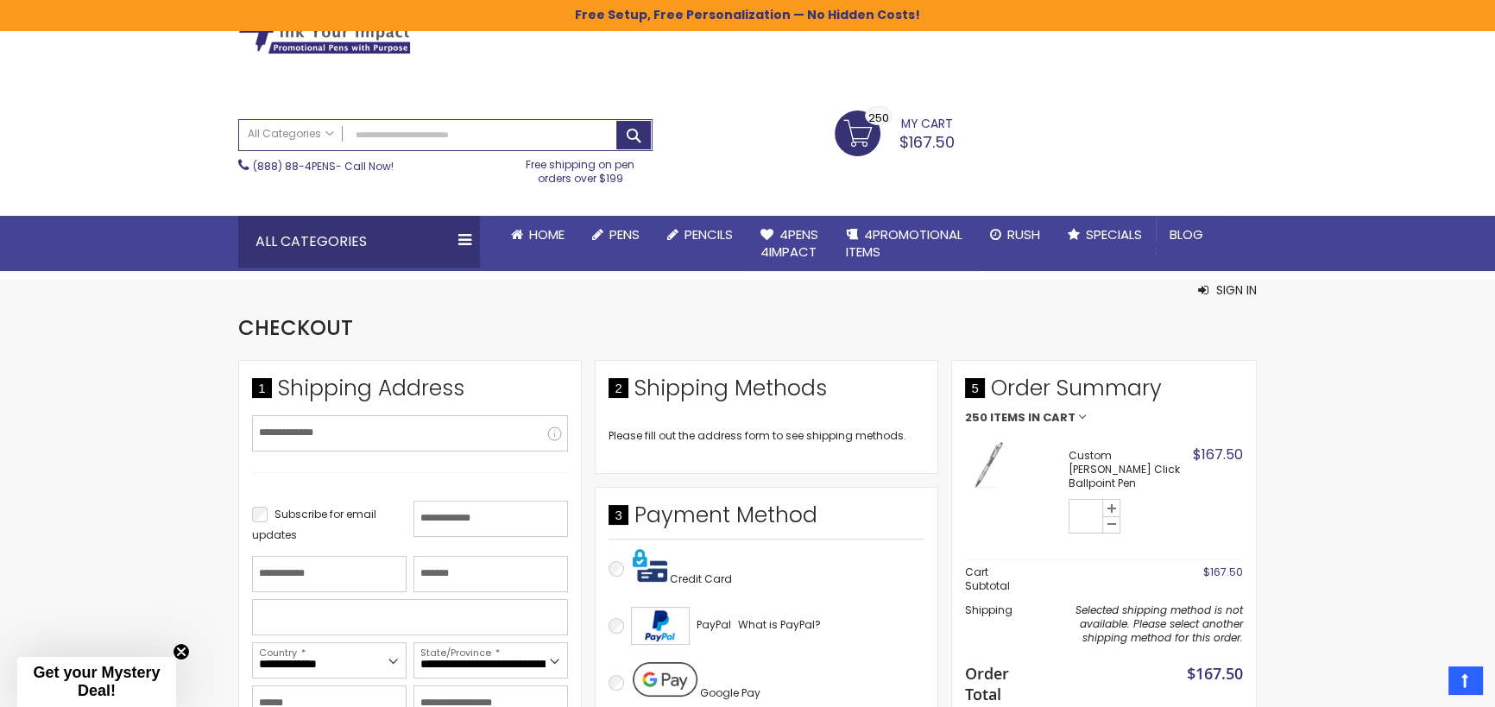
scroll to position [0, 0]
click at [1468, 609] on div at bounding box center [747, 609] width 1495 height 0
click at [325, 130] on span "All Categories" at bounding box center [291, 134] width 86 height 14
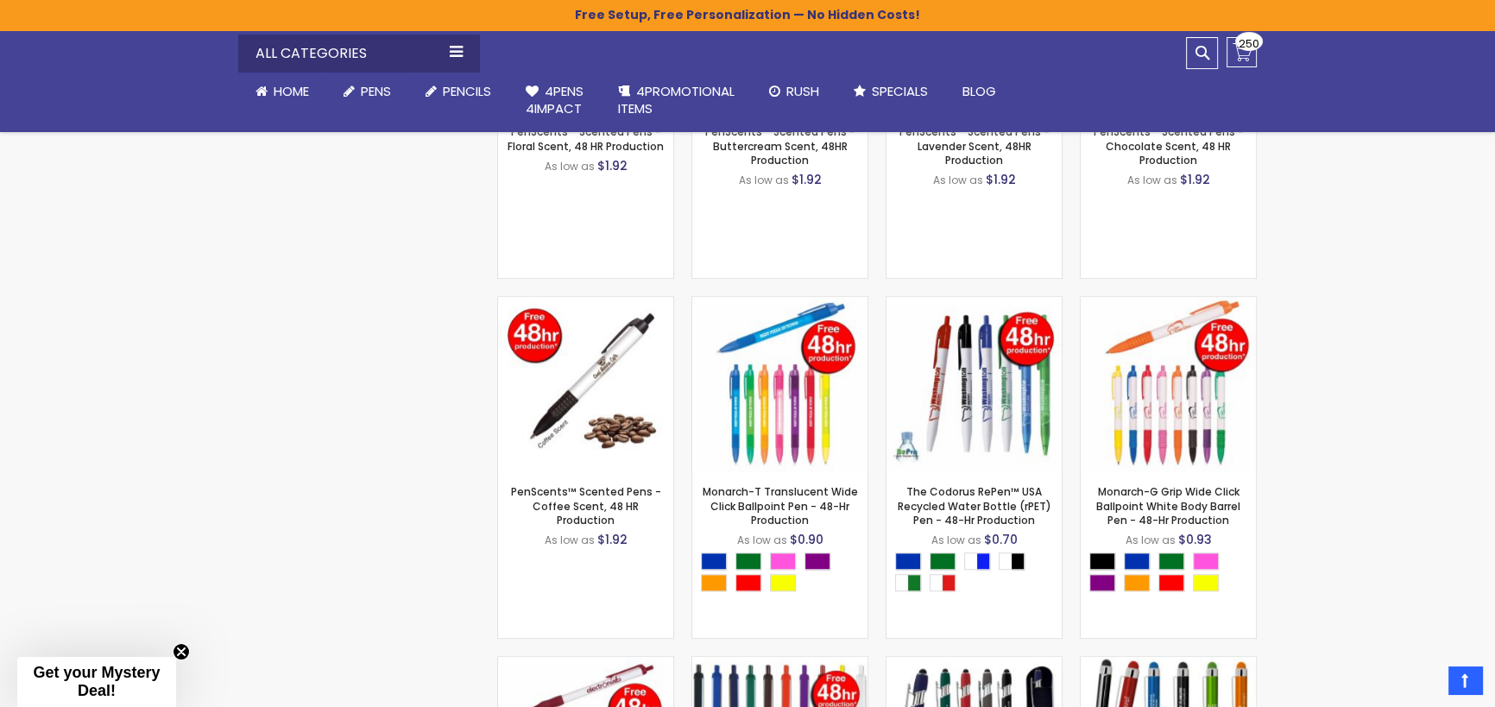
scroll to position [69, 0]
